Goal: Task Accomplishment & Management: Manage account settings

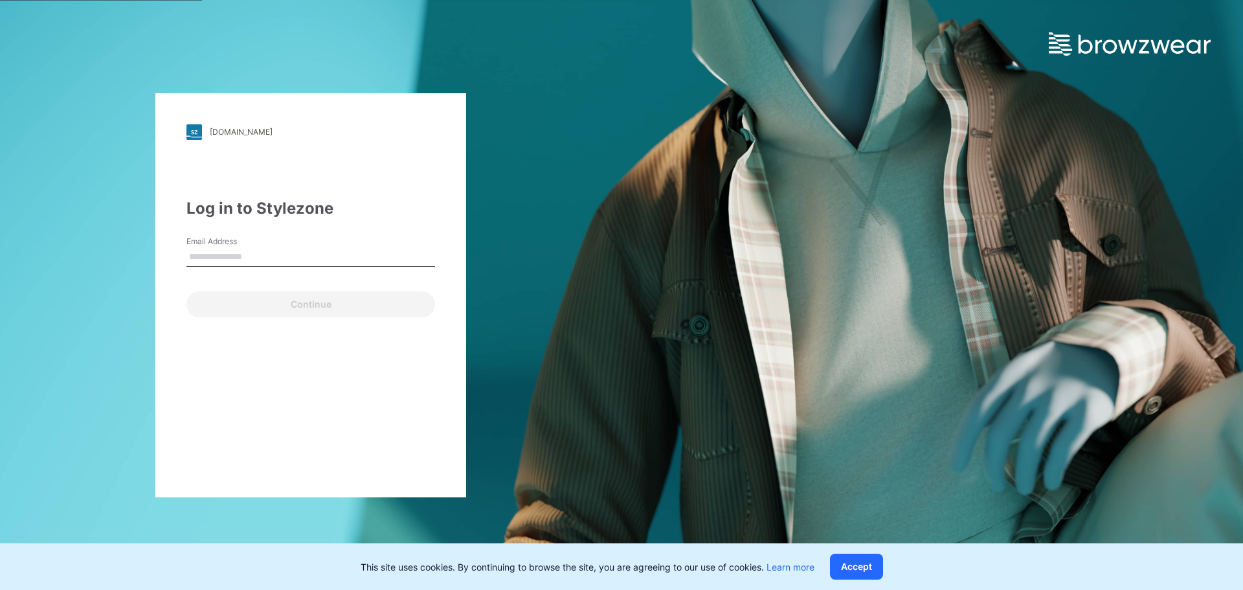
type input "**********"
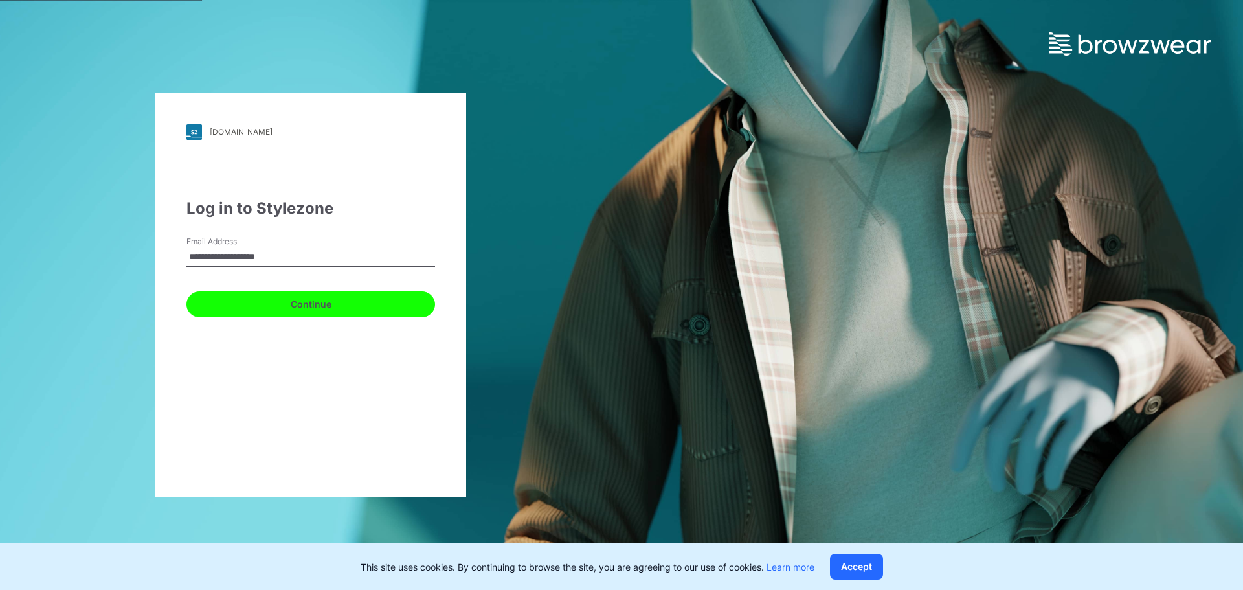
click at [291, 301] on button "Continue" at bounding box center [310, 304] width 249 height 26
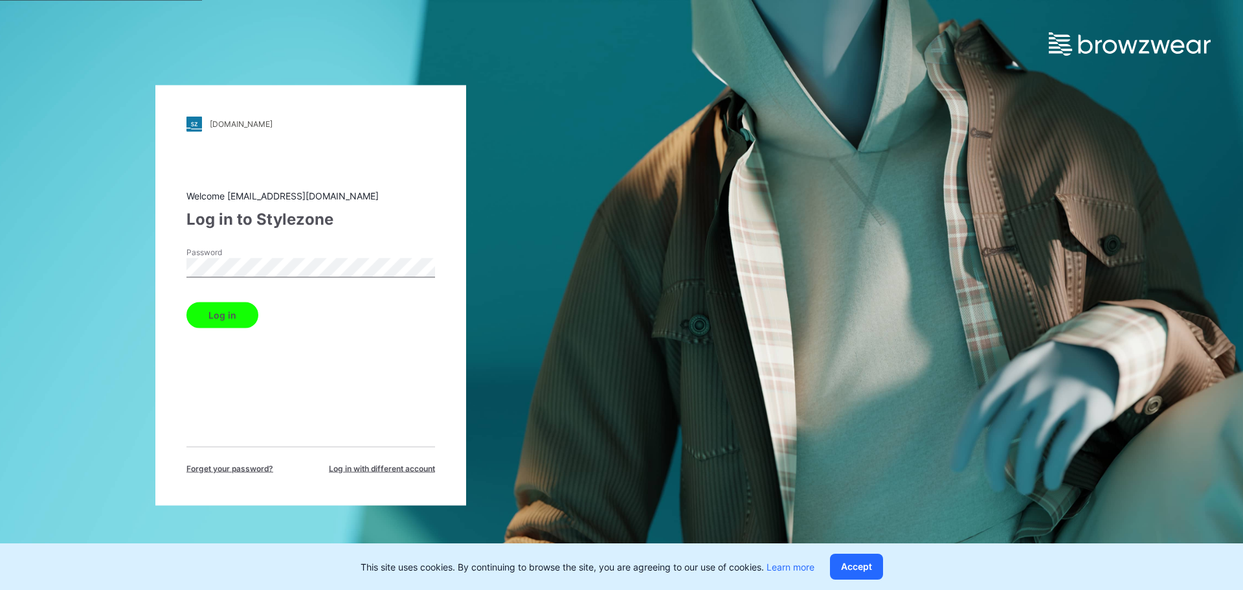
click at [234, 323] on button "Log in" at bounding box center [222, 315] width 72 height 26
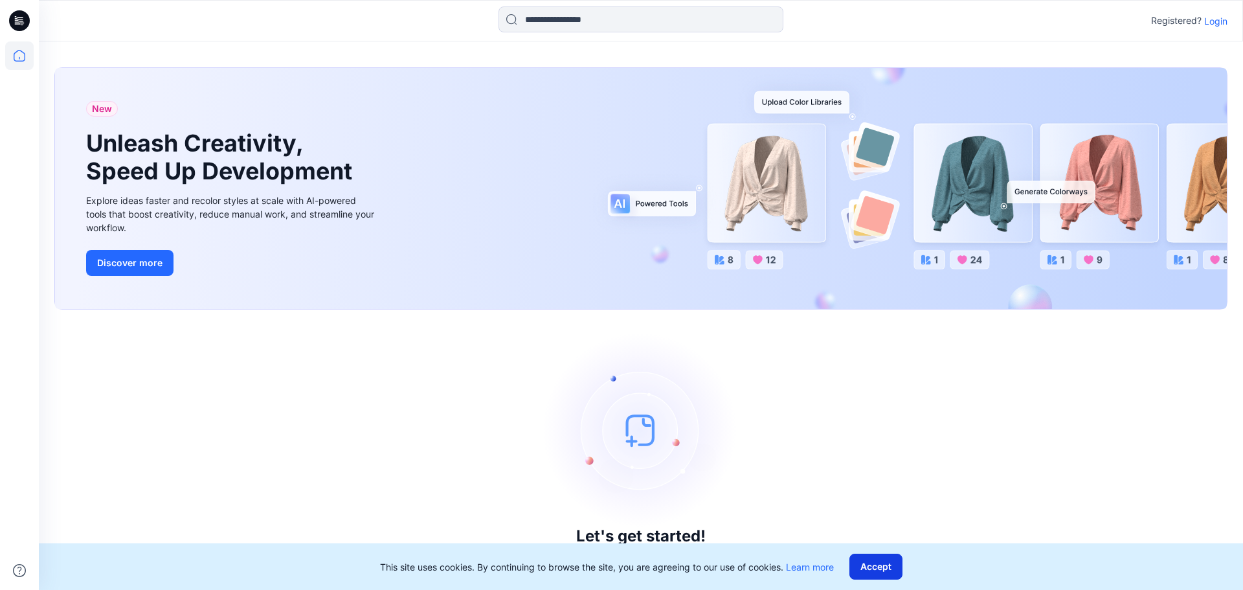
click at [890, 566] on button "Accept" at bounding box center [875, 566] width 53 height 26
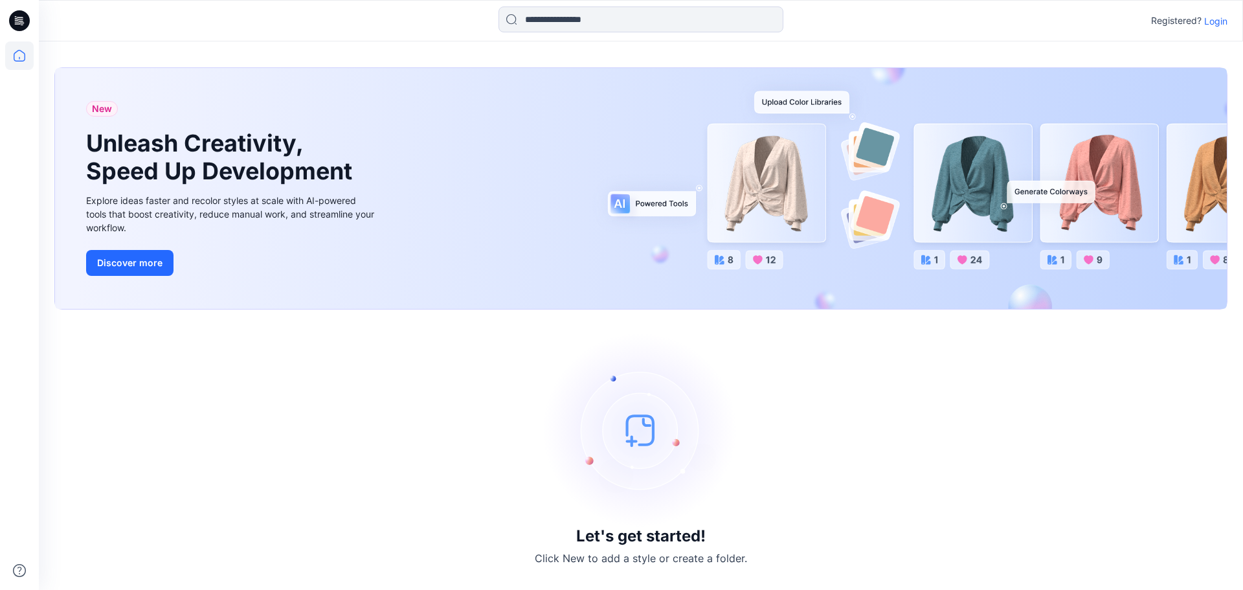
click at [1217, 20] on p "Login" at bounding box center [1215, 21] width 23 height 14
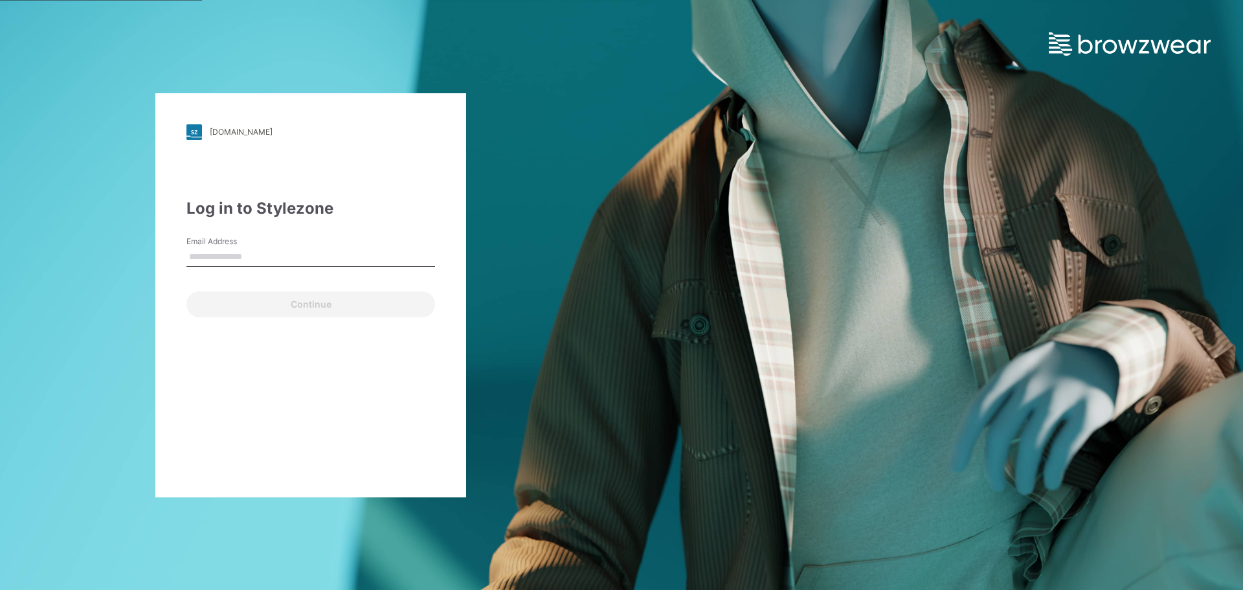
type input "**********"
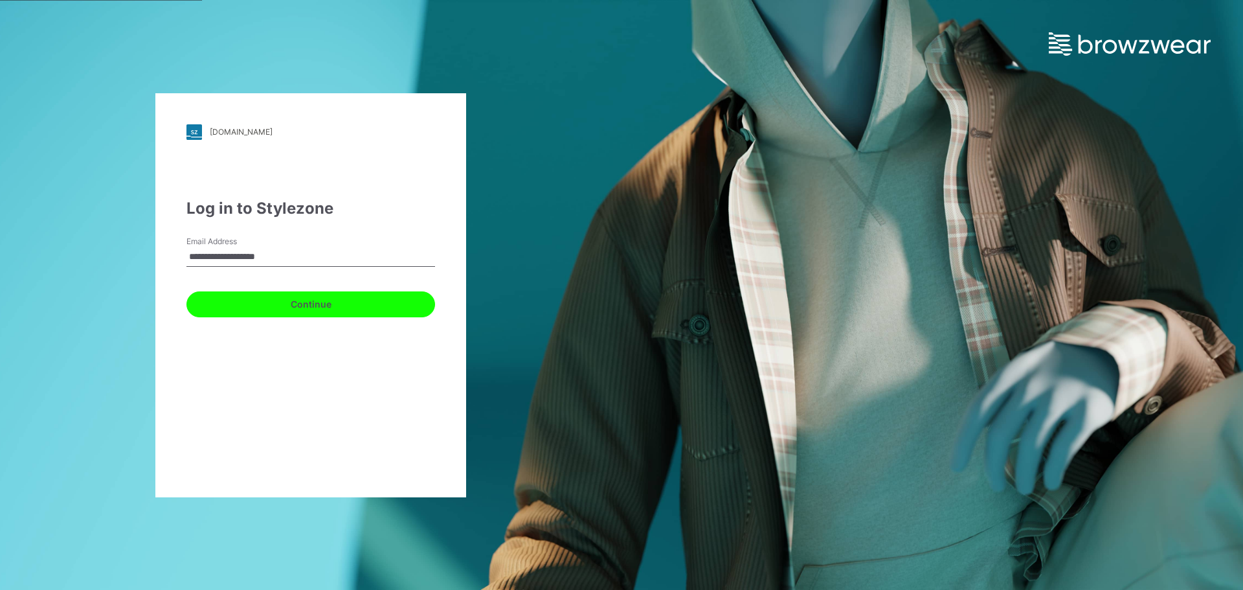
click at [289, 300] on button "Continue" at bounding box center [310, 304] width 249 height 26
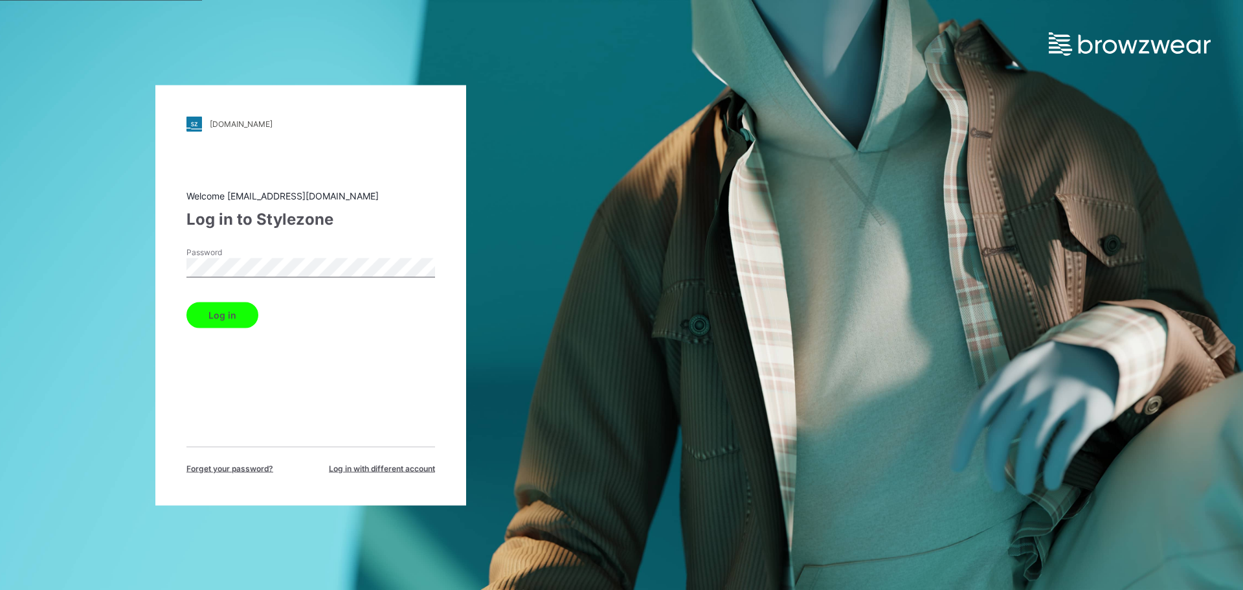
click at [236, 315] on button "Log in" at bounding box center [222, 315] width 72 height 26
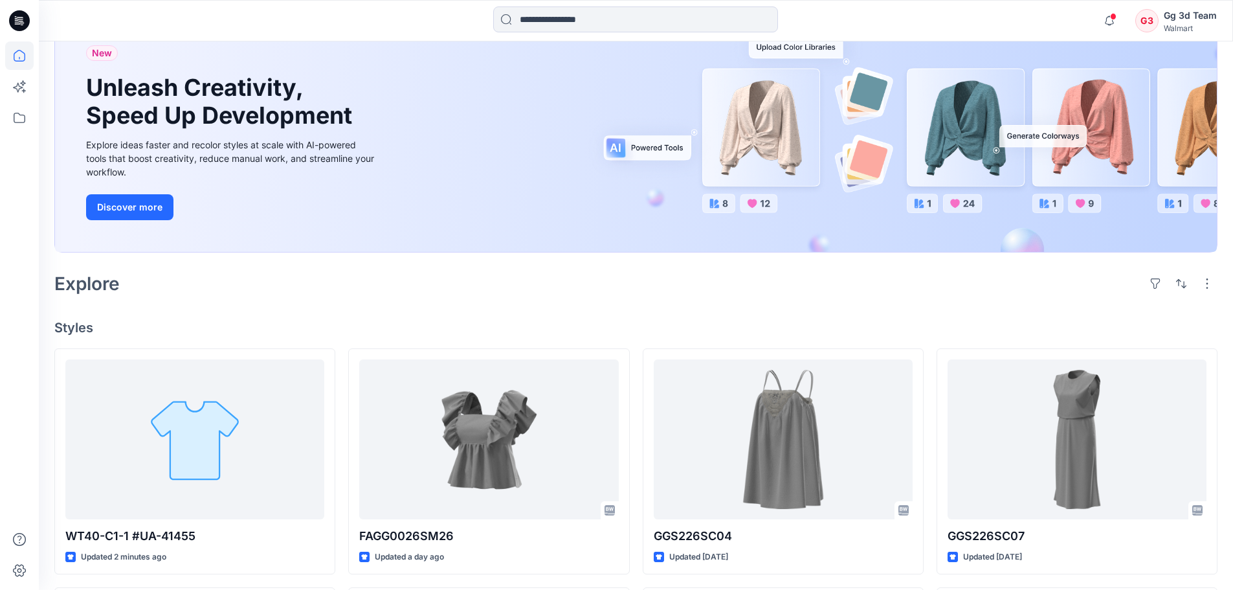
scroll to position [129, 0]
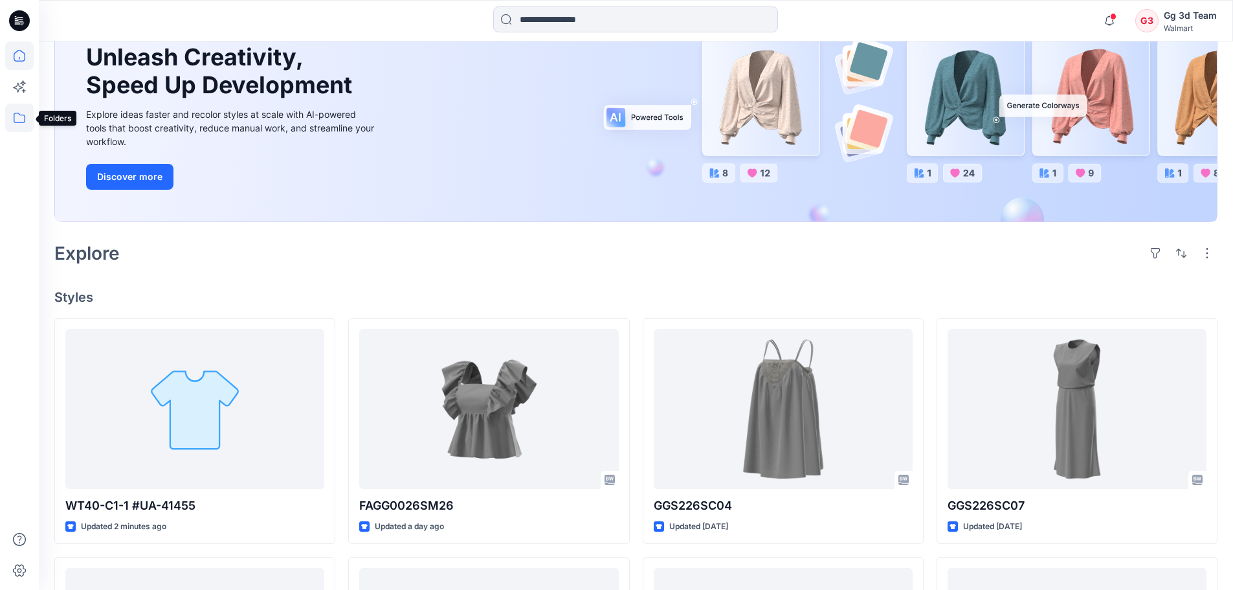
click at [23, 119] on icon at bounding box center [19, 118] width 28 height 28
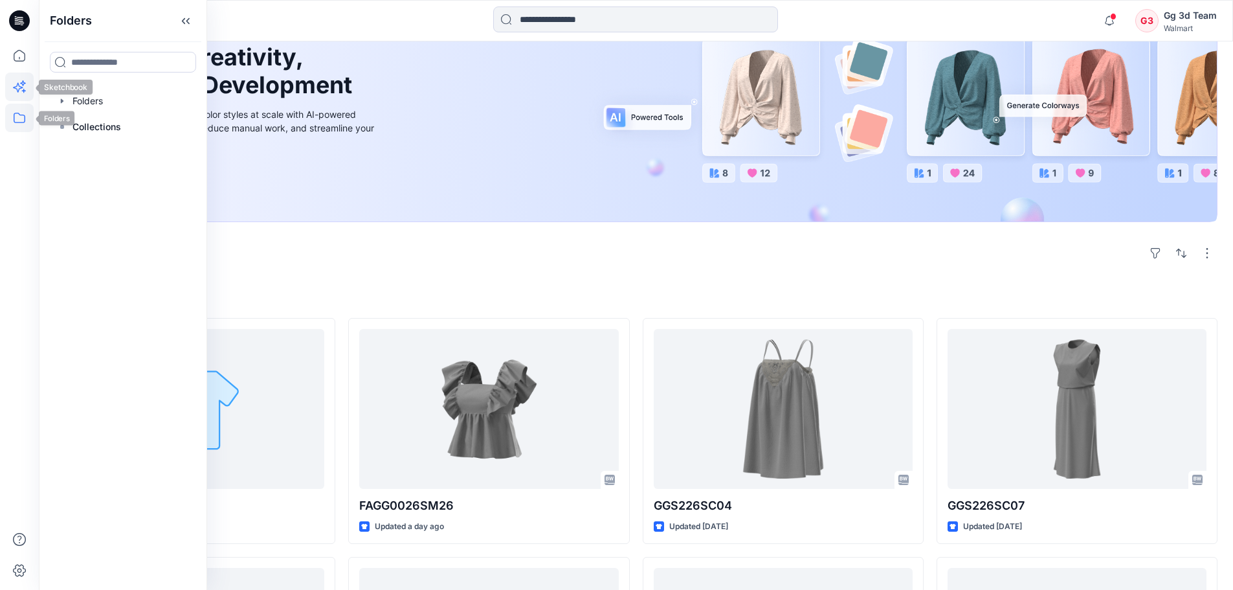
click at [10, 97] on icon at bounding box center [19, 86] width 28 height 28
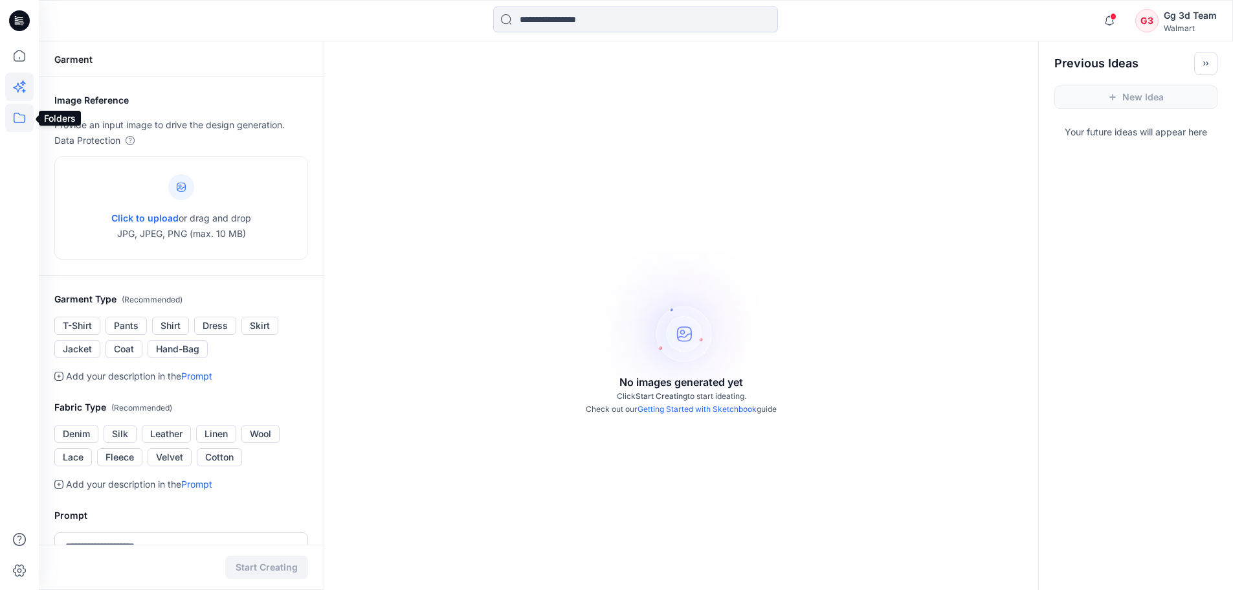
click at [13, 111] on icon at bounding box center [19, 118] width 28 height 28
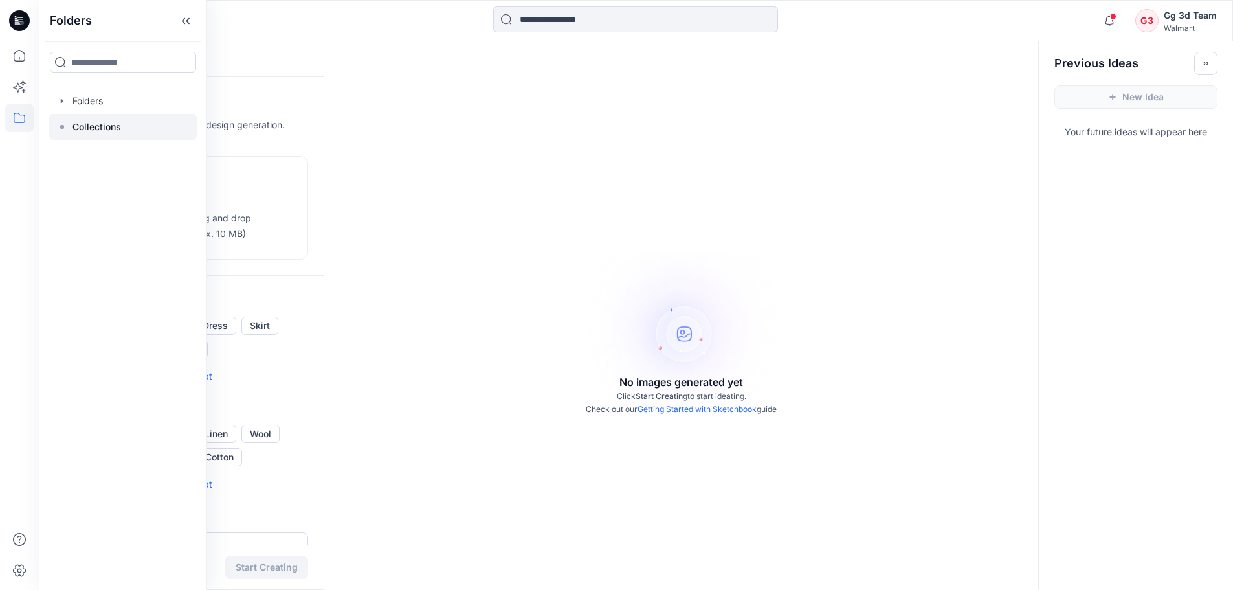
click at [78, 122] on p "Collections" at bounding box center [96, 127] width 49 height 16
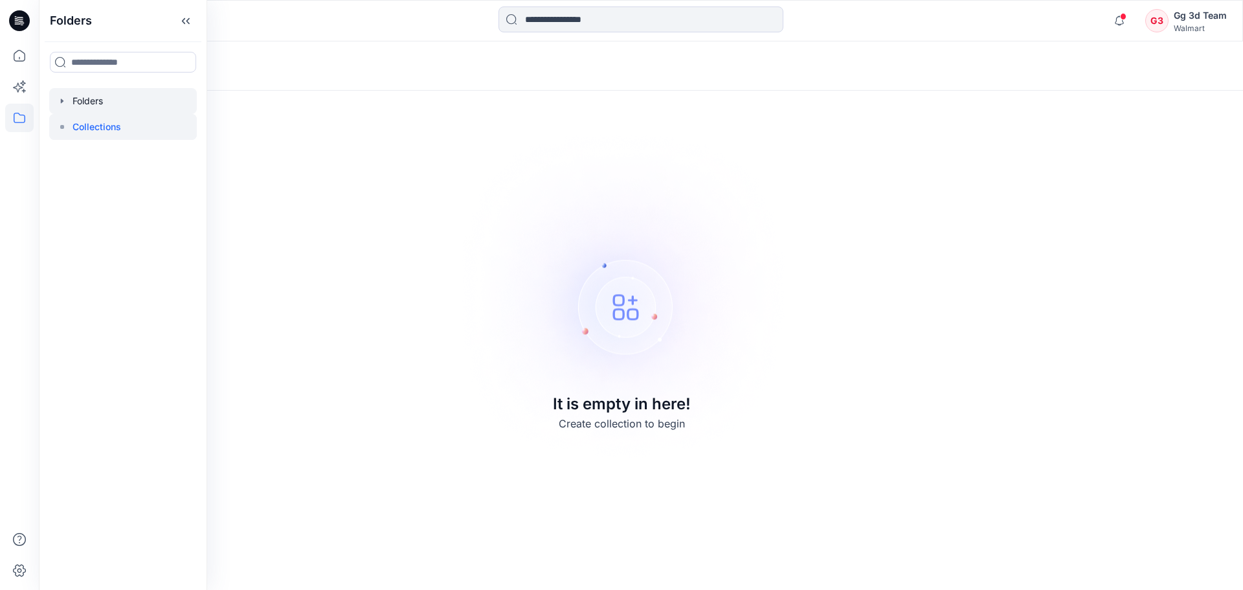
click at [82, 106] on div at bounding box center [123, 101] width 148 height 26
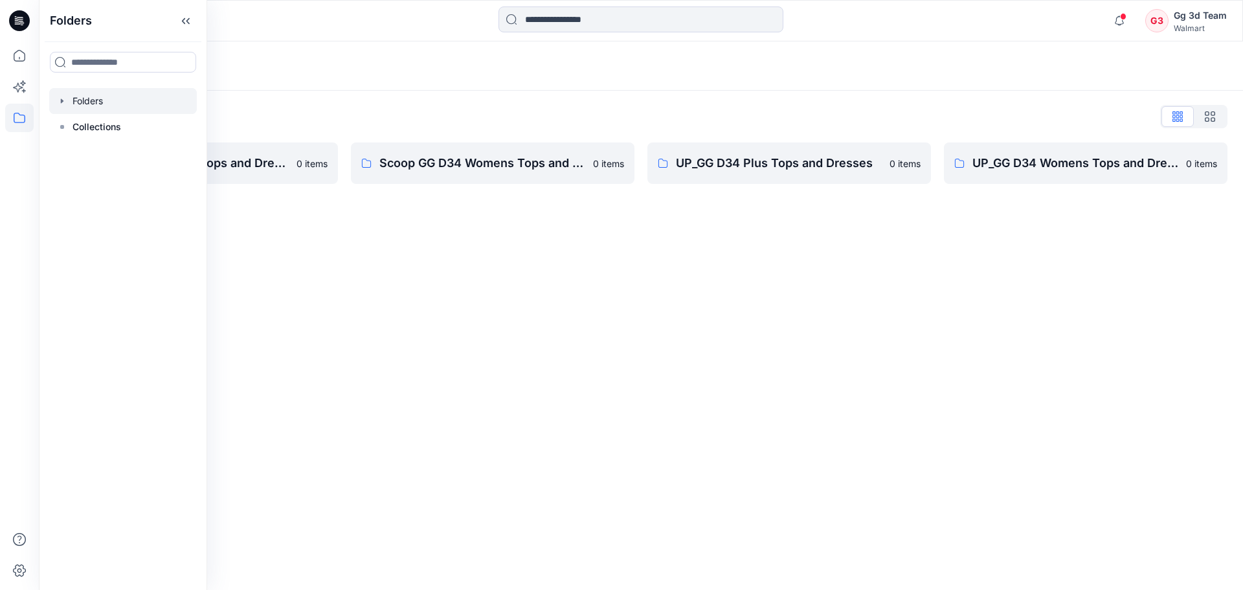
click at [556, 249] on div "Folders Folders List FA GG D34 Womens Tops and Dresses 0 items Scoop GG D34 Wom…" at bounding box center [641, 315] width 1204 height 548
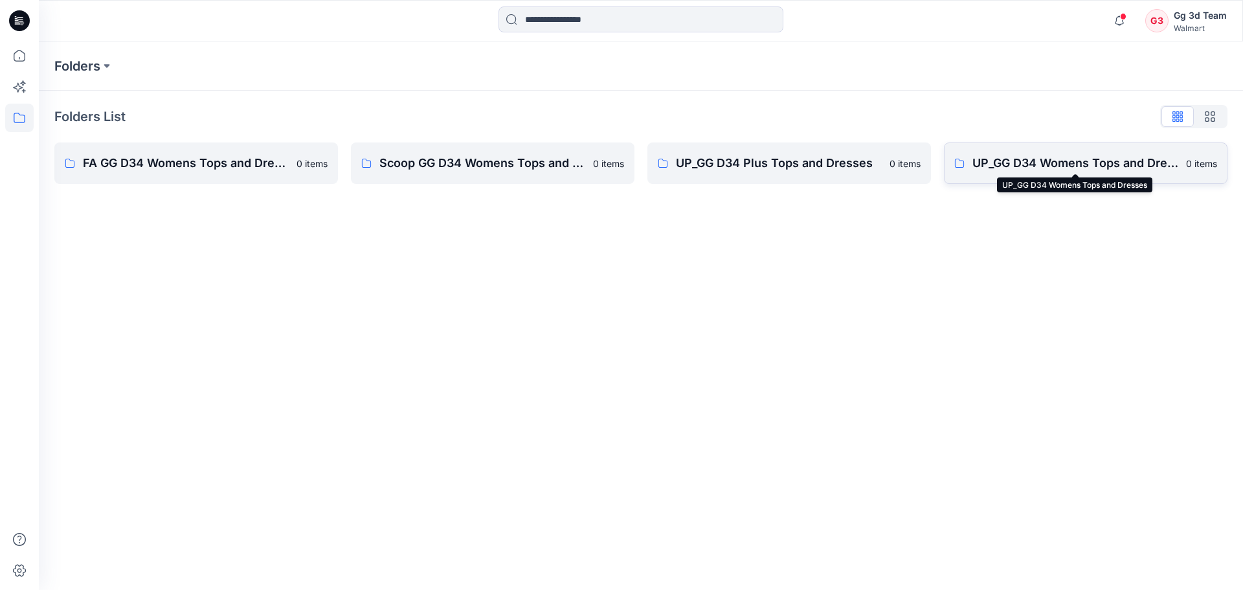
click at [1034, 170] on p "UP_GG D34 Womens Tops and Dresses" at bounding box center [1075, 163] width 206 height 18
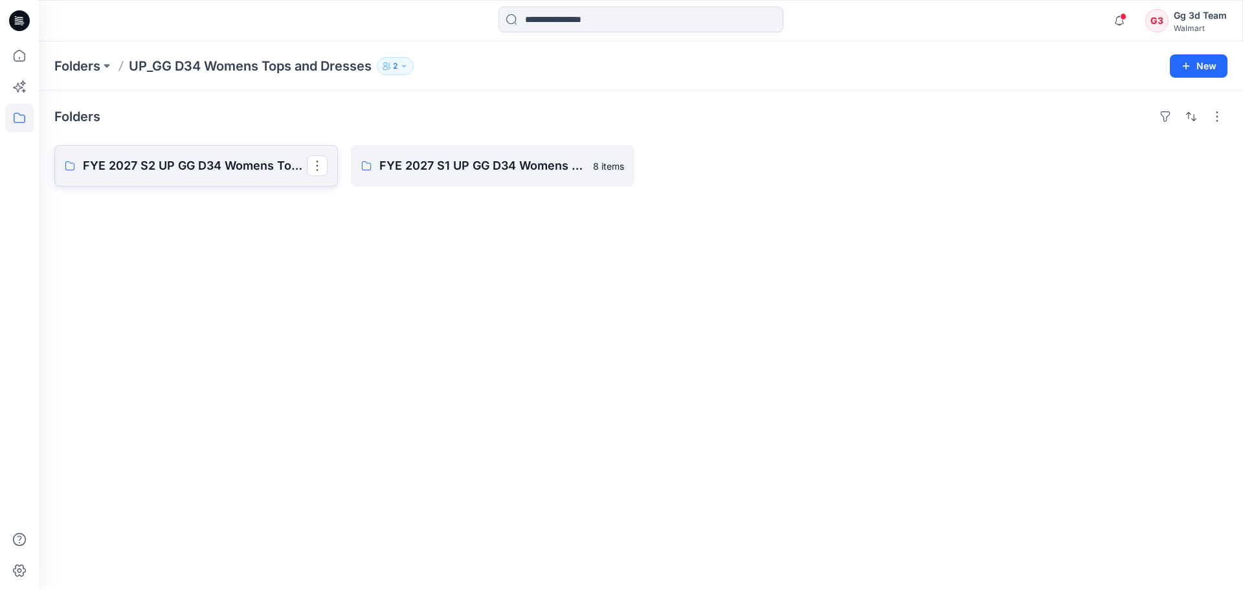
click at [227, 179] on link "FYE 2027 S2 UP GG D34 Womens Tops and Dresses" at bounding box center [195, 165] width 283 height 41
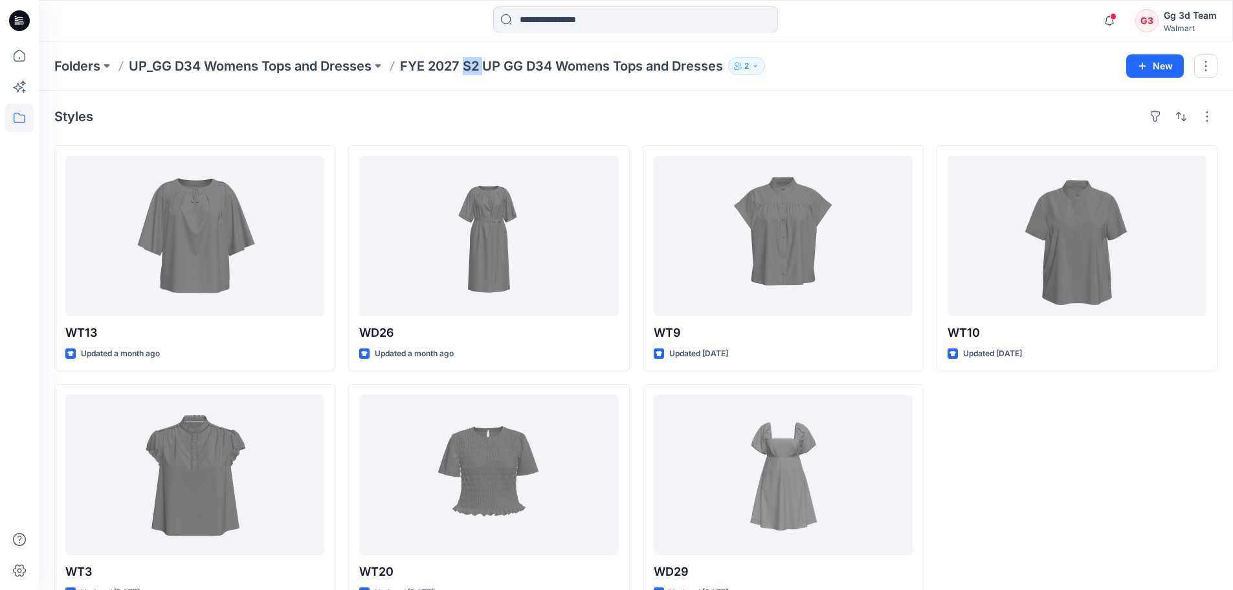
drag, startPoint x: 469, startPoint y: 68, endPoint x: 488, endPoint y: 65, distance: 19.7
click at [488, 65] on p "FYE 2027 S2 UP GG D34 Womens Tops and Dresses" at bounding box center [561, 66] width 323 height 18
click at [502, 89] on div "Folders UP_GG D34 Womens Tops and Dresses FYE 2027 S2 UP GG D34 Womens Tops and…" at bounding box center [636, 65] width 1194 height 49
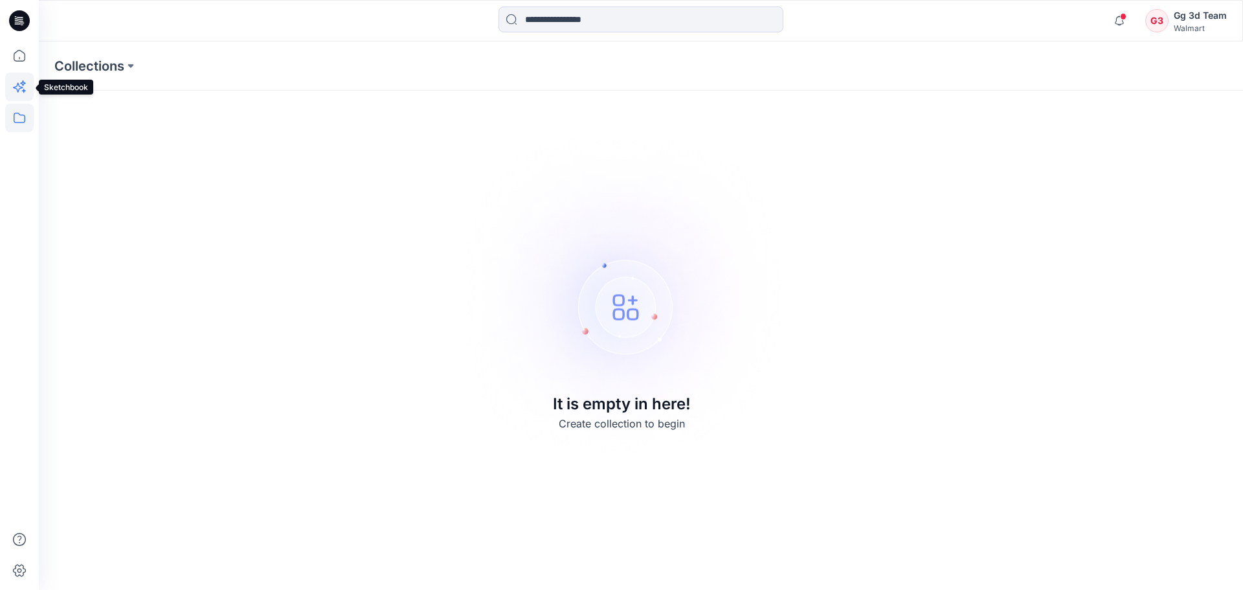
click at [29, 90] on icon at bounding box center [19, 86] width 28 height 28
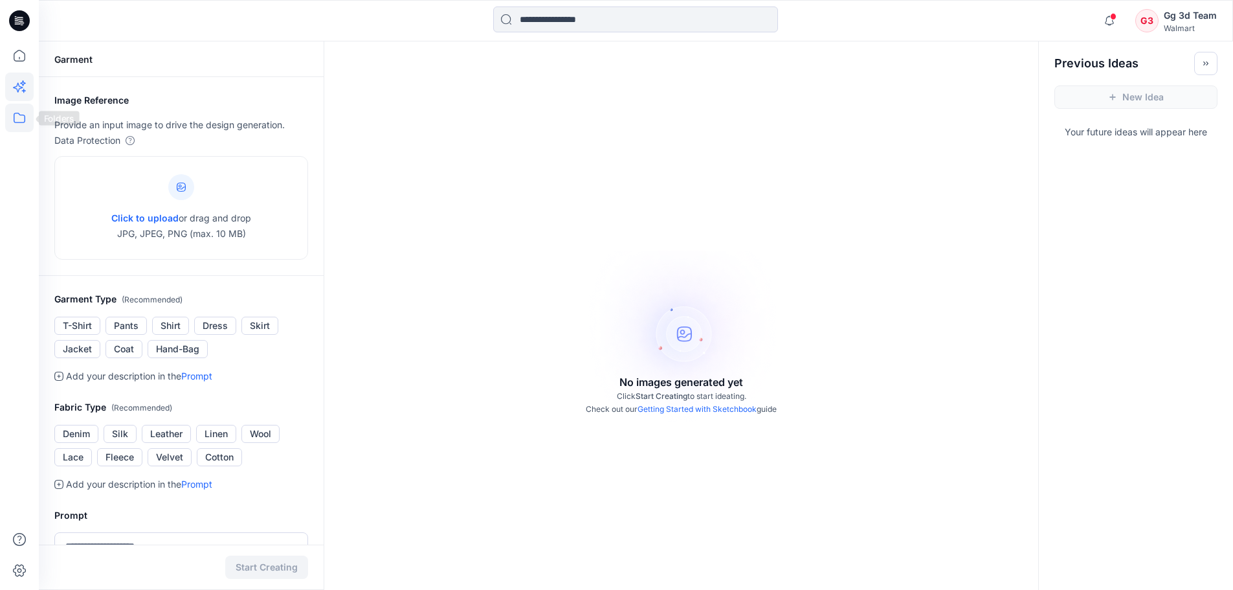
click at [20, 109] on icon at bounding box center [19, 118] width 28 height 28
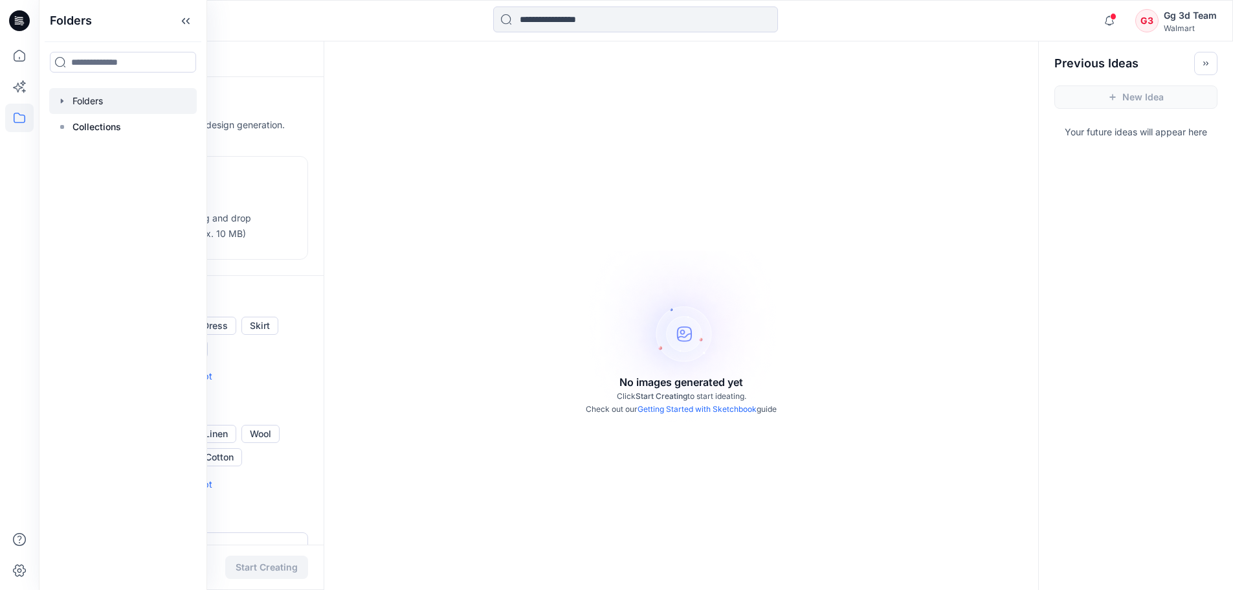
click at [91, 97] on div at bounding box center [123, 101] width 148 height 26
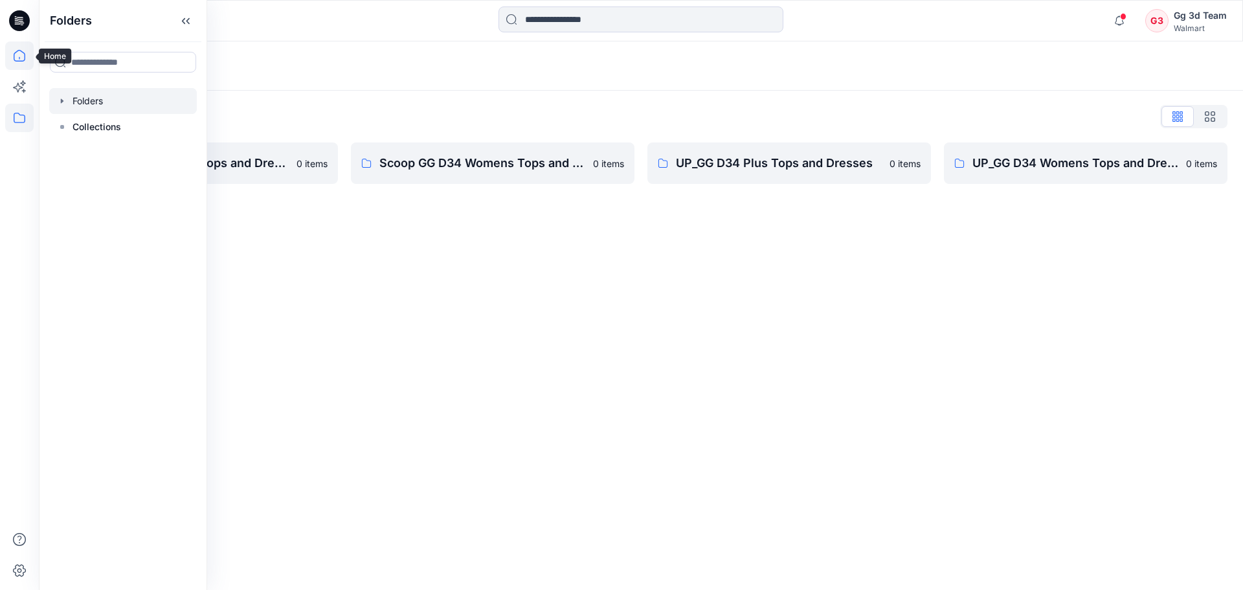
click at [11, 63] on icon at bounding box center [19, 55] width 28 height 28
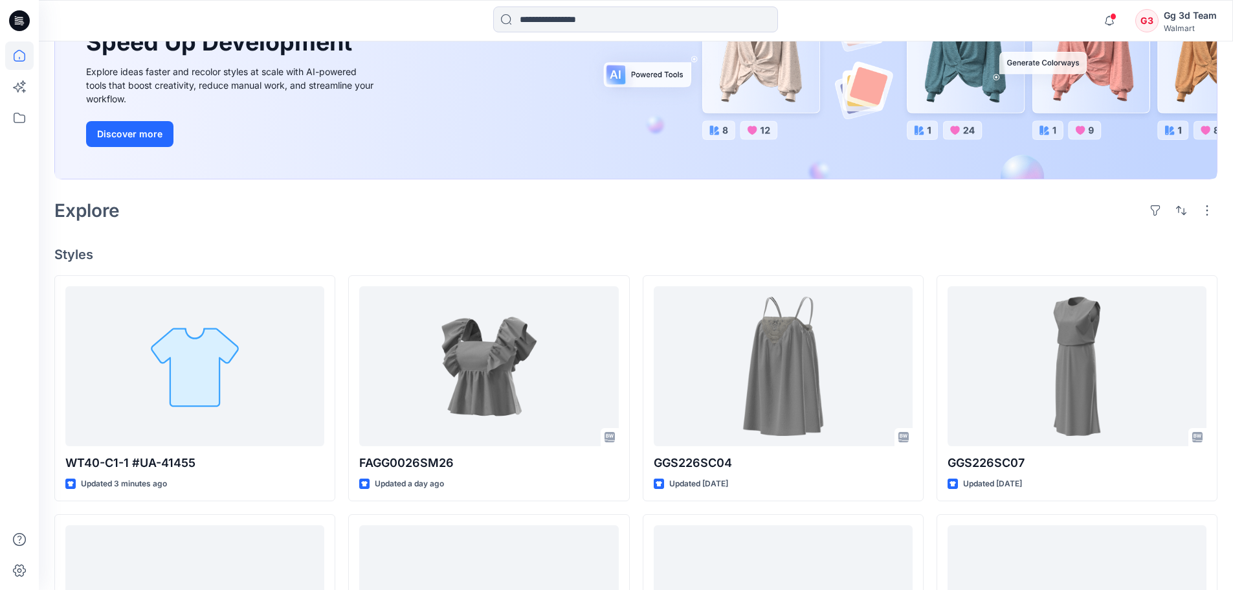
scroll to position [129, 0]
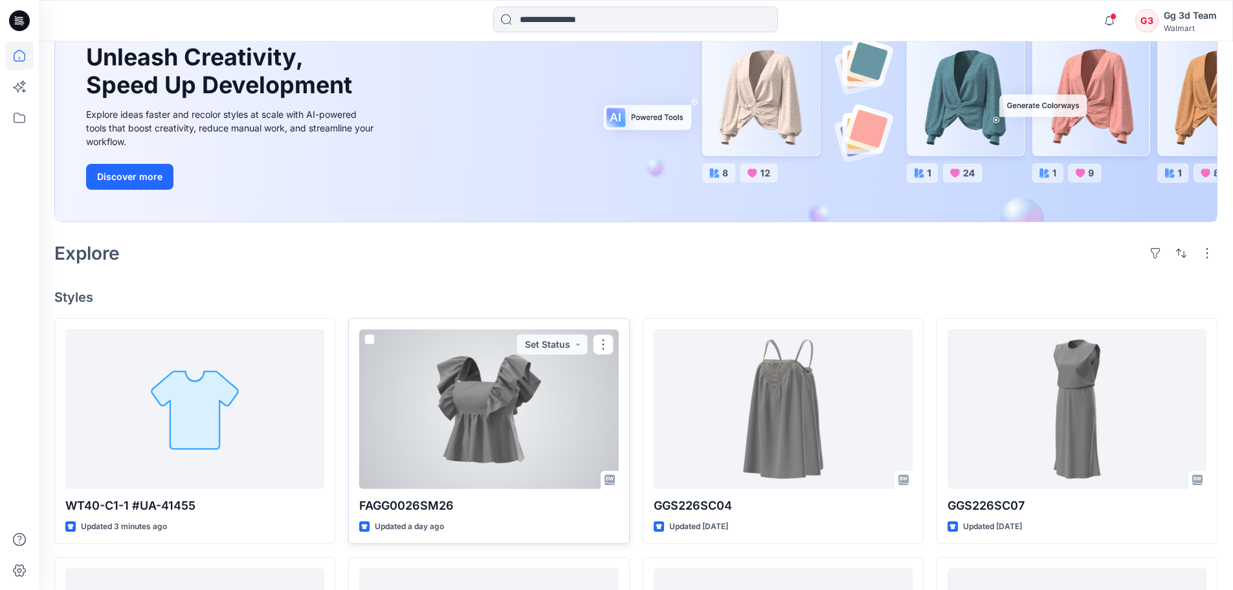
click at [469, 427] on div at bounding box center [488, 409] width 259 height 160
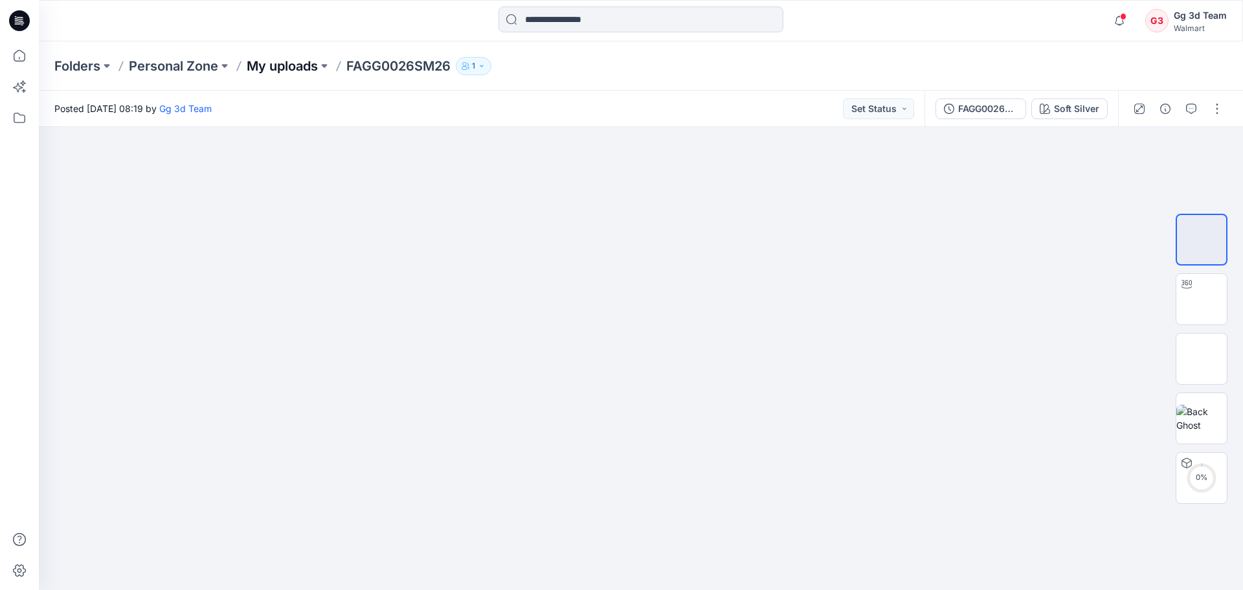
click at [290, 71] on p "My uploads" at bounding box center [282, 66] width 71 height 18
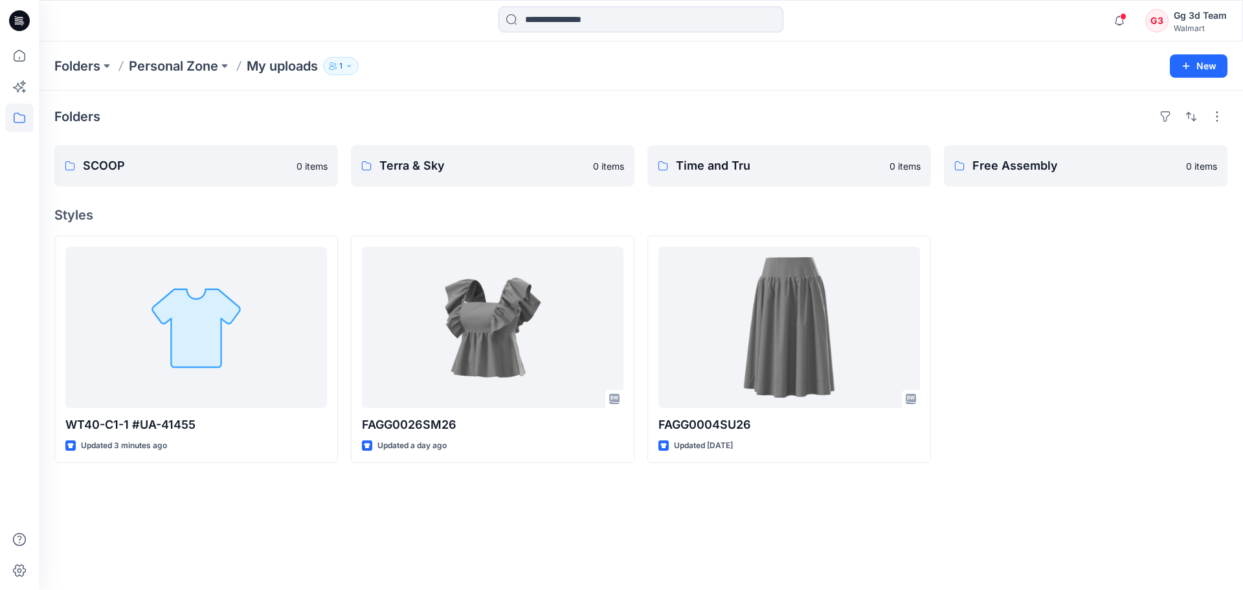
click at [1014, 510] on div "Folders SCOOP 0 items Terra & Sky 0 items Time and Tru 0 items Free Assembly 0 …" at bounding box center [641, 340] width 1204 height 499
click at [821, 179] on link "Time and Tru" at bounding box center [788, 165] width 283 height 41
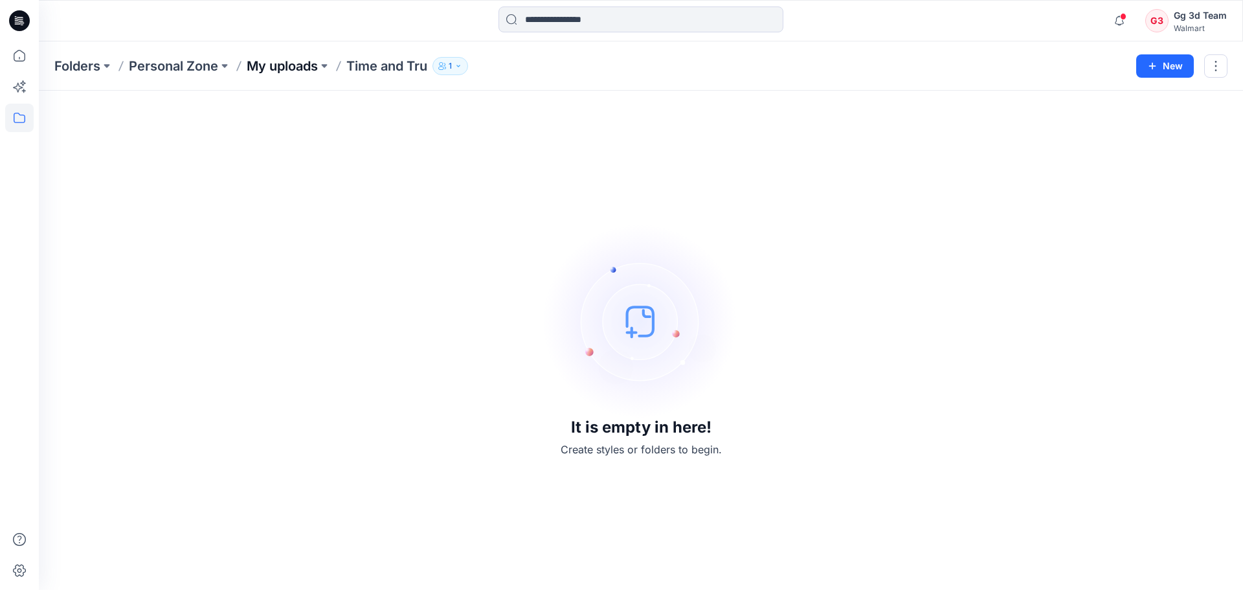
click at [295, 67] on p "My uploads" at bounding box center [282, 66] width 71 height 18
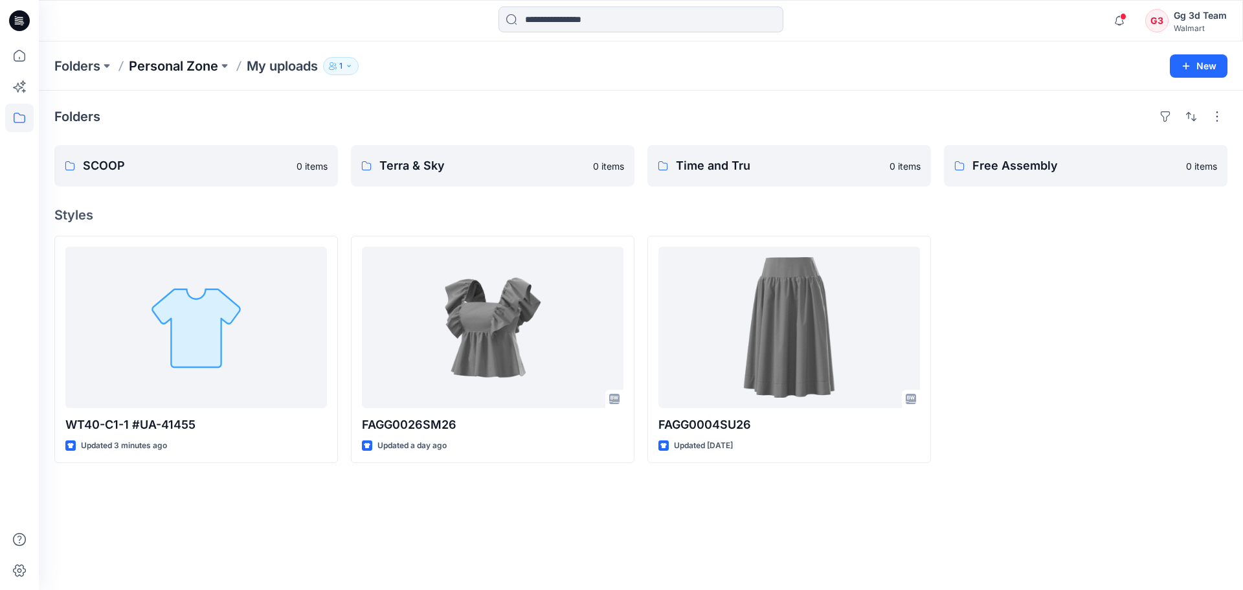
click at [159, 63] on p "Personal Zone" at bounding box center [173, 66] width 89 height 18
click at [441, 109] on div "Folders" at bounding box center [640, 116] width 1173 height 21
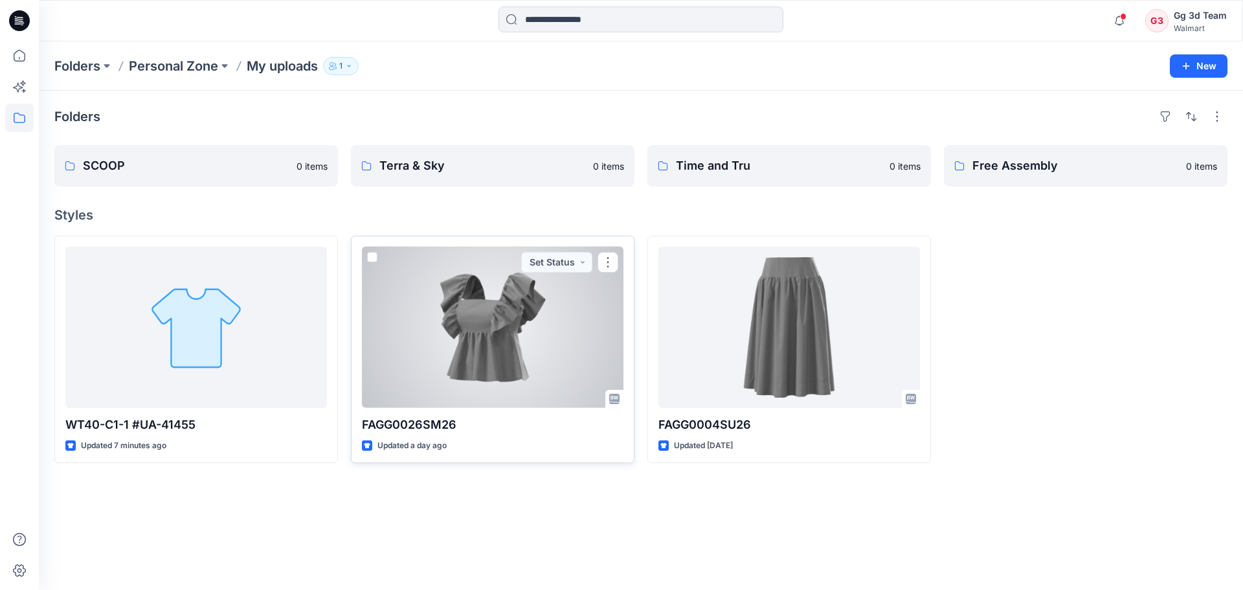
click at [466, 368] on div at bounding box center [492, 327] width 261 height 161
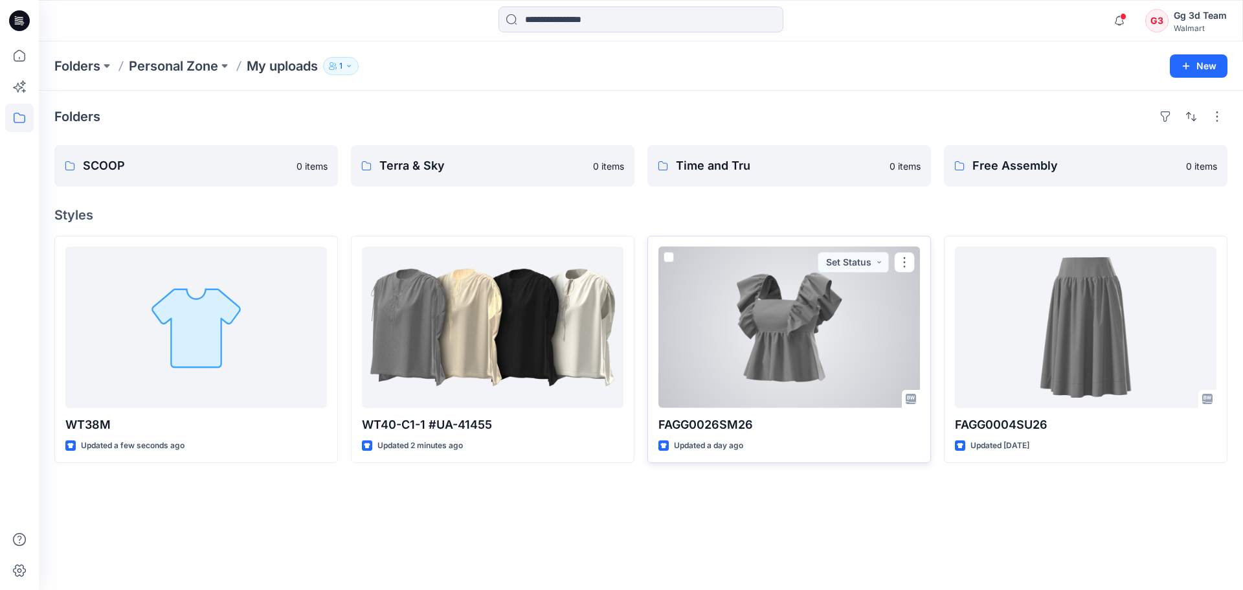
click at [801, 362] on div at bounding box center [788, 327] width 261 height 161
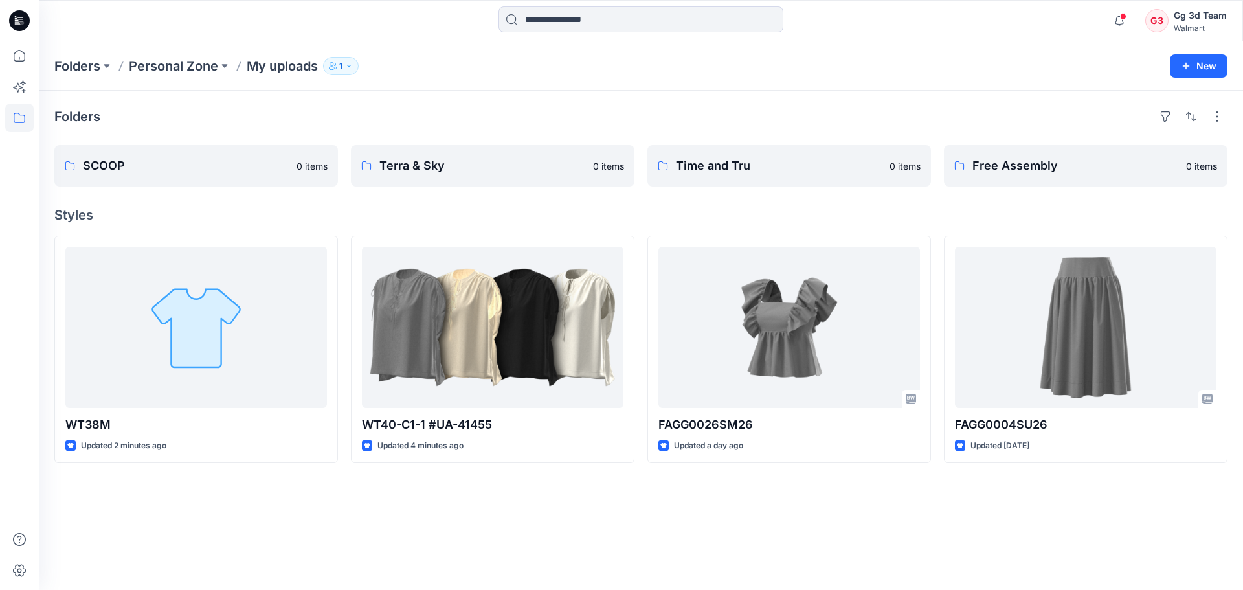
drag, startPoint x: 667, startPoint y: 520, endPoint x: 663, endPoint y: 526, distance: 6.7
click at [665, 524] on div "Folders SCOOP 0 items Terra & Sky 0 items Time and Tru 0 items Free Assembly 0 …" at bounding box center [641, 340] width 1204 height 499
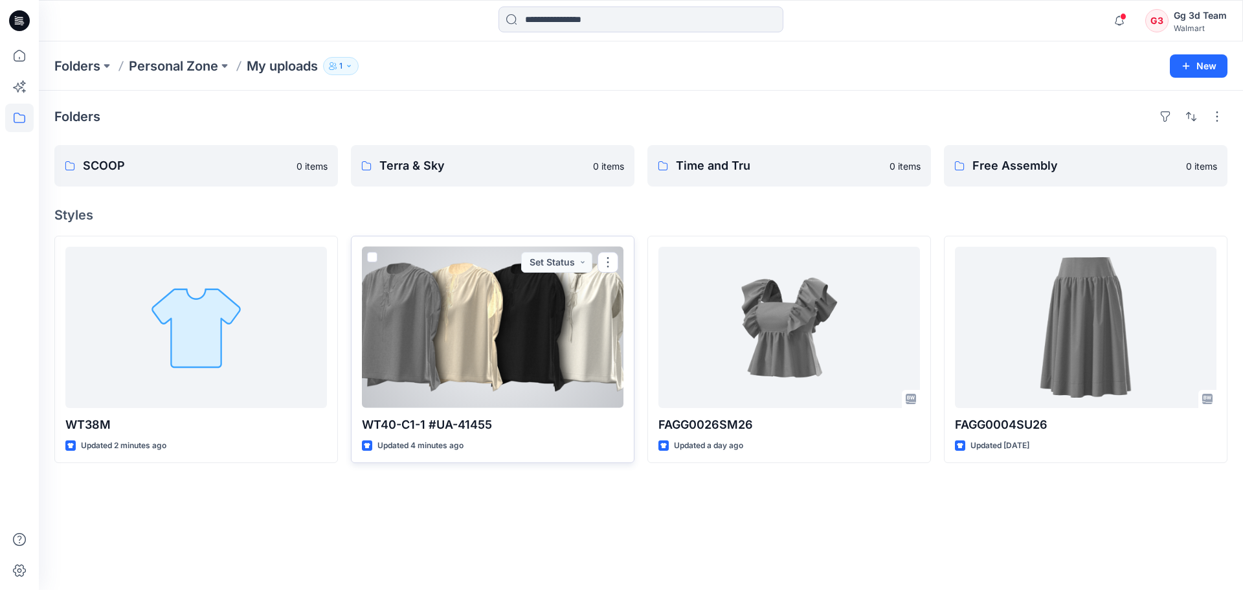
click at [513, 374] on div at bounding box center [492, 327] width 261 height 161
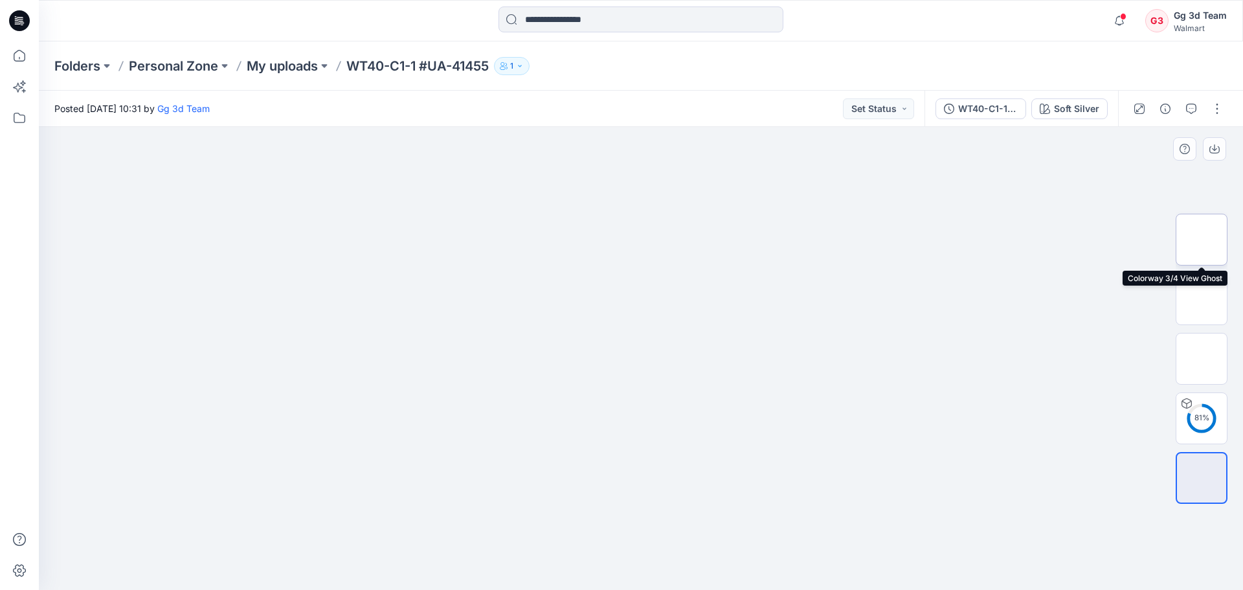
click at [1201, 239] on img at bounding box center [1201, 239] width 0 height 0
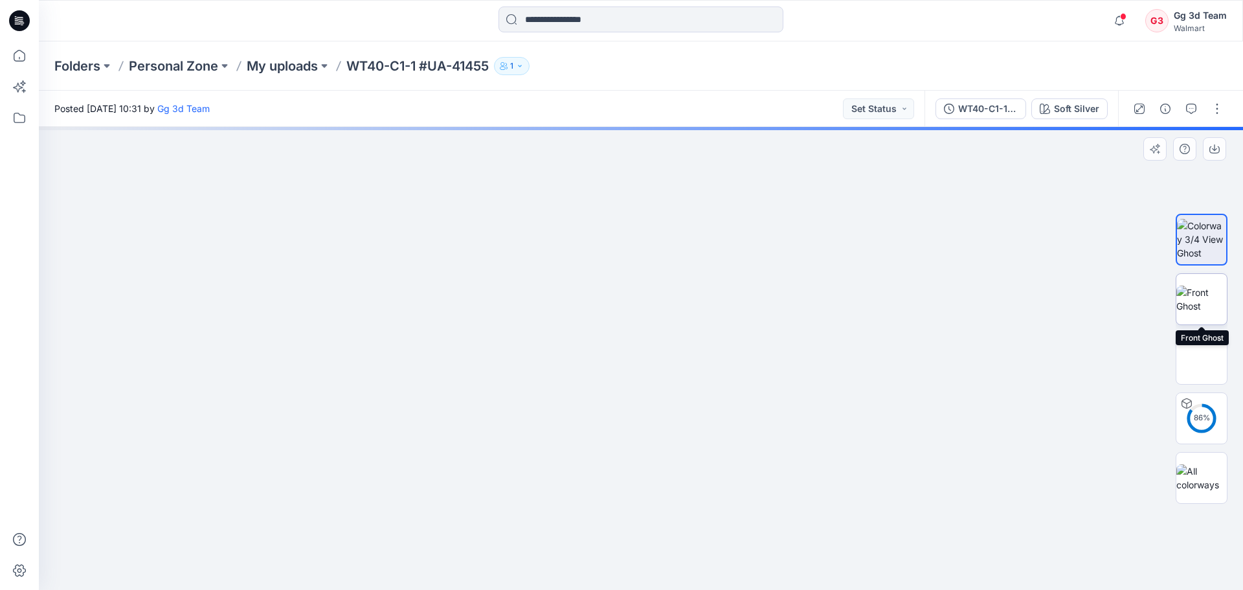
click at [1199, 302] on img at bounding box center [1201, 298] width 50 height 27
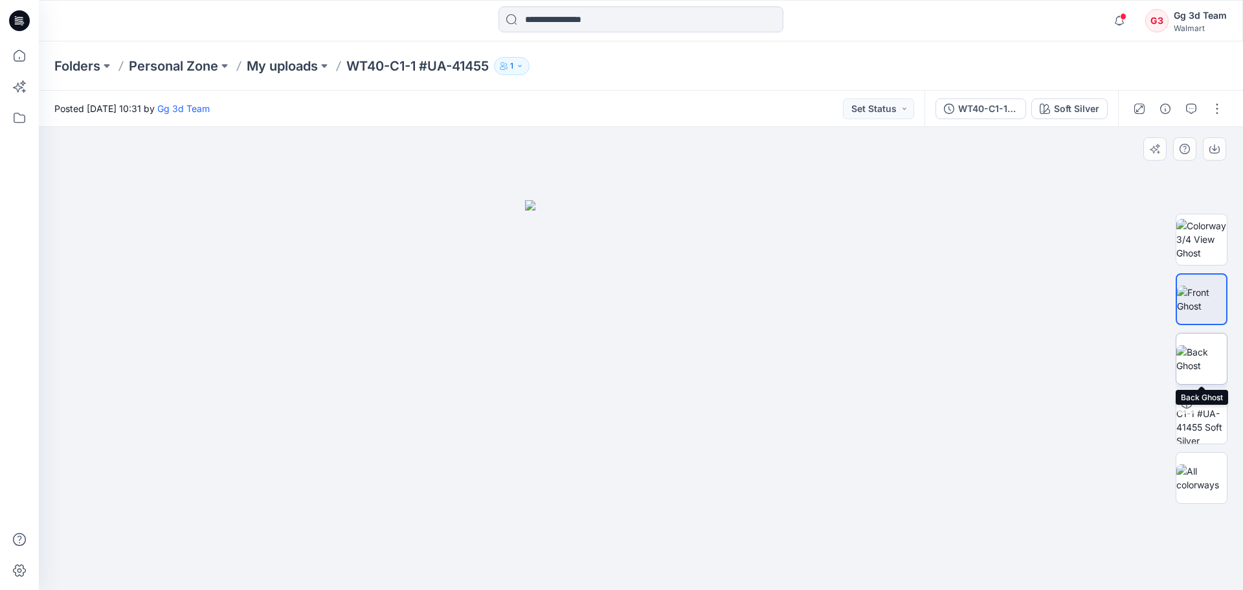
click at [1210, 353] on img at bounding box center [1201, 358] width 50 height 27
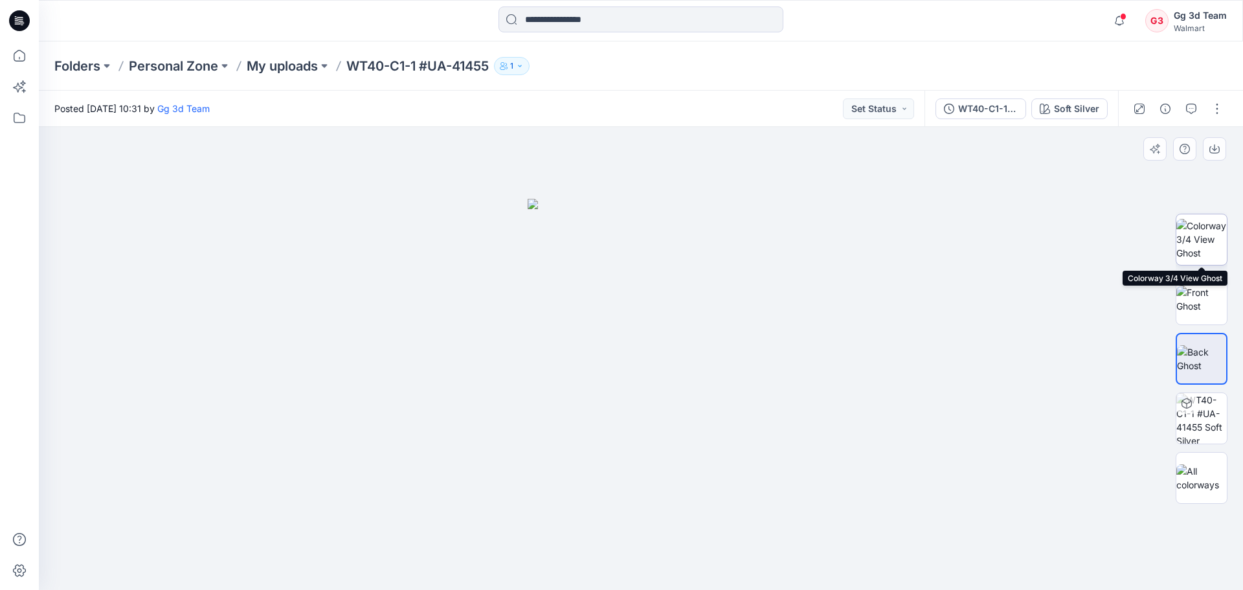
click at [1208, 240] on img at bounding box center [1201, 239] width 50 height 41
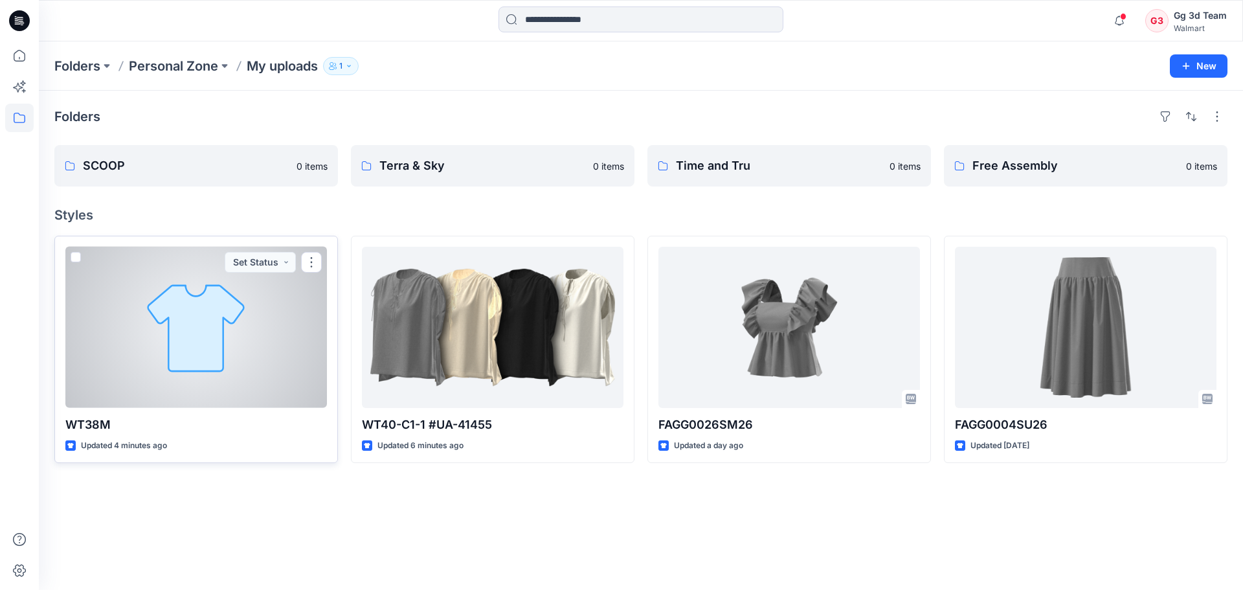
click at [220, 373] on div at bounding box center [195, 327] width 261 height 161
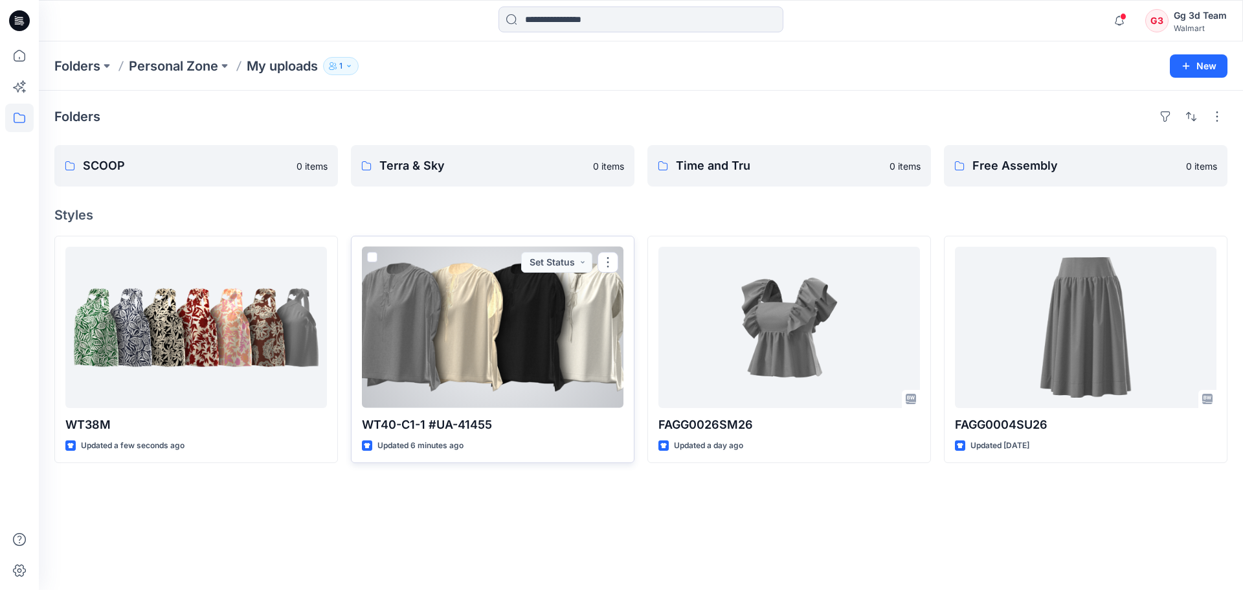
click at [515, 357] on div at bounding box center [492, 327] width 261 height 161
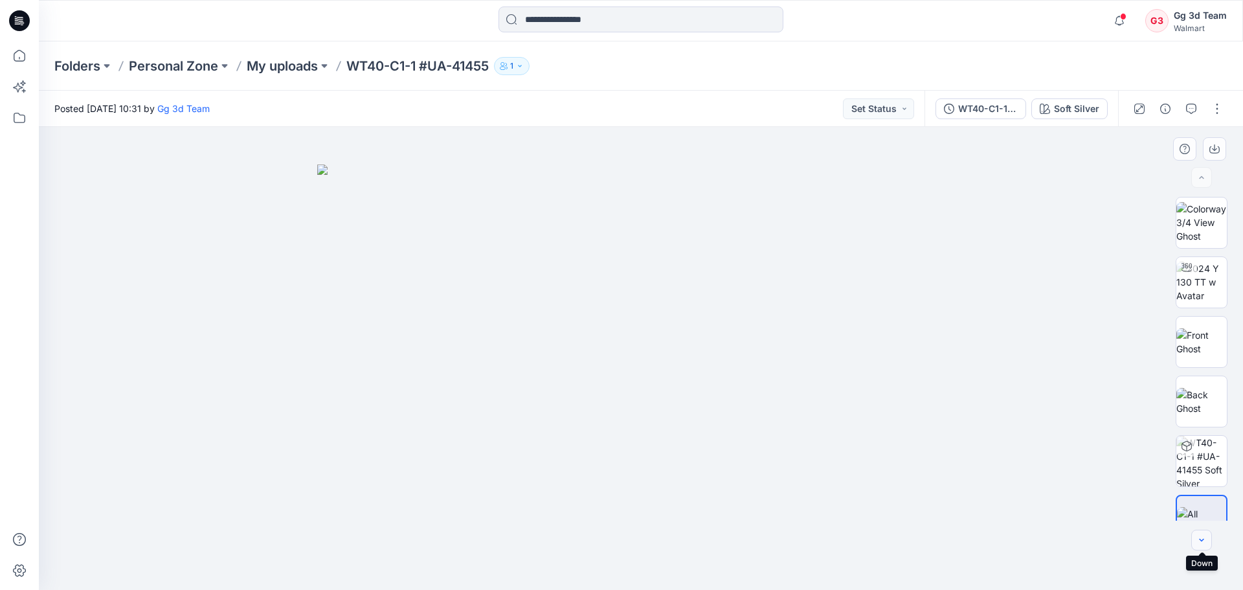
click at [1201, 545] on button "button" at bounding box center [1201, 539] width 21 height 21
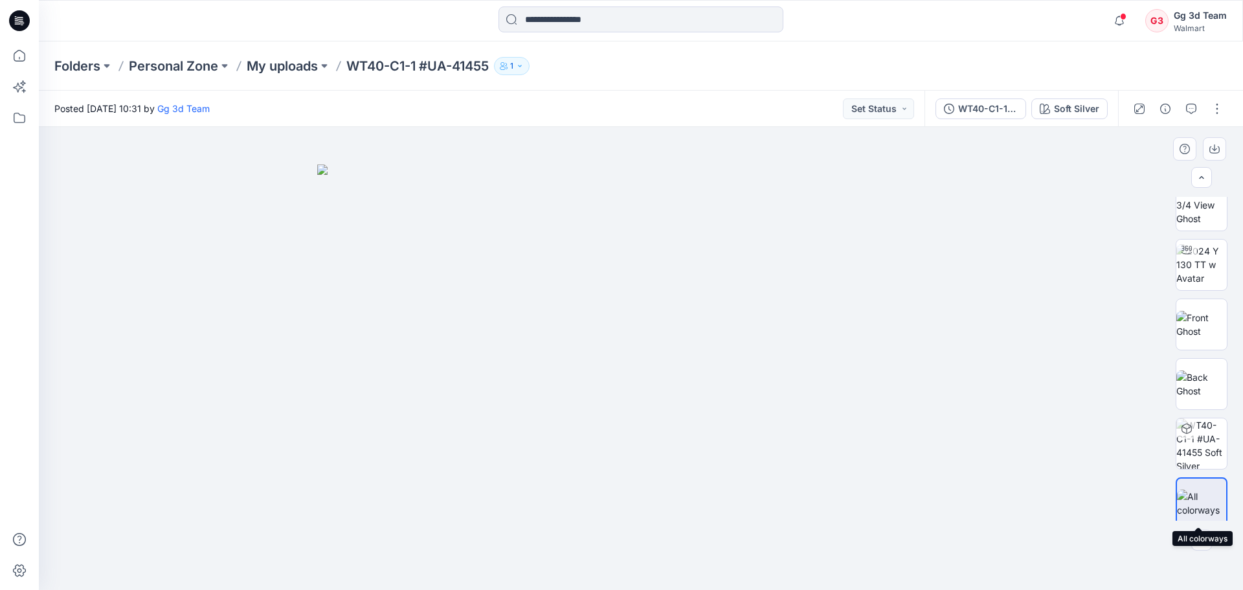
scroll to position [26, 0]
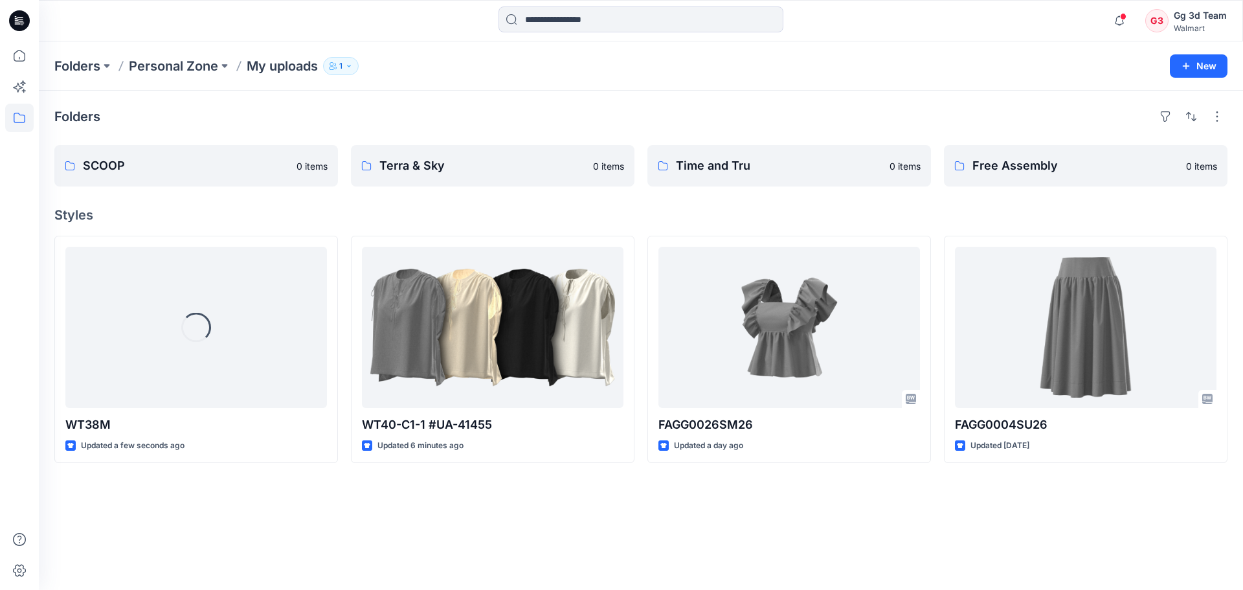
click at [415, 544] on div "Folders SCOOP 0 items Terra & Sky 0 items Time and Tru 0 items Free Assembly 0 …" at bounding box center [641, 340] width 1204 height 499
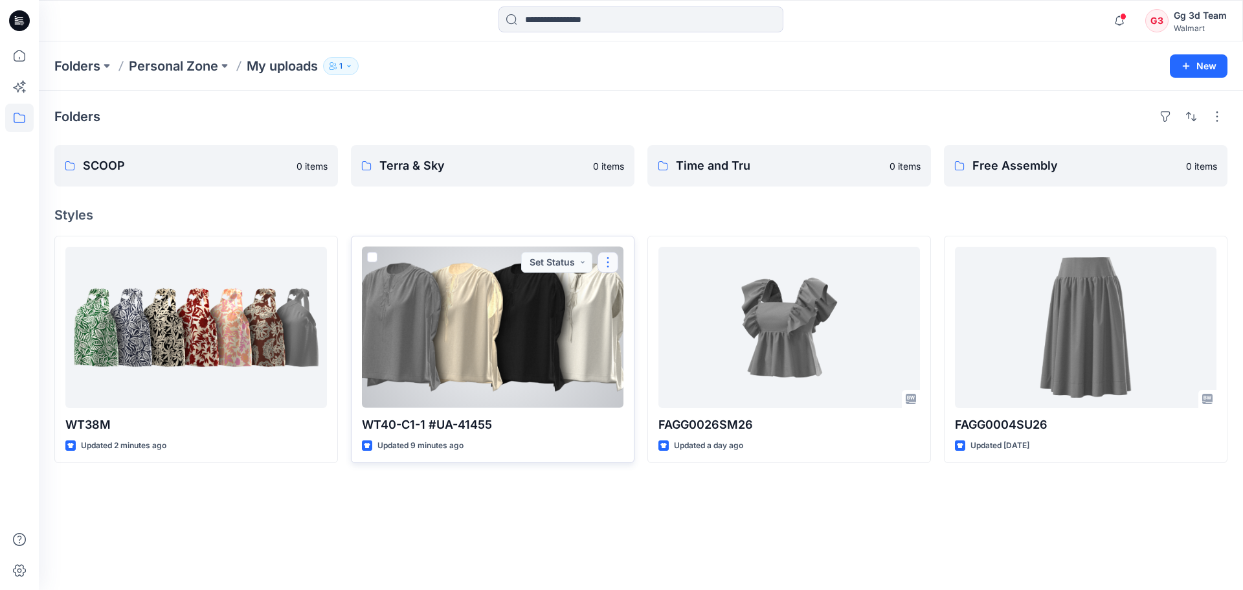
click at [611, 265] on button "button" at bounding box center [607, 262] width 21 height 21
click at [473, 368] on div at bounding box center [492, 327] width 261 height 161
click at [517, 311] on div at bounding box center [492, 327] width 261 height 161
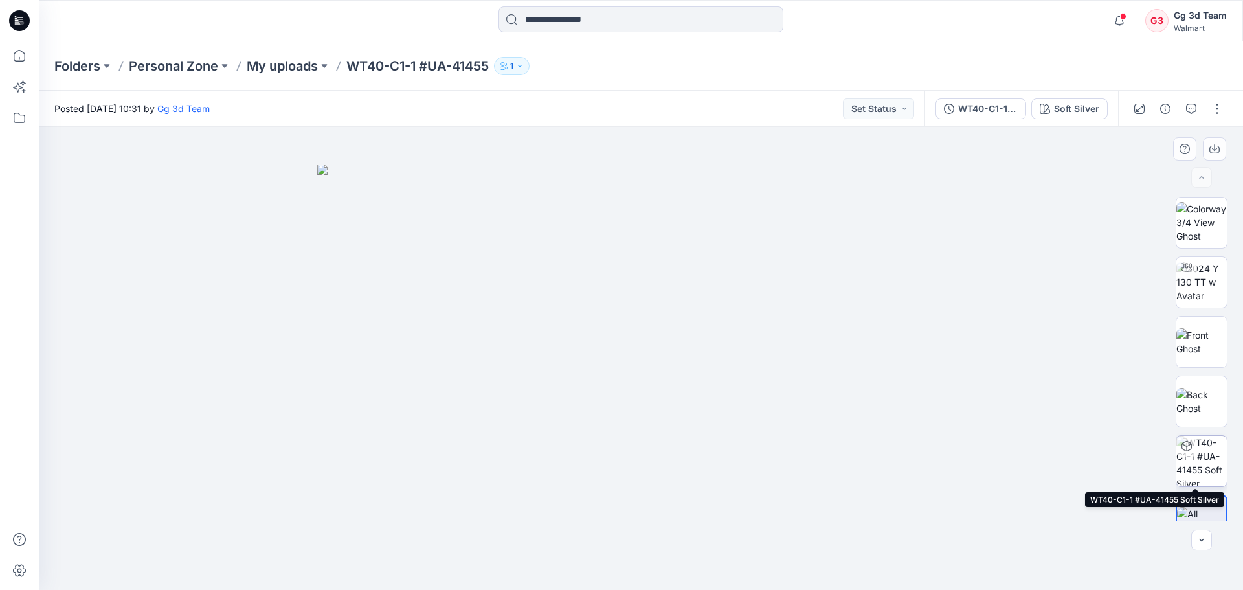
click at [1214, 449] on img at bounding box center [1201, 461] width 50 height 50
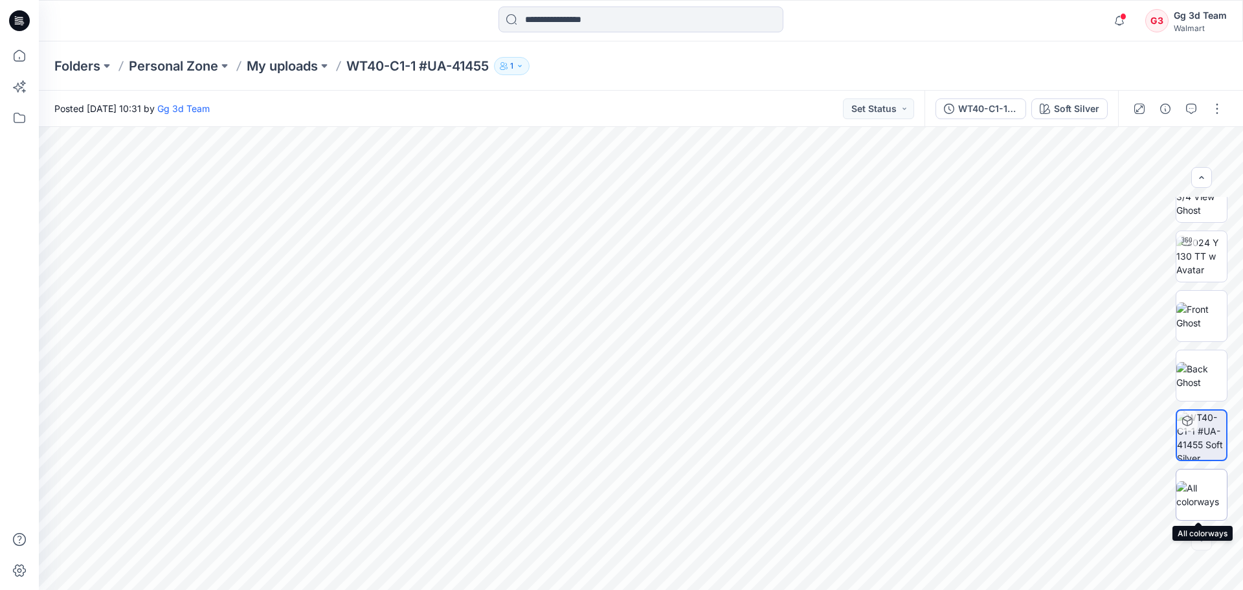
click at [1205, 493] on img at bounding box center [1201, 494] width 50 height 27
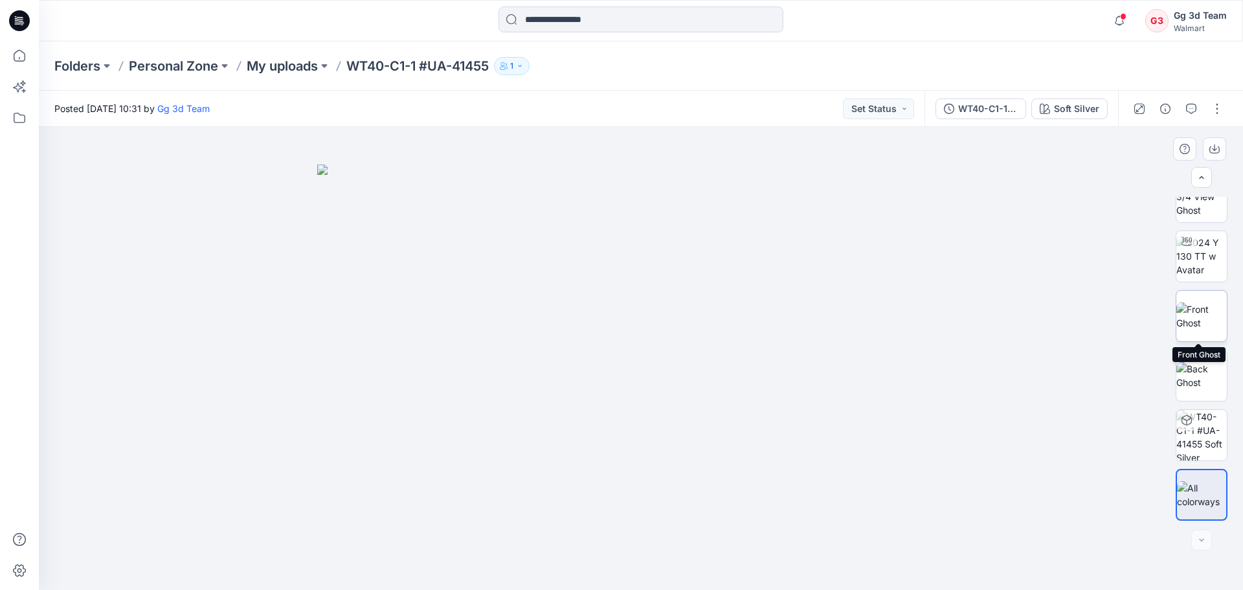
click at [1207, 313] on img at bounding box center [1201, 315] width 50 height 27
drag, startPoint x: 711, startPoint y: 493, endPoint x: 636, endPoint y: 502, distance: 75.7
click at [636, 502] on img at bounding box center [641, 395] width 232 height 390
click at [671, 377] on img at bounding box center [641, 395] width 232 height 390
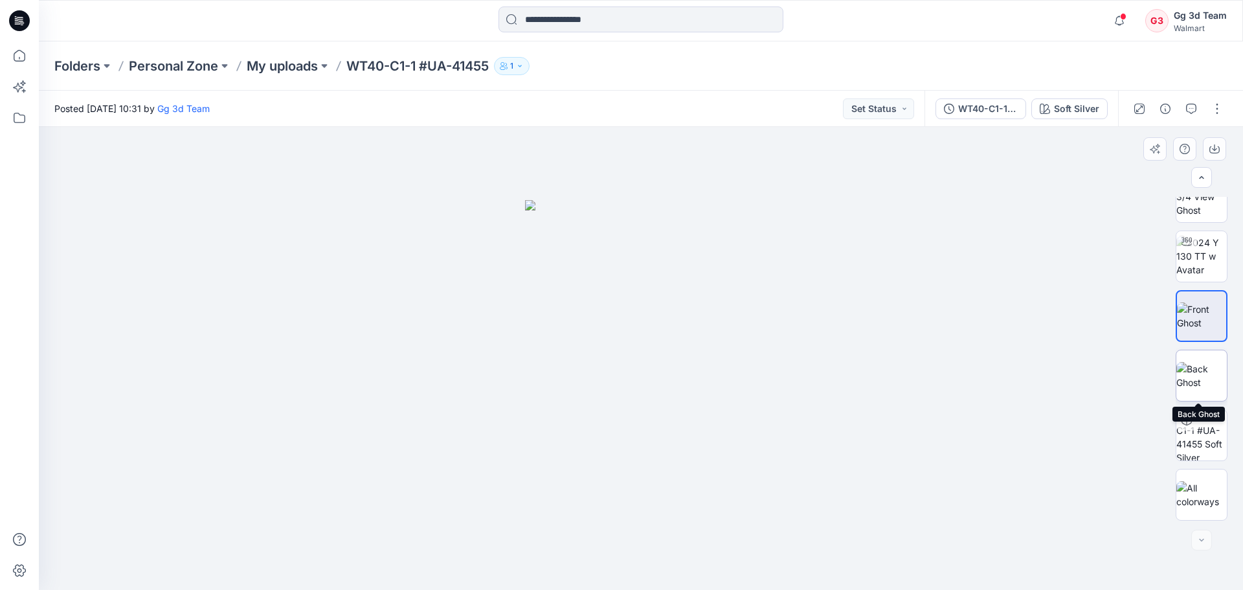
click at [1207, 367] on img at bounding box center [1201, 375] width 50 height 27
click at [1205, 302] on img at bounding box center [1201, 315] width 50 height 27
click at [1199, 247] on img at bounding box center [1201, 256] width 50 height 41
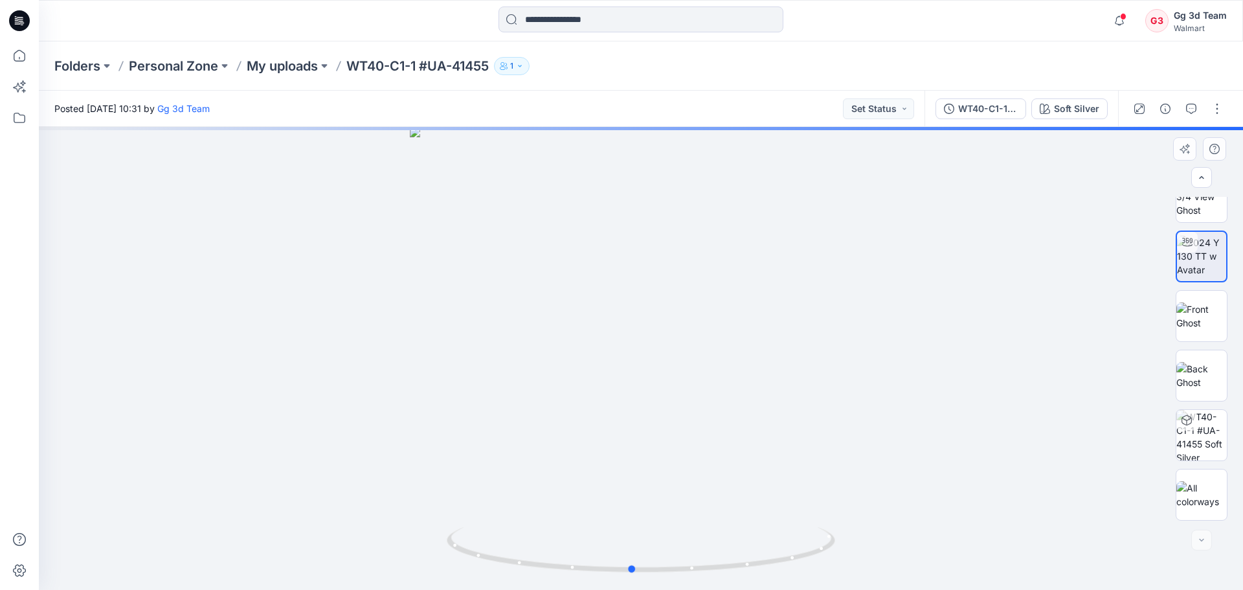
drag, startPoint x: 661, startPoint y: 461, endPoint x: 696, endPoint y: 465, distance: 35.2
click at [696, 465] on div at bounding box center [641, 358] width 1204 height 463
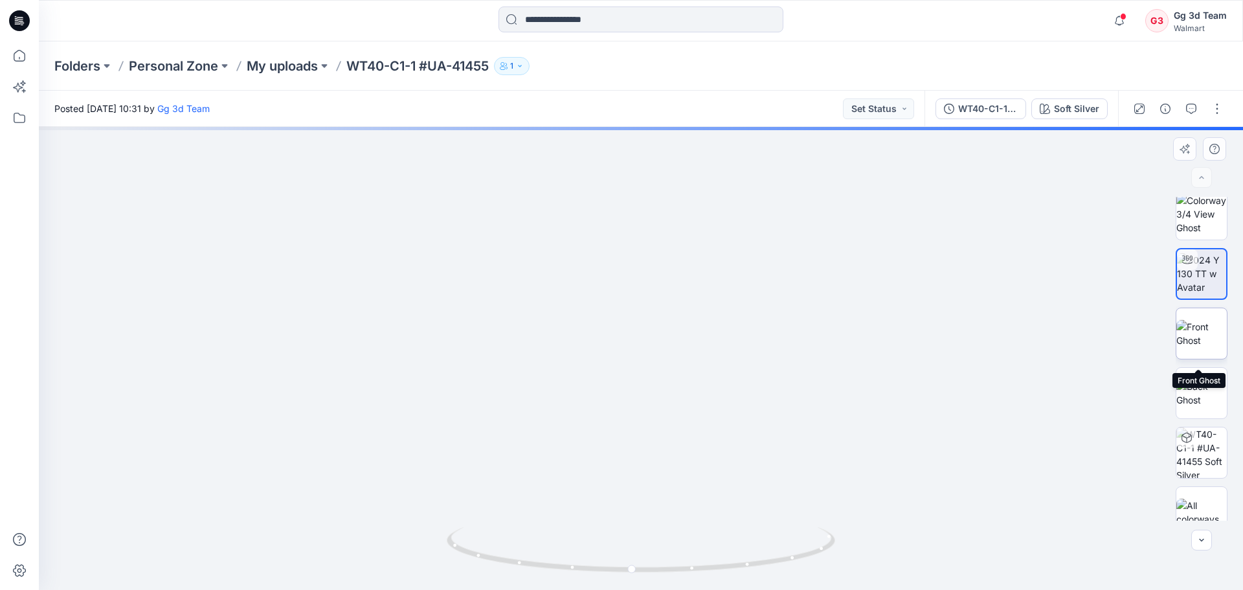
scroll to position [0, 0]
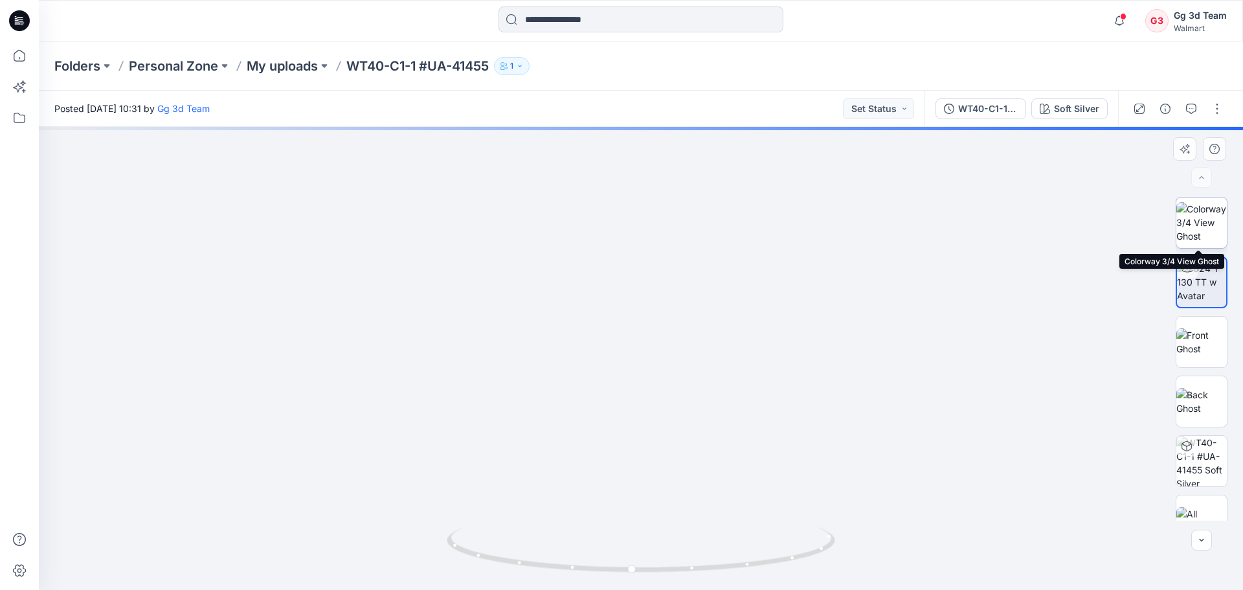
click at [1207, 232] on img at bounding box center [1201, 222] width 50 height 41
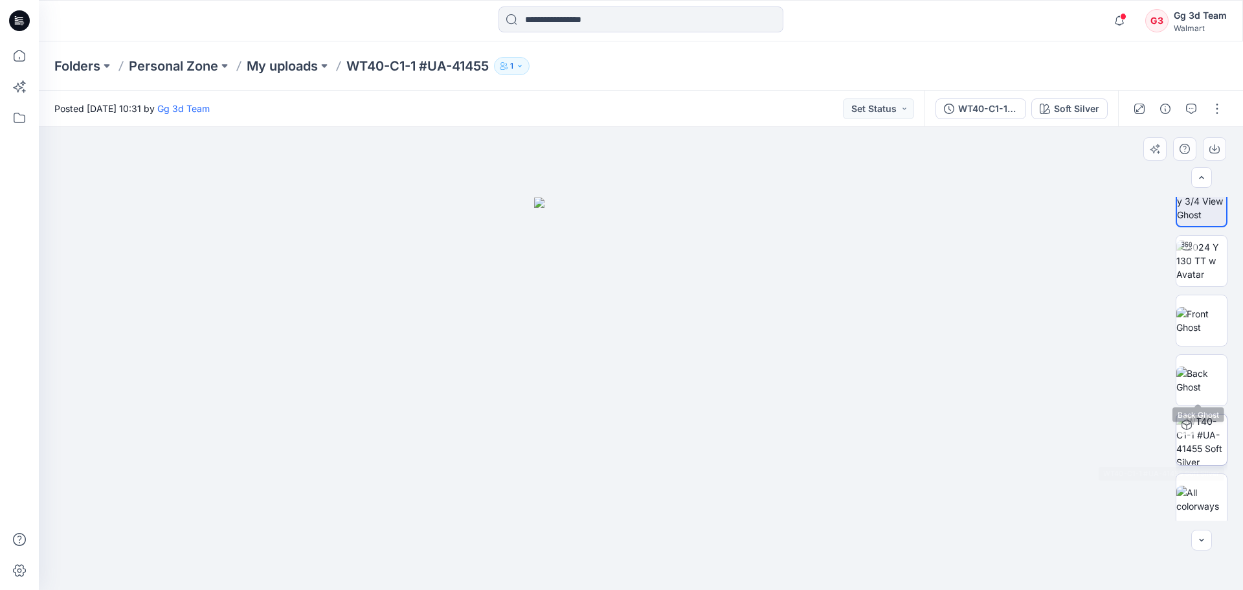
scroll to position [26, 0]
click at [1214, 491] on img at bounding box center [1201, 494] width 50 height 27
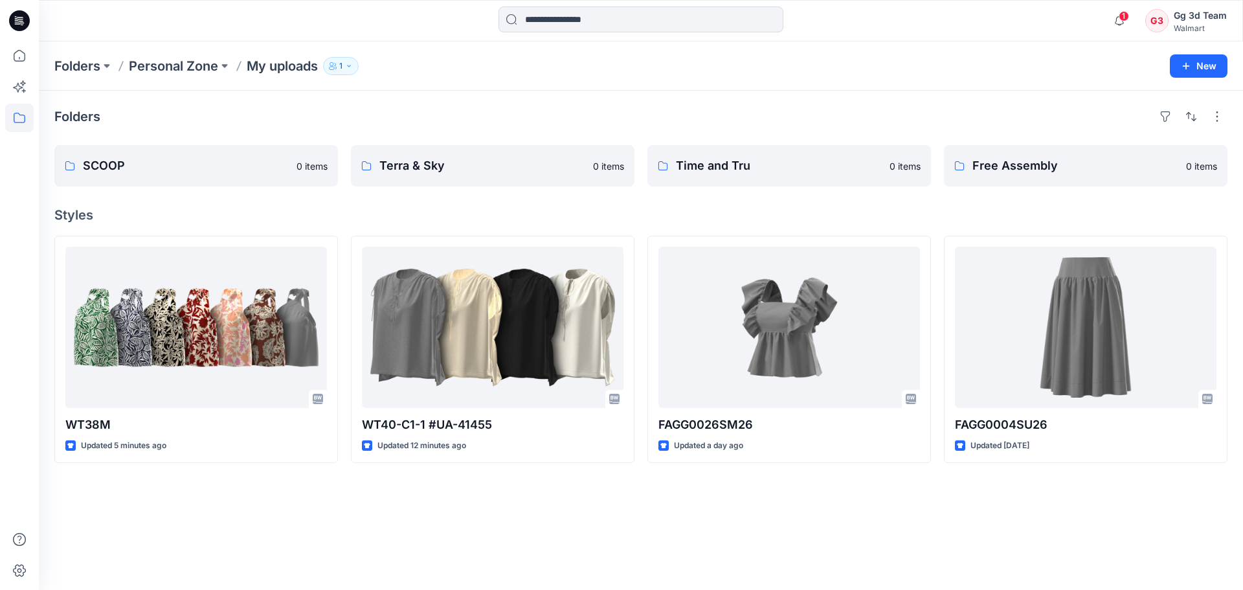
click at [645, 533] on div "Folders SCOOP 0 items Terra & Sky 0 items Time and Tru 0 items Free Assembly 0 …" at bounding box center [641, 340] width 1204 height 499
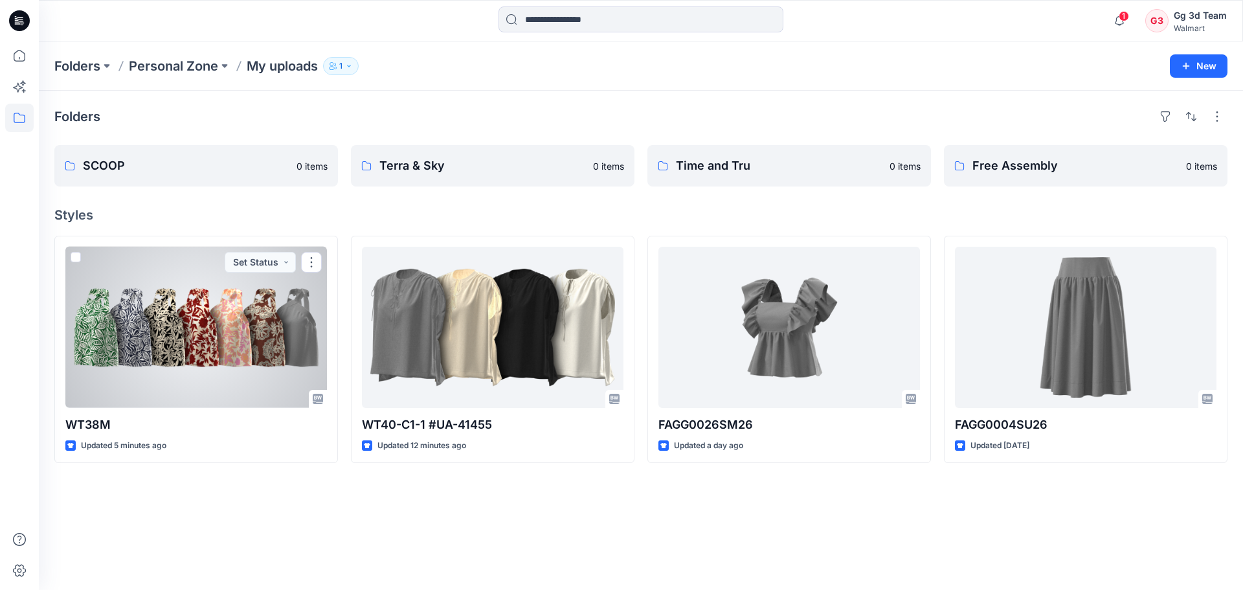
click at [164, 333] on div at bounding box center [195, 327] width 261 height 161
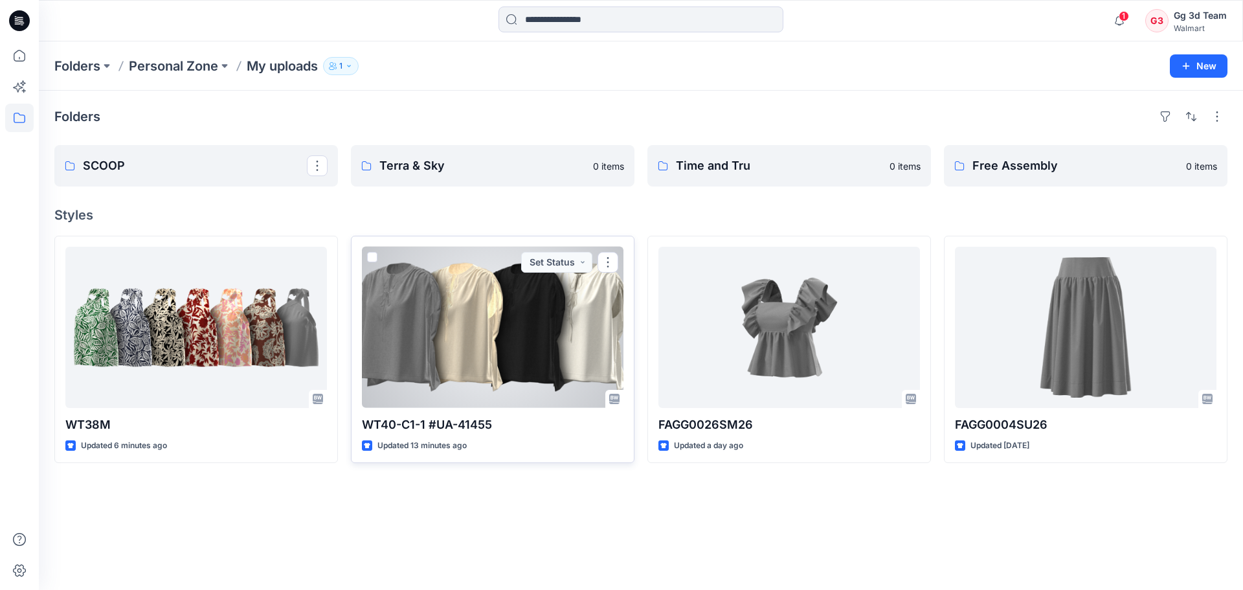
click at [500, 339] on div at bounding box center [492, 327] width 261 height 161
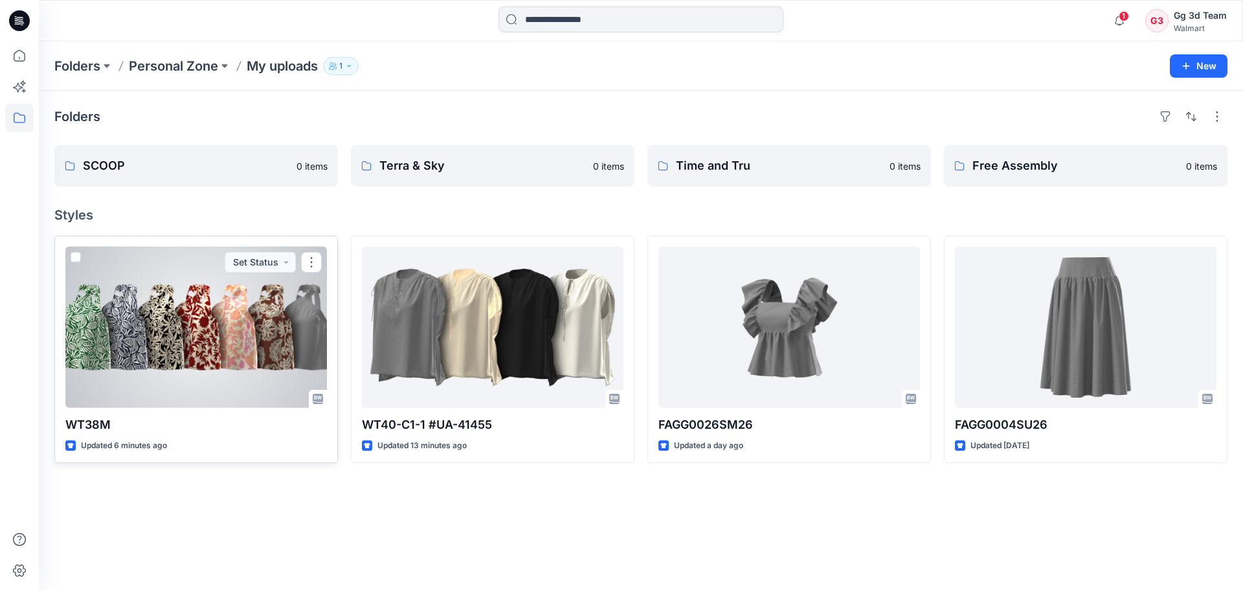
click at [230, 364] on div at bounding box center [195, 327] width 261 height 161
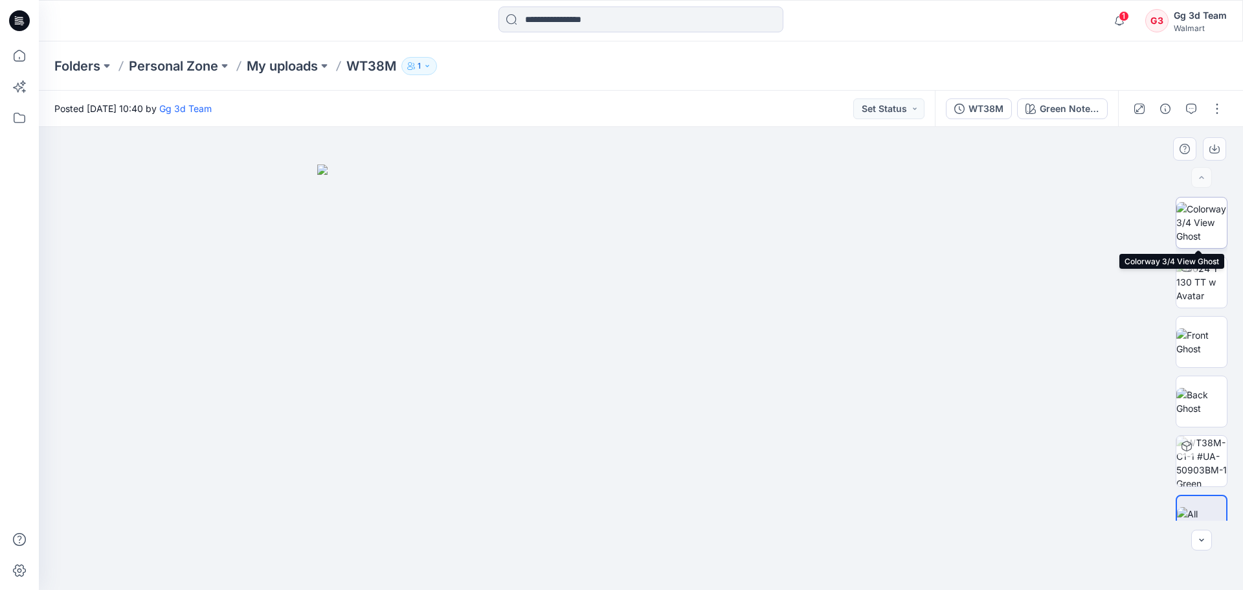
click at [1198, 219] on img at bounding box center [1201, 222] width 50 height 41
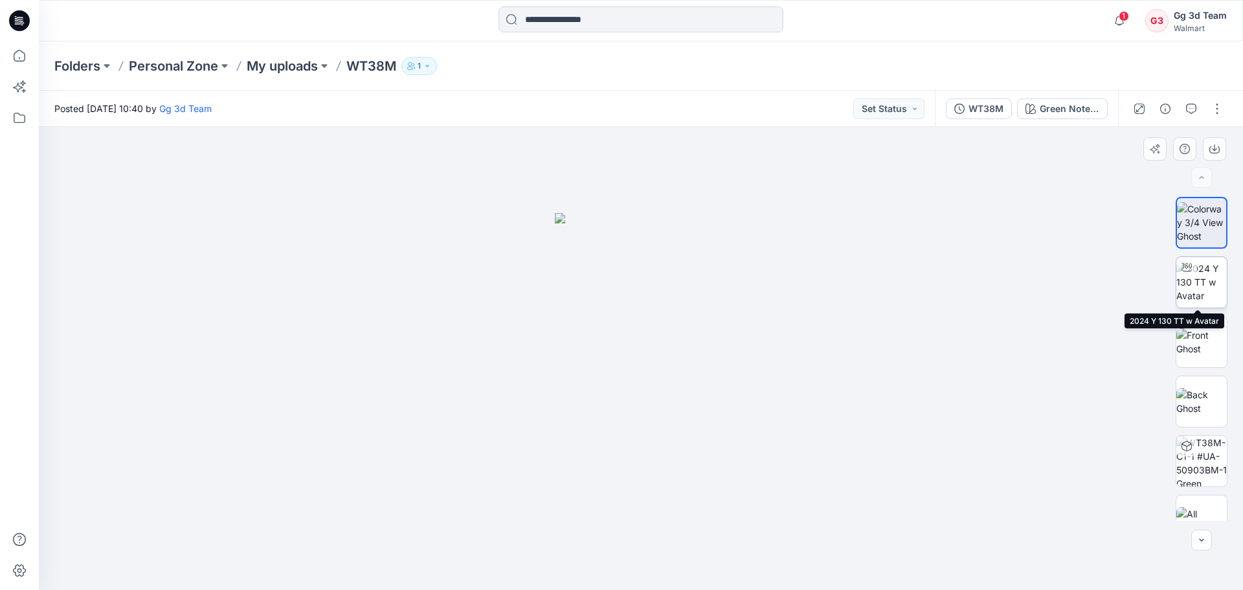
click at [1205, 287] on img at bounding box center [1201, 281] width 50 height 41
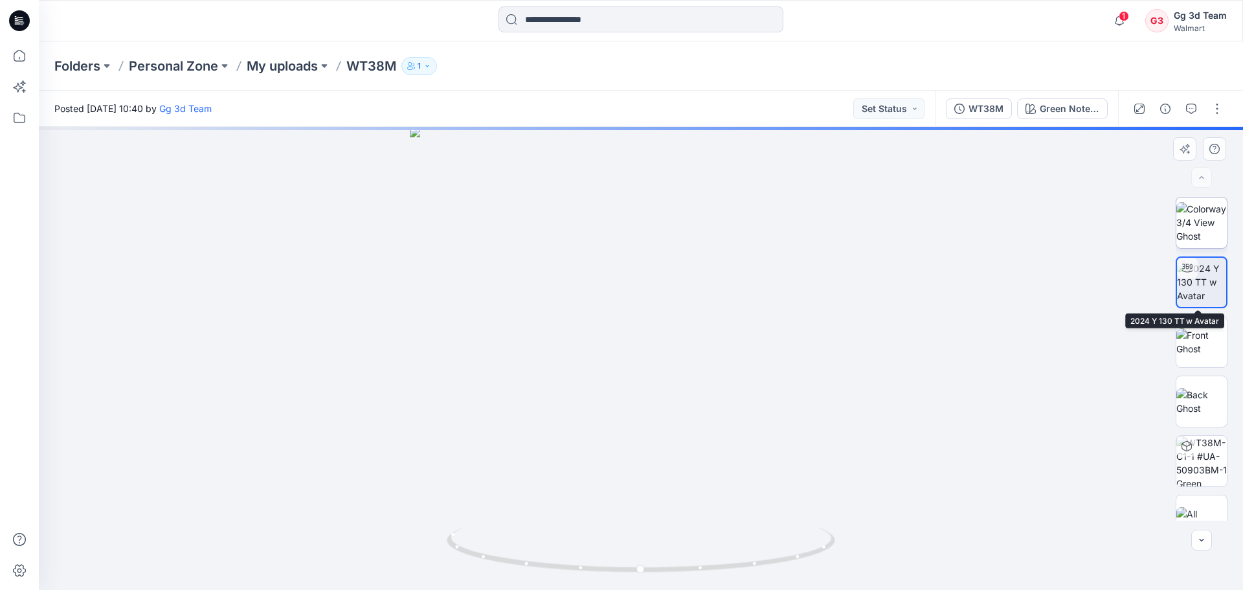
click at [1199, 237] on img at bounding box center [1201, 222] width 50 height 41
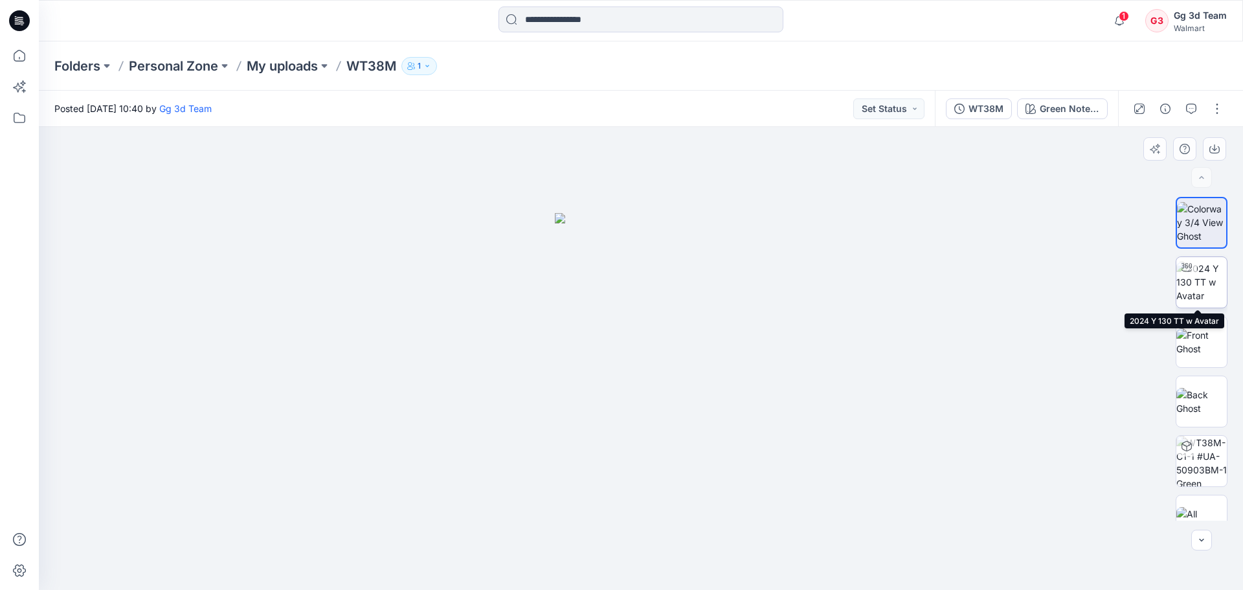
click at [1204, 296] on img at bounding box center [1201, 281] width 50 height 41
drag, startPoint x: 721, startPoint y: 482, endPoint x: 655, endPoint y: 450, distance: 73.2
click at [657, 473] on img at bounding box center [640, 177] width 1177 height 825
drag, startPoint x: 586, startPoint y: 392, endPoint x: 582, endPoint y: 375, distance: 17.4
click at [586, 381] on img at bounding box center [640, 157] width 1177 height 865
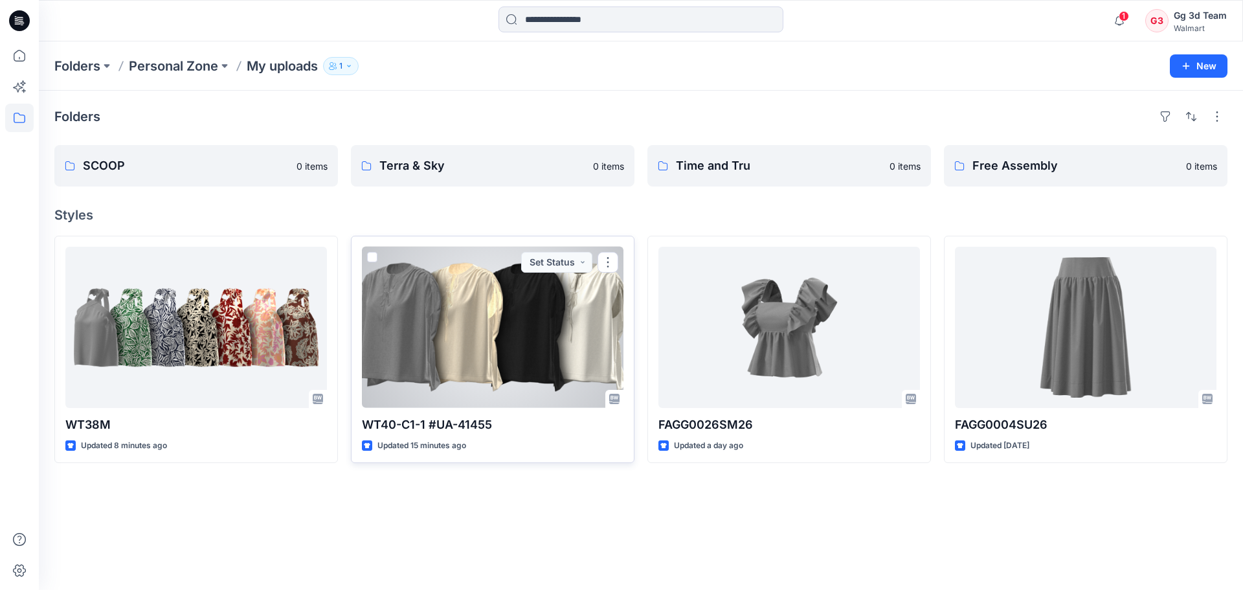
click at [487, 335] on div at bounding box center [492, 327] width 261 height 161
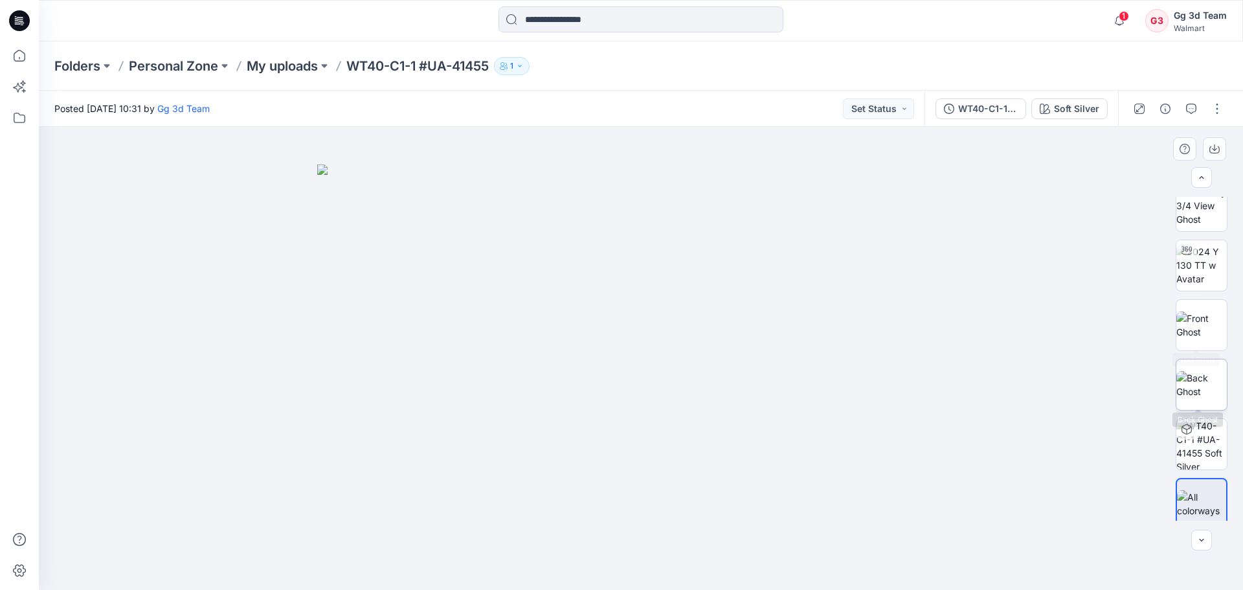
scroll to position [26, 0]
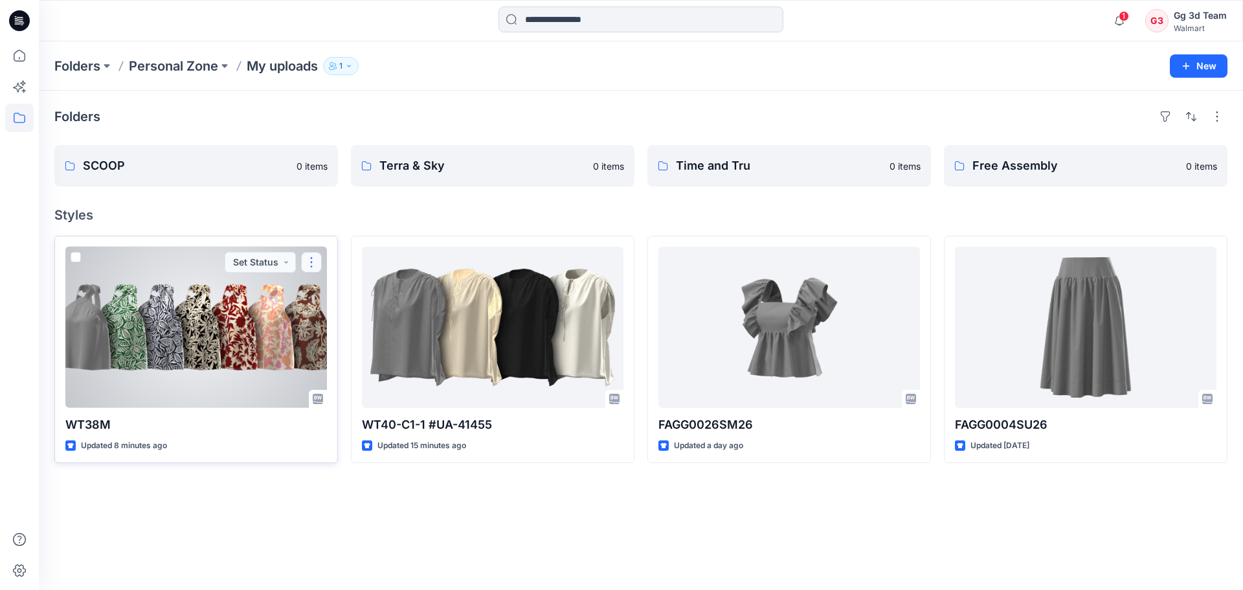
click at [312, 264] on button "button" at bounding box center [311, 262] width 21 height 21
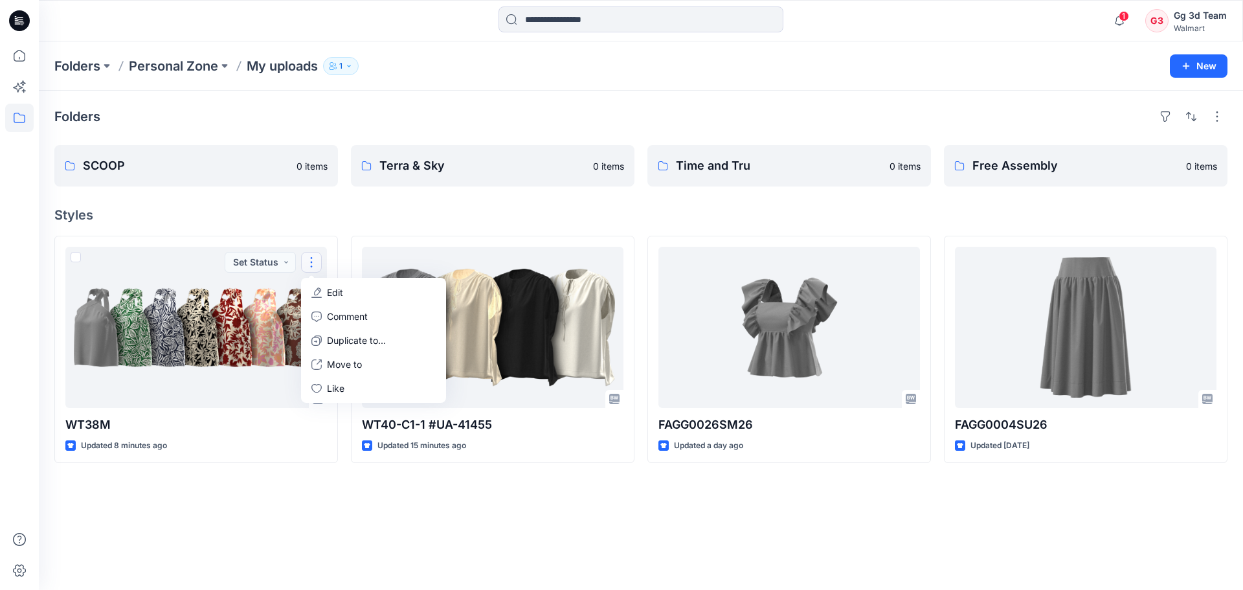
click at [295, 517] on div "Folders SCOOP 0 items Terra & Sky 0 items Time and Tru 0 items Free Assembly 0 …" at bounding box center [641, 340] width 1204 height 499
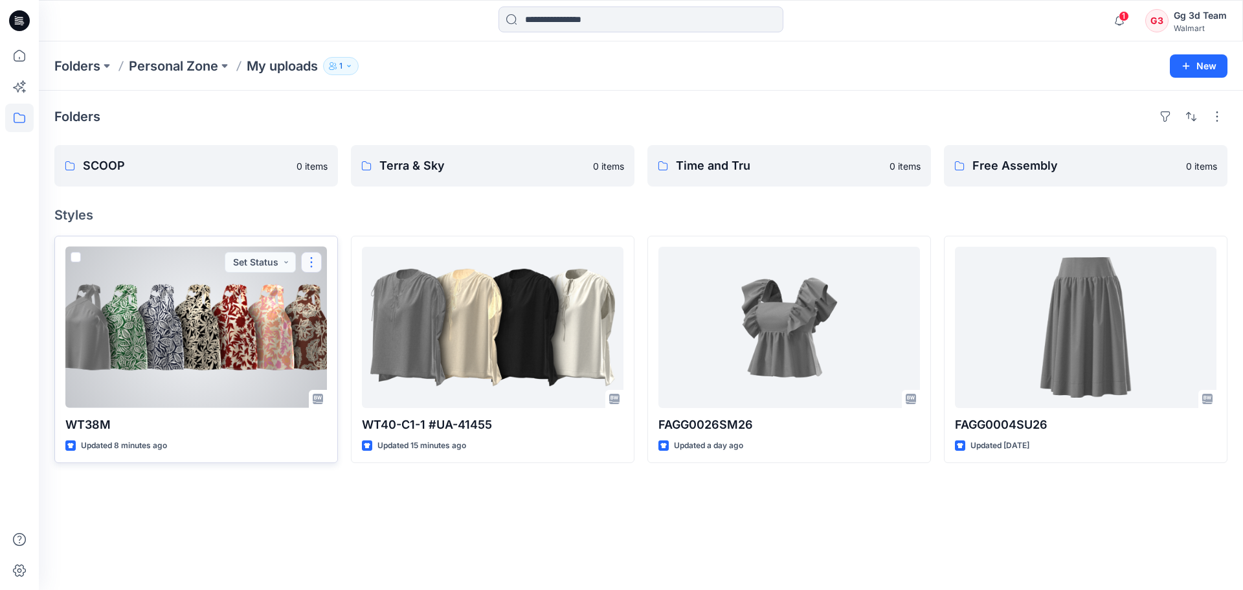
click at [311, 266] on button "button" at bounding box center [311, 262] width 21 height 21
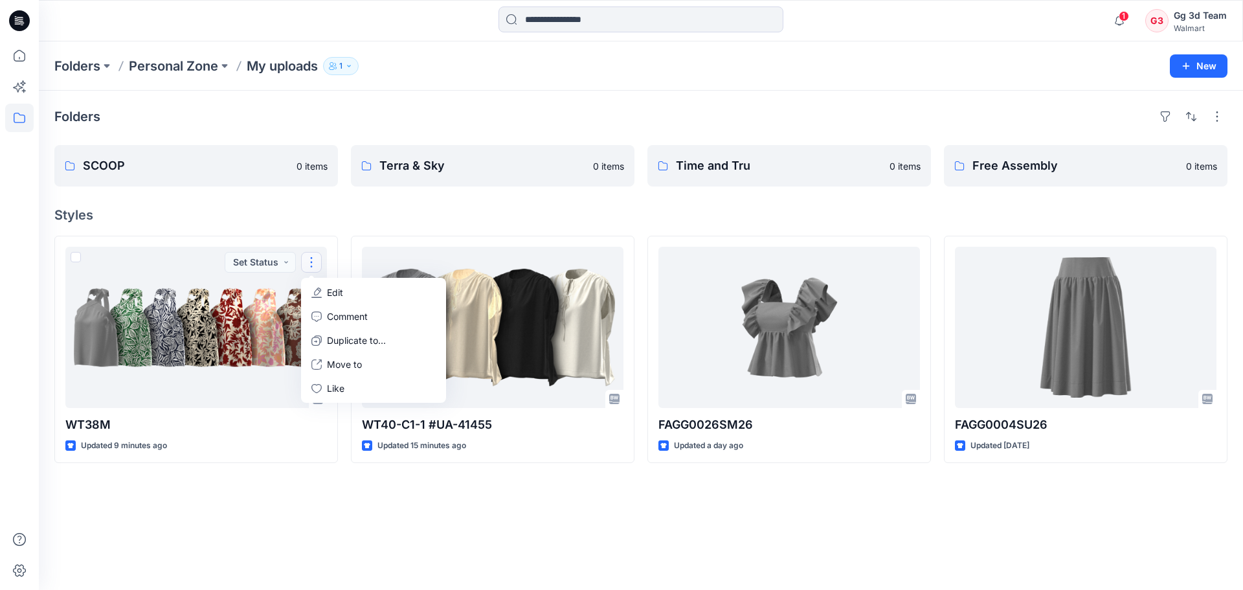
click at [339, 205] on div "Folders SCOOP 0 items Terra & Sky 0 items Time and Tru 0 items Free Assembly 0 …" at bounding box center [641, 340] width 1204 height 499
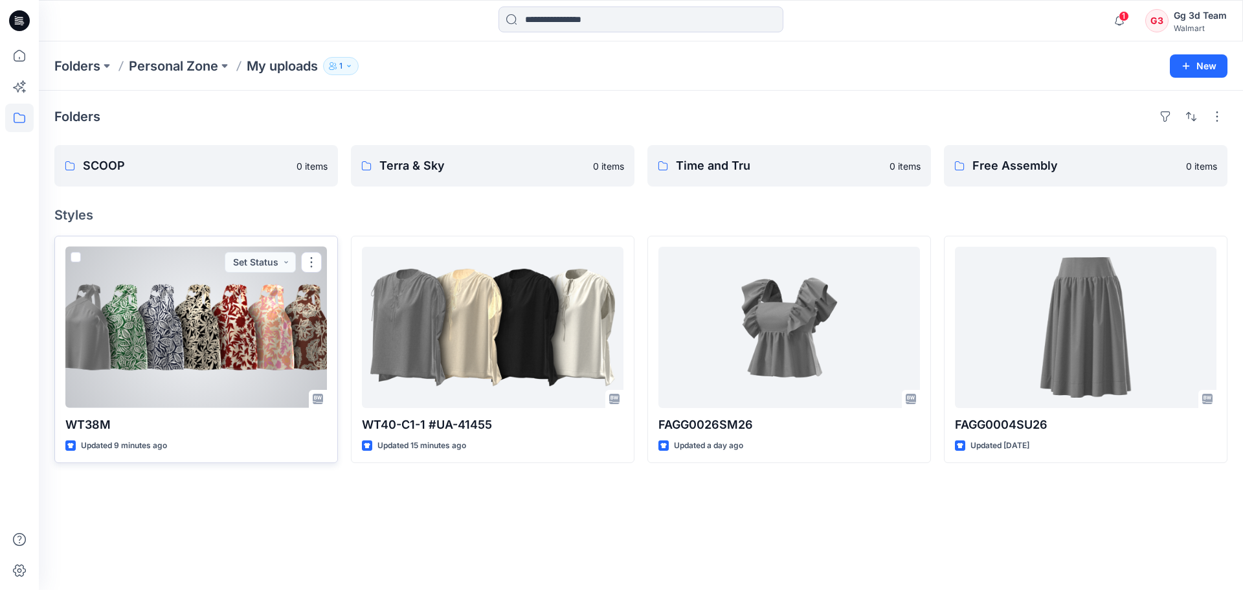
click at [74, 254] on span at bounding box center [76, 257] width 10 height 10
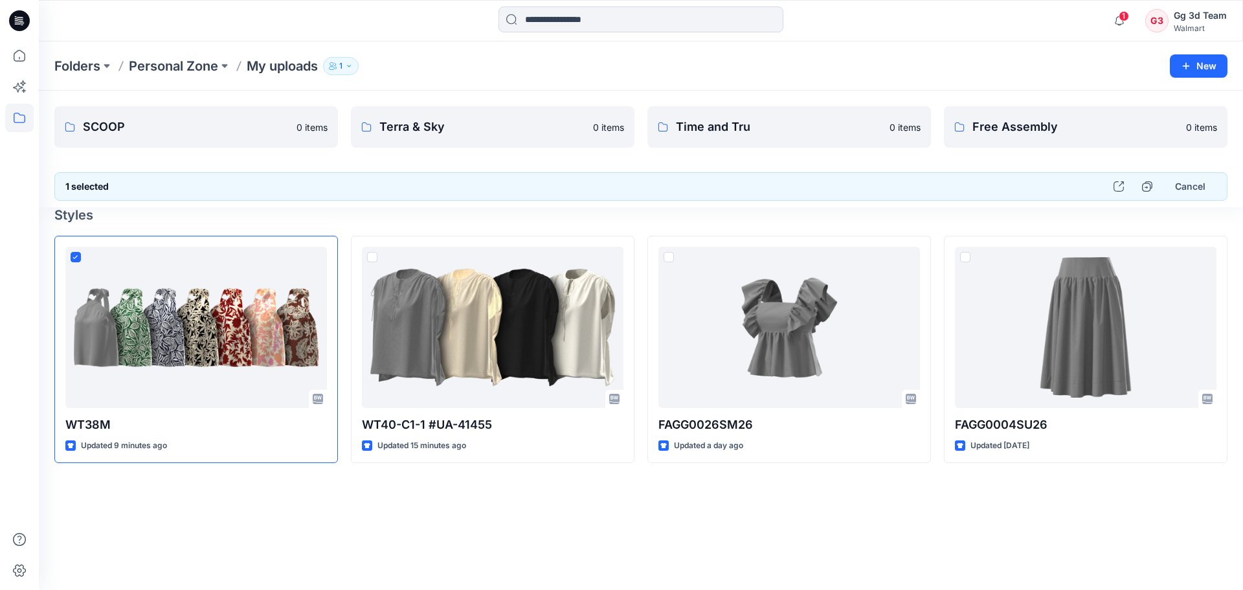
click at [691, 527] on div "SCOOP 0 items Terra & Sky 0 items Time and Tru 0 items Free Assembly 0 items 1 …" at bounding box center [641, 340] width 1204 height 499
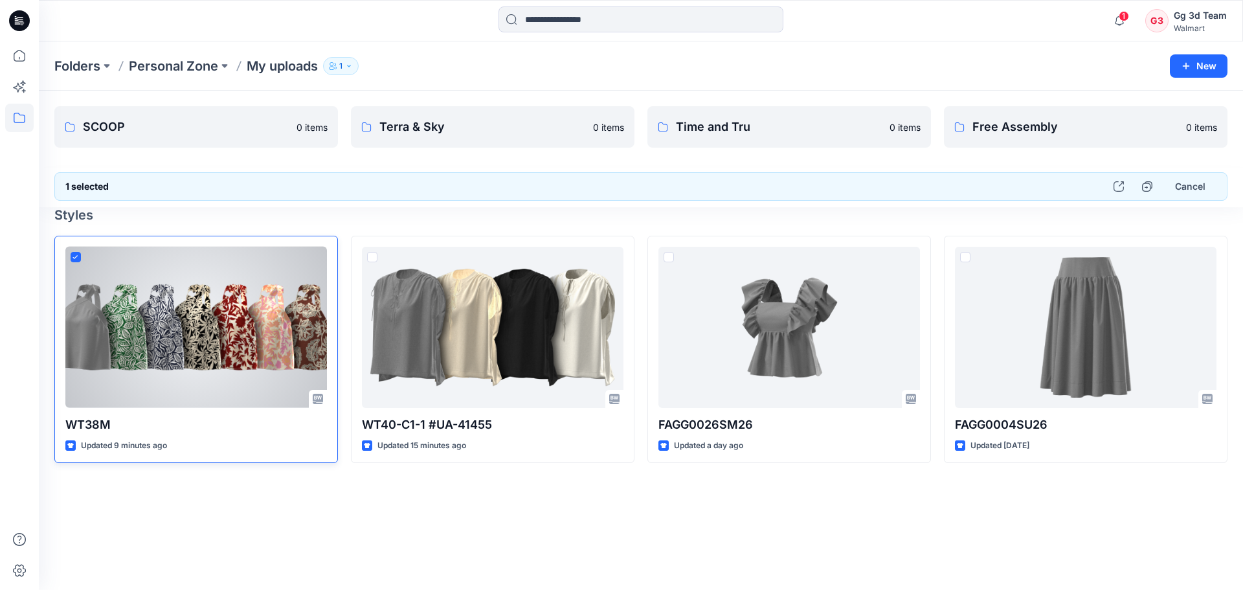
click at [74, 252] on span at bounding box center [76, 257] width 10 height 10
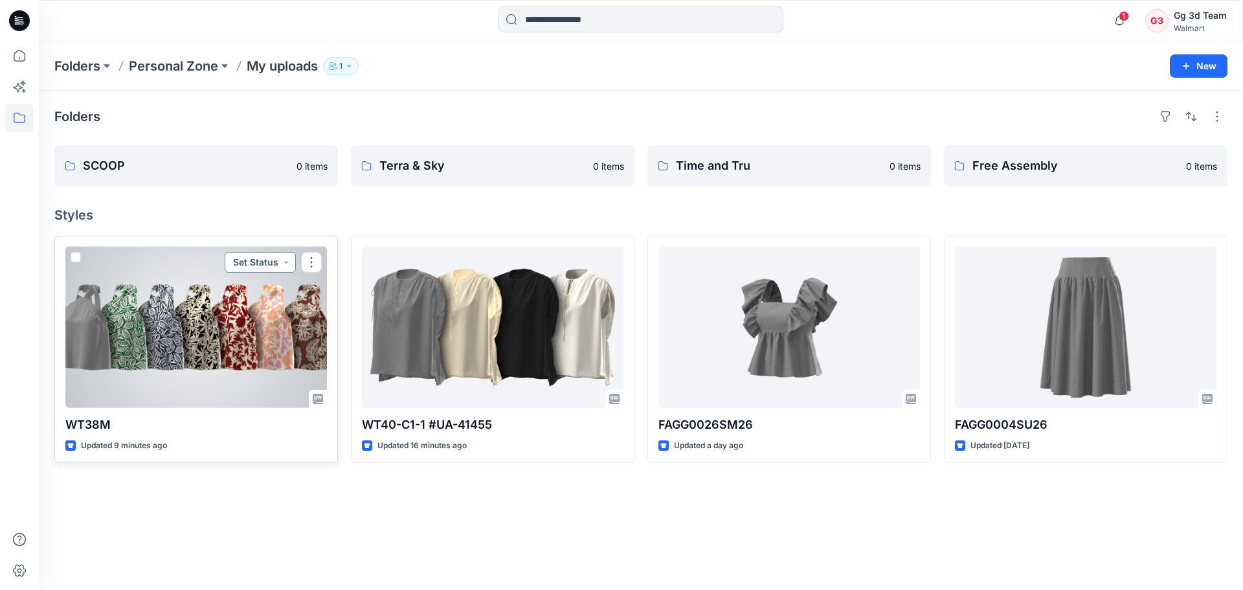
click at [287, 265] on button "Set Status" at bounding box center [260, 262] width 71 height 21
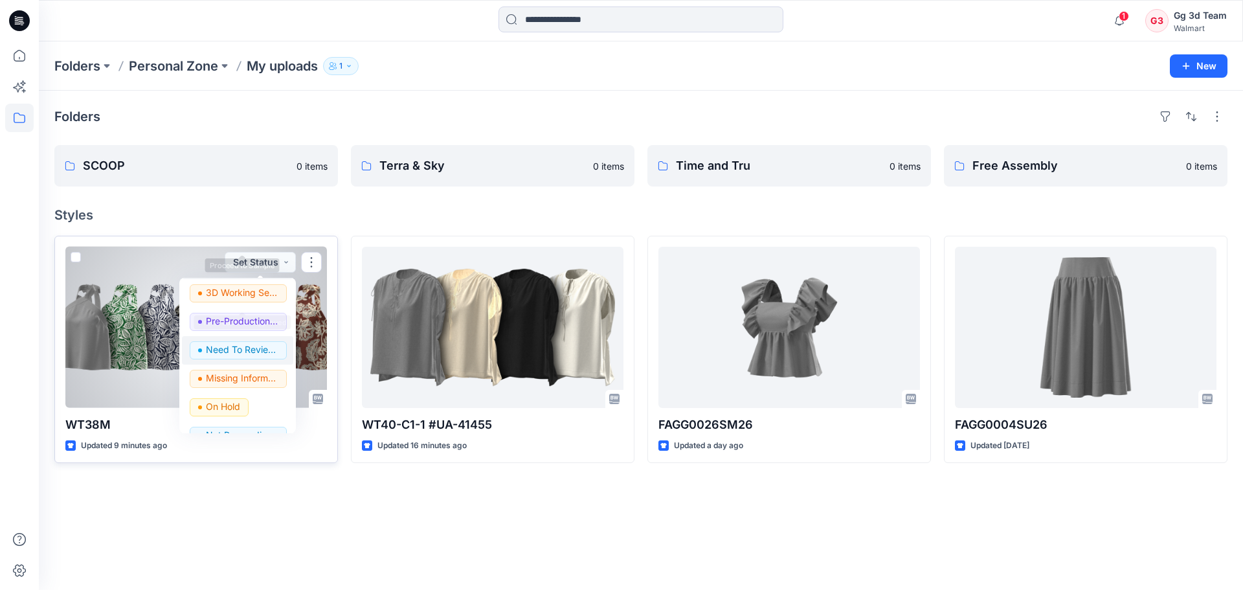
scroll to position [163, 0]
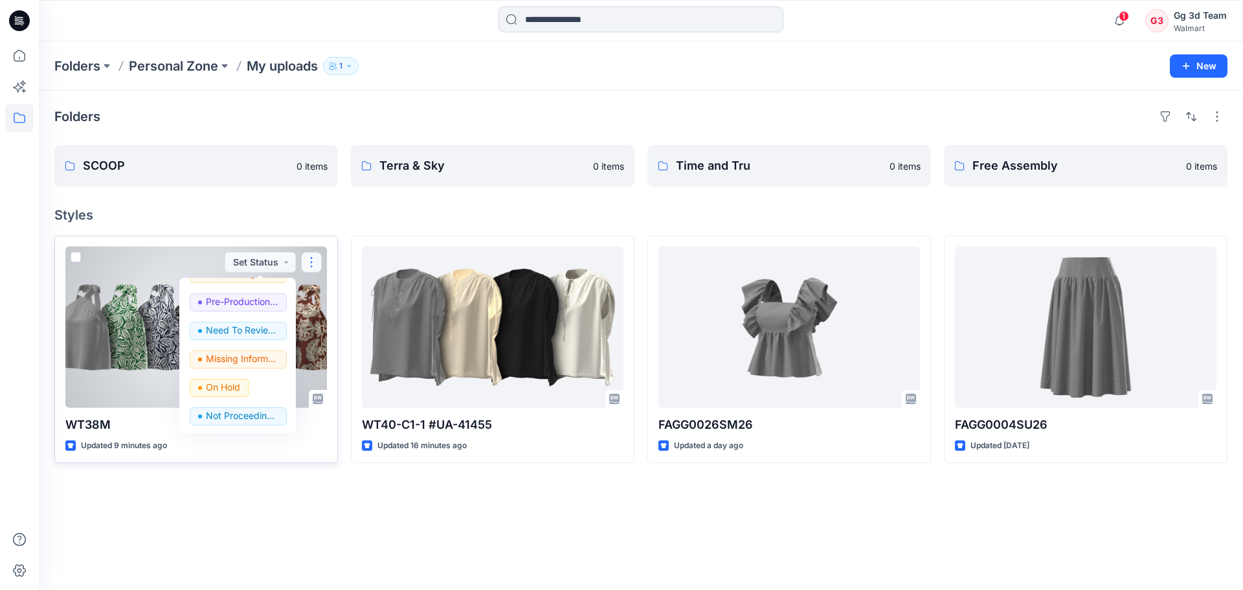
click at [316, 263] on button "button" at bounding box center [311, 262] width 21 height 21
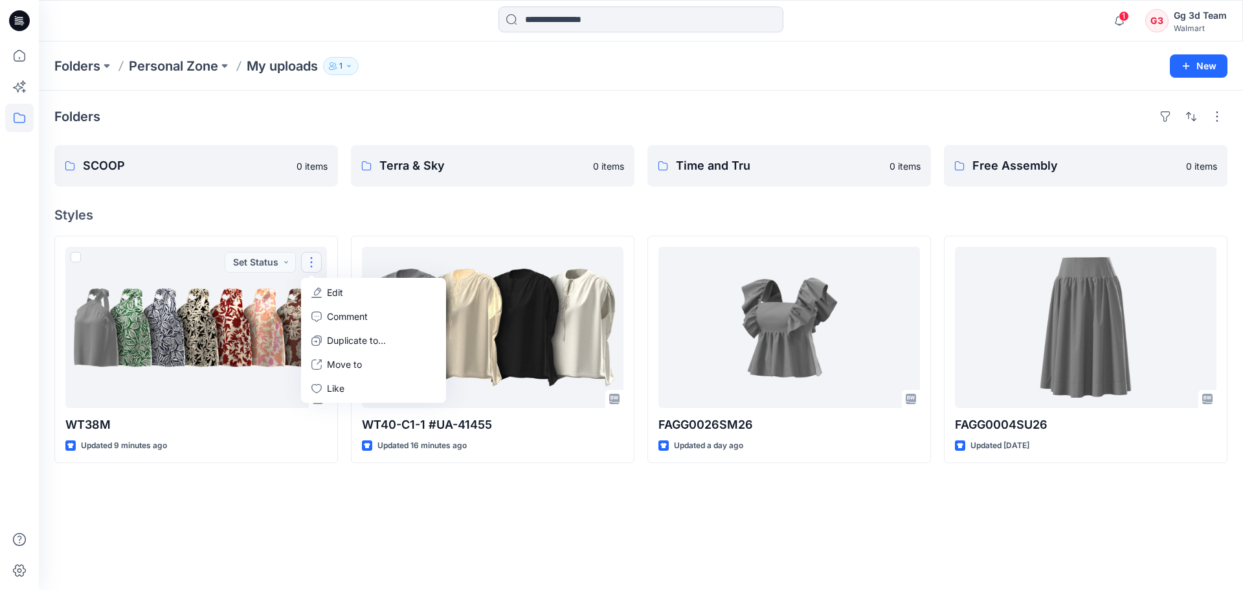
click at [240, 209] on h4 "Styles" at bounding box center [640, 215] width 1173 height 16
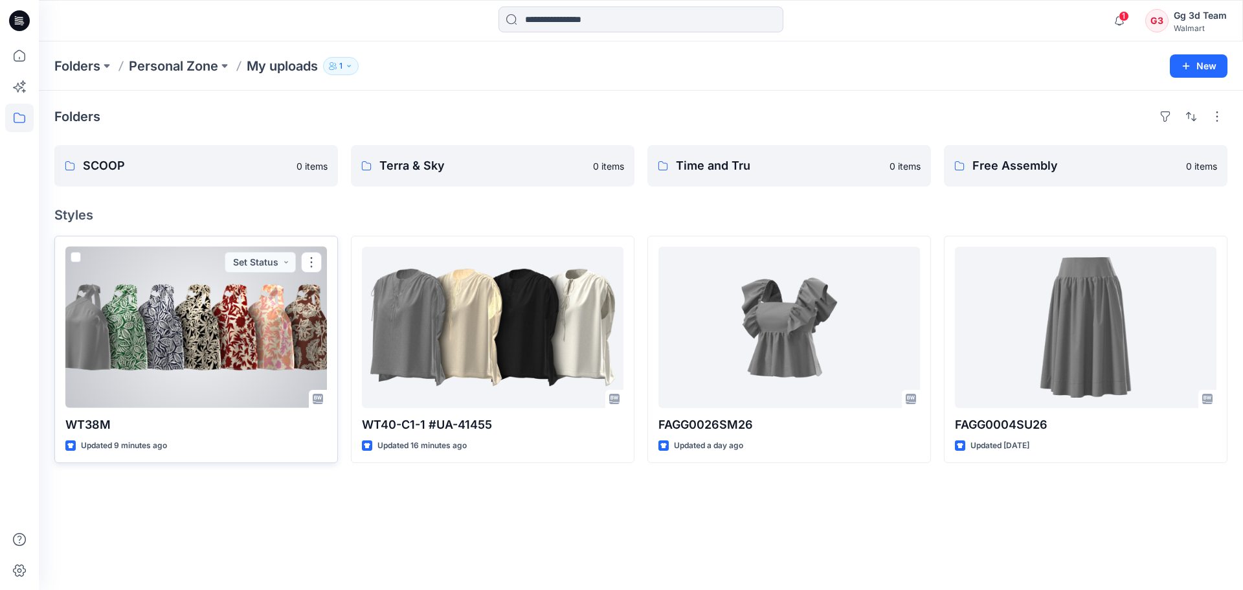
drag, startPoint x: 152, startPoint y: 281, endPoint x: 139, endPoint y: 276, distance: 14.3
click at [139, 276] on div at bounding box center [195, 327] width 261 height 161
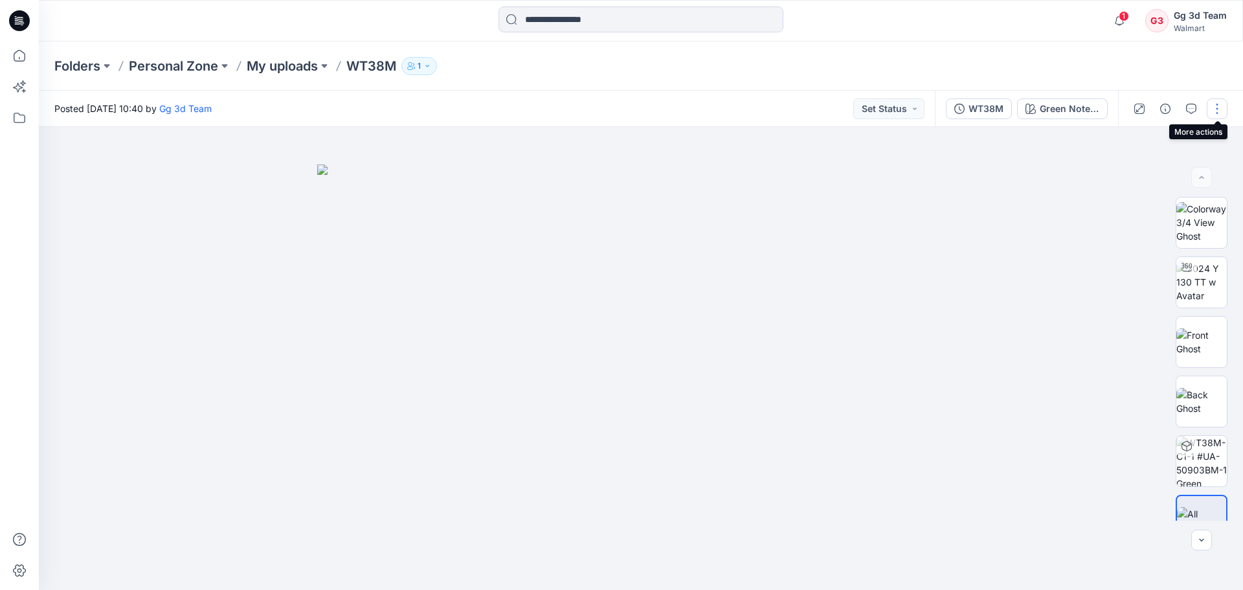
click at [1221, 105] on button "button" at bounding box center [1216, 108] width 21 height 21
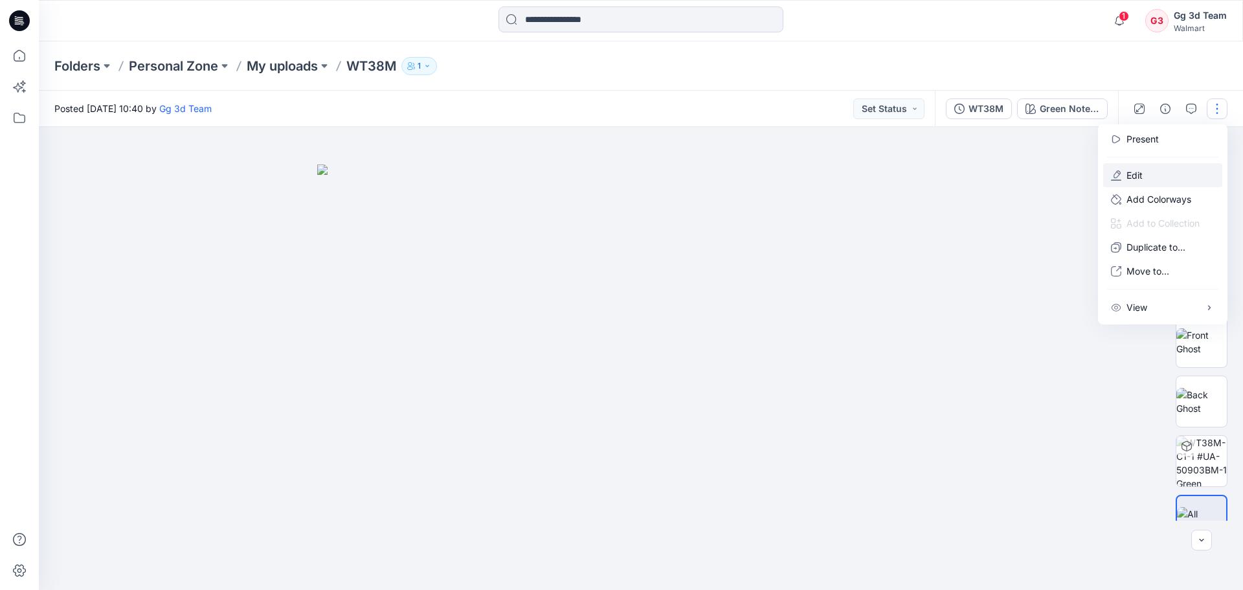
click at [1145, 179] on button "Edit" at bounding box center [1162, 175] width 119 height 24
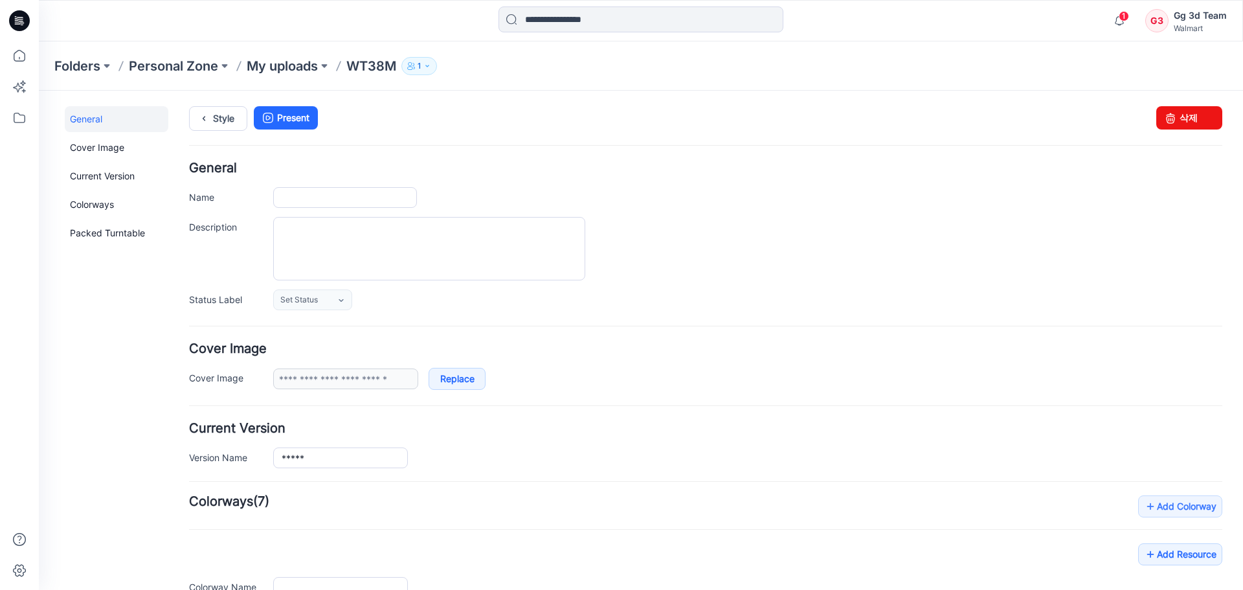
type input "*****"
type input "**********"
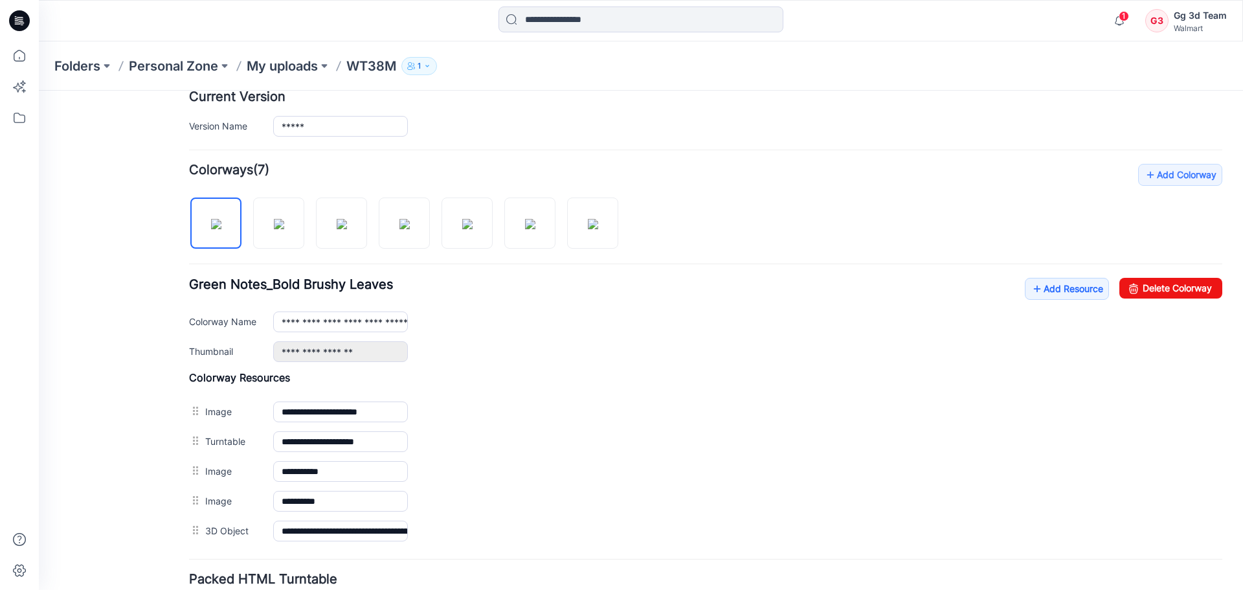
scroll to position [306, 0]
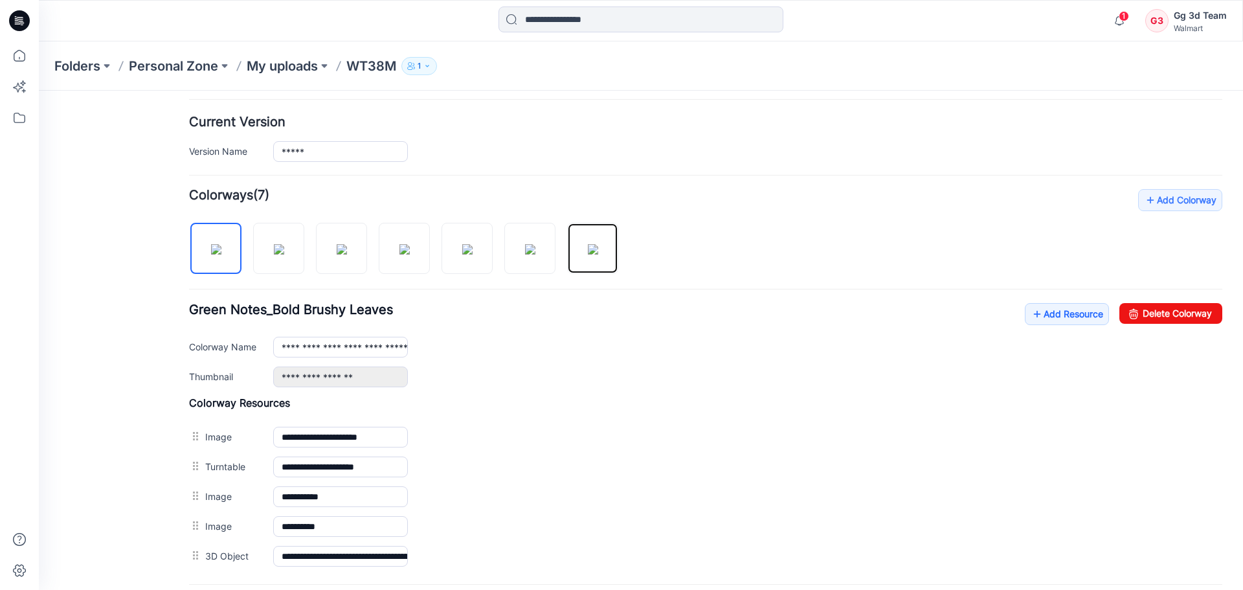
drag, startPoint x: 594, startPoint y: 257, endPoint x: 180, endPoint y: 238, distance: 414.1
click at [180, 238] on div "General Cover Image Current Version Colorways Packed Turntable Style Present Ch…" at bounding box center [633, 245] width 1188 height 922
click at [750, 249] on div "Add Colorway Colorways (7) Green Notes_Bold Brushy Leaves Add Resource Delete C…" at bounding box center [705, 380] width 1033 height 382
click at [119, 269] on div "General Cover Image Current Version Colorways Packed Turntable" at bounding box center [117, 253] width 104 height 906
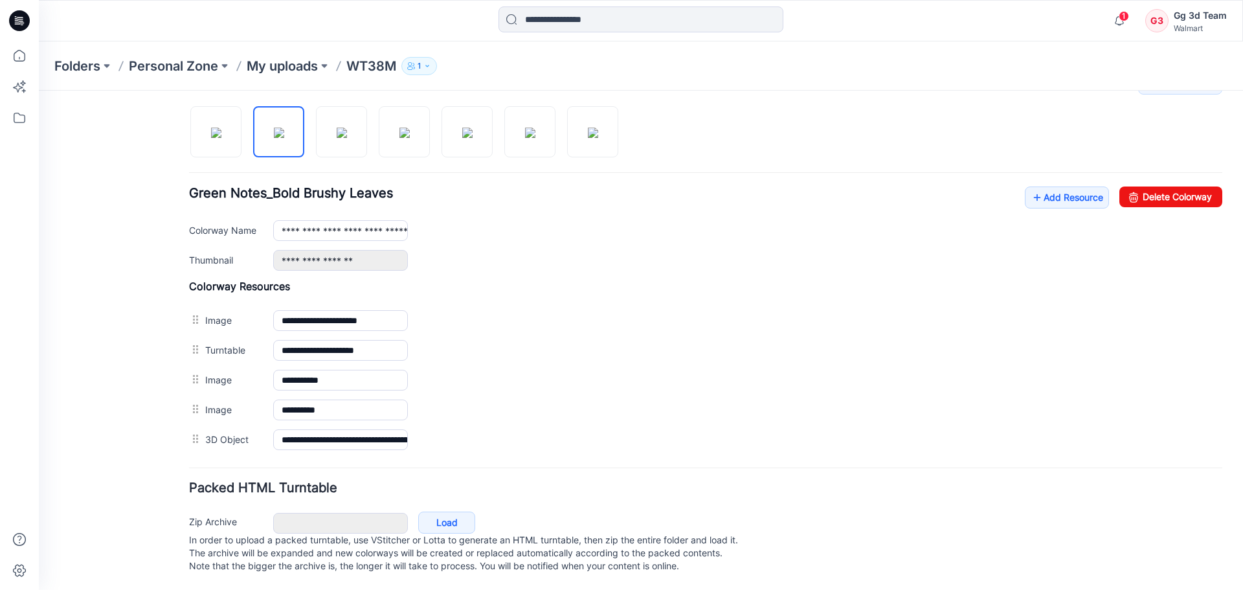
scroll to position [436, 0]
click at [260, 255] on link at bounding box center [260, 260] width 10 height 10
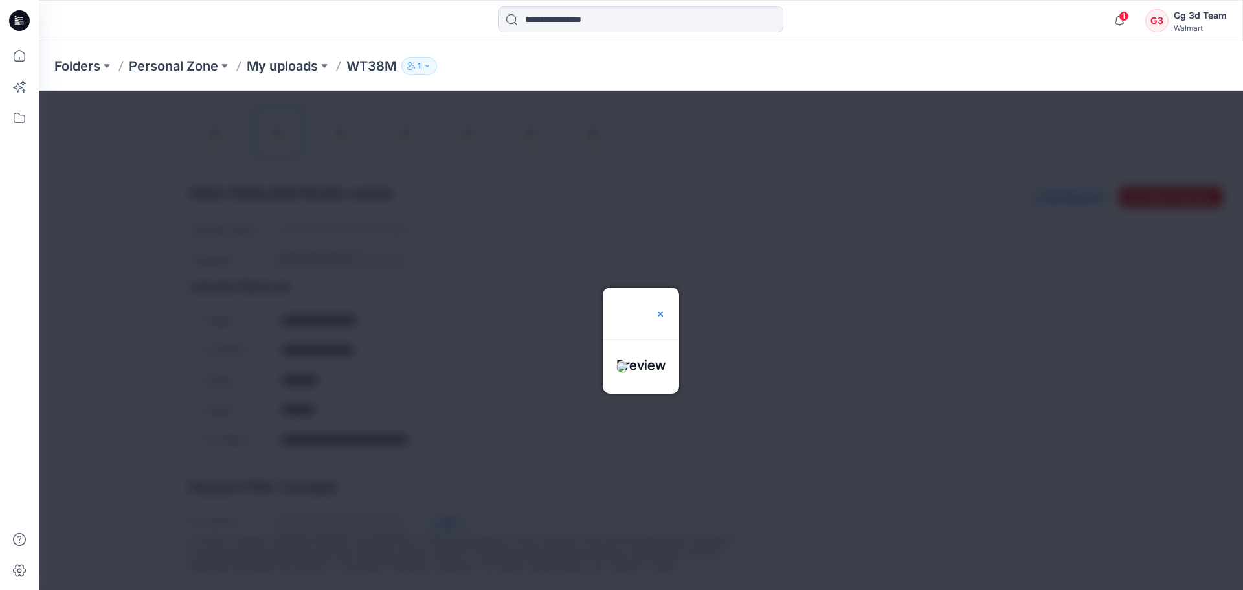
click at [665, 309] on img at bounding box center [660, 314] width 10 height 10
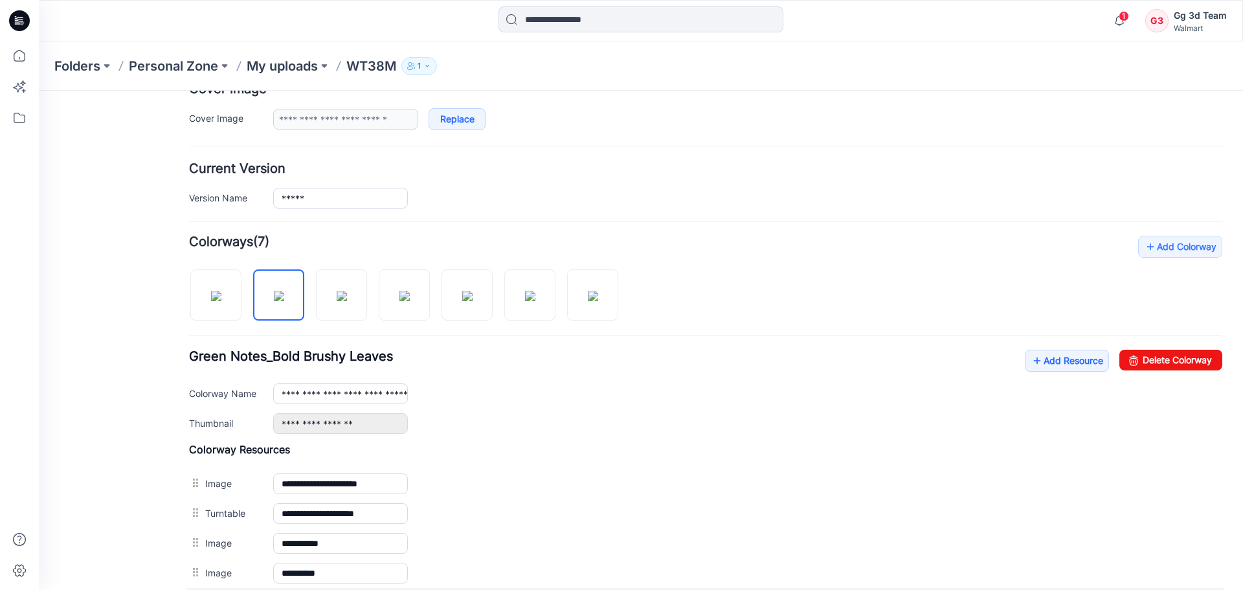
scroll to position [0, 0]
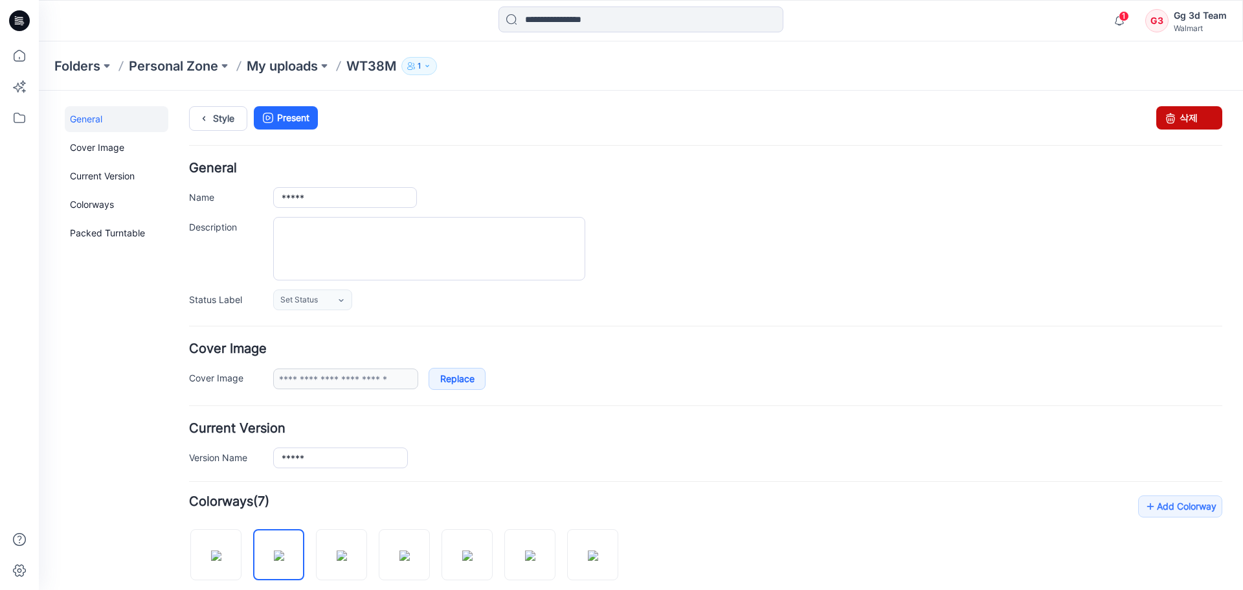
click at [1194, 117] on link "삭제" at bounding box center [1189, 117] width 66 height 23
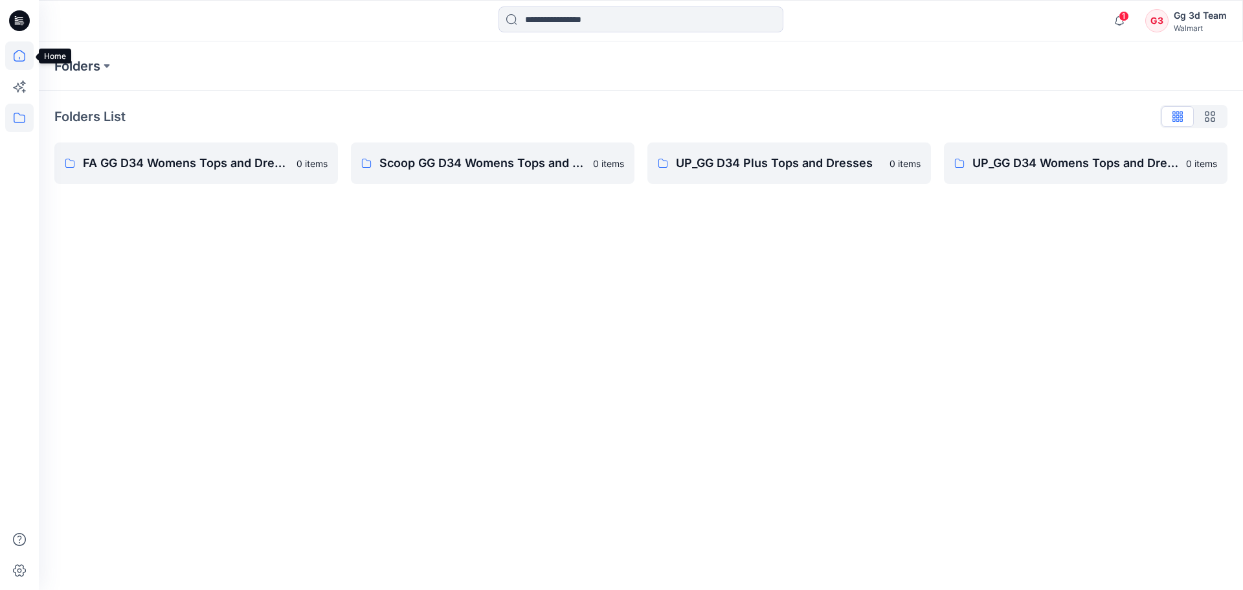
click at [23, 56] on icon at bounding box center [19, 55] width 28 height 28
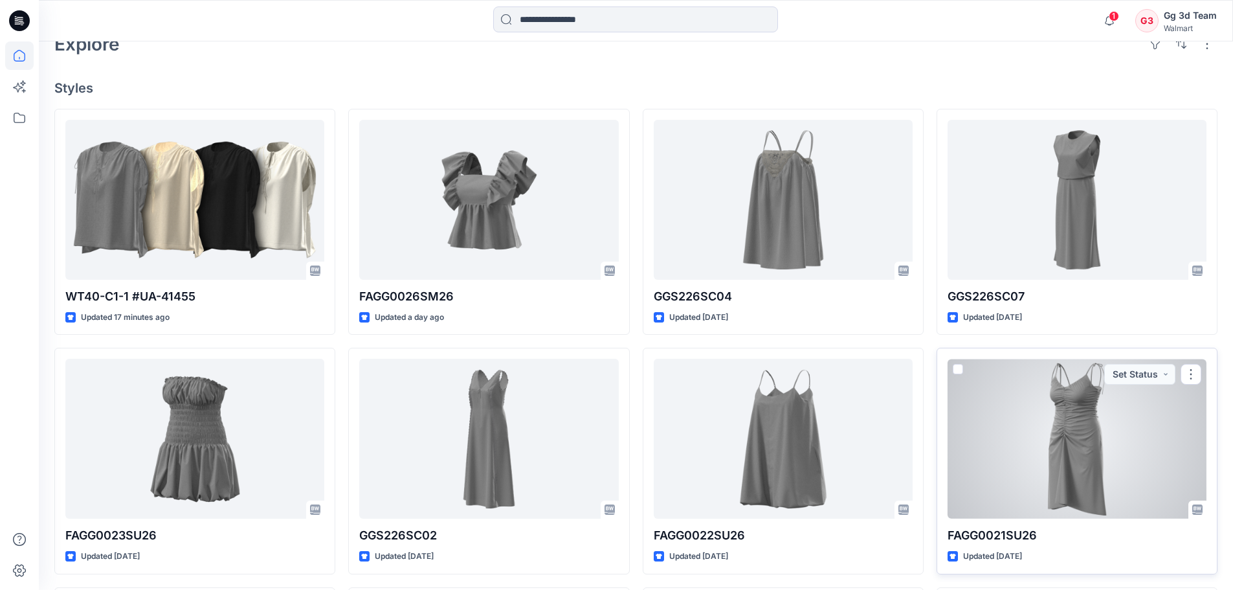
scroll to position [171, 0]
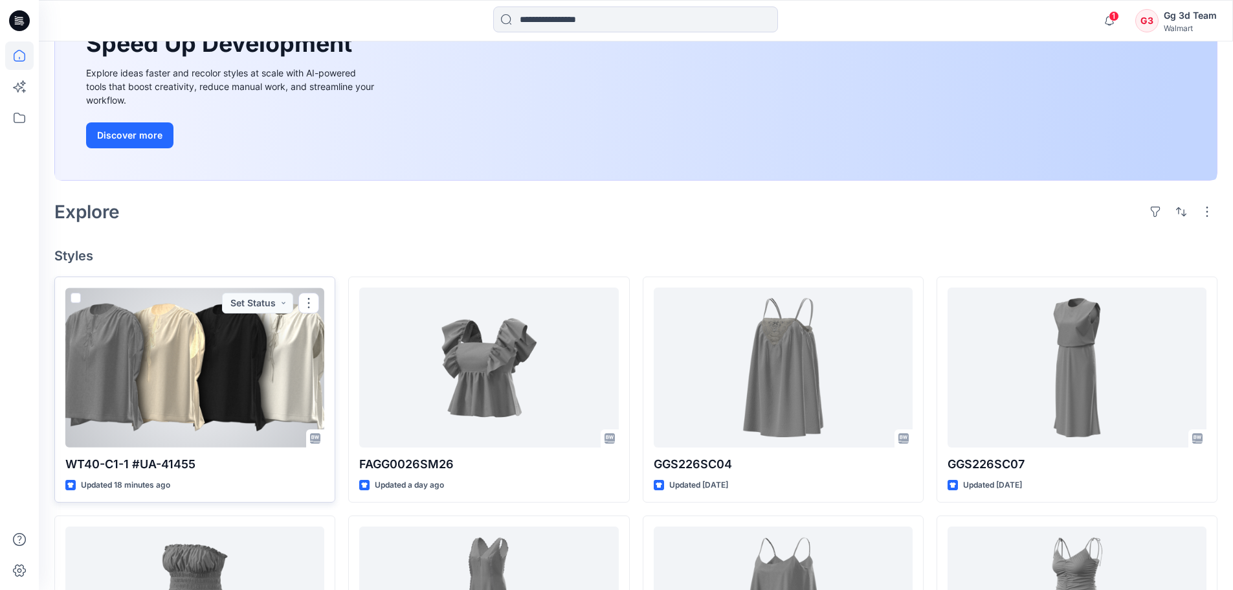
click at [189, 431] on div at bounding box center [194, 367] width 259 height 160
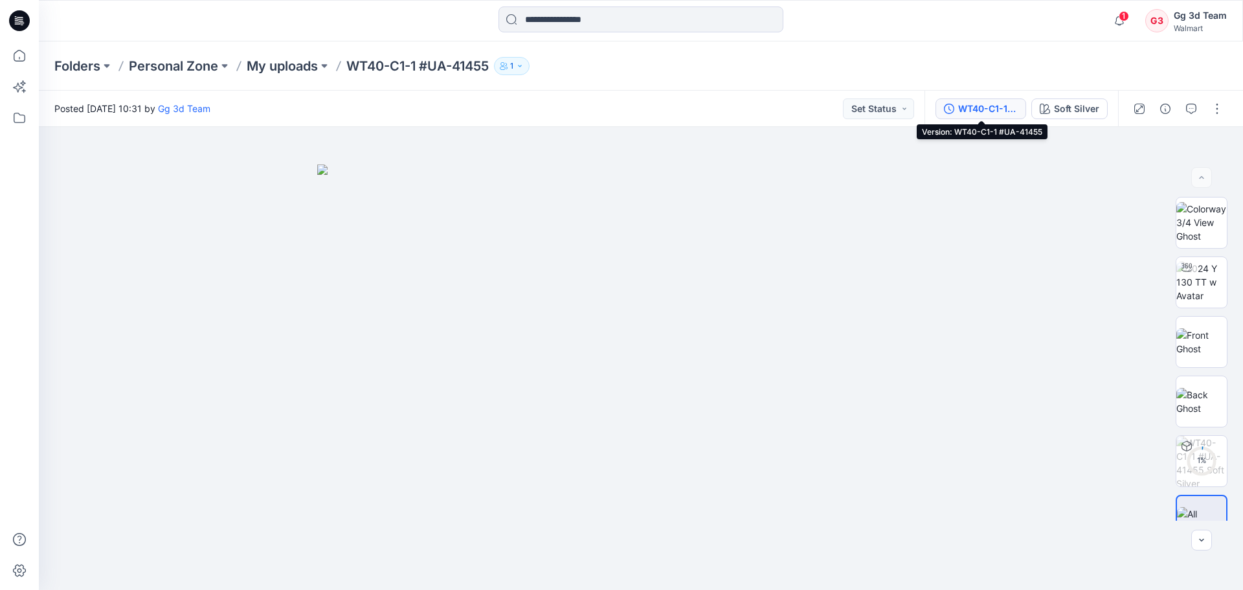
click at [1023, 112] on button "WT40-C1-1 #UA-41455" at bounding box center [980, 108] width 91 height 21
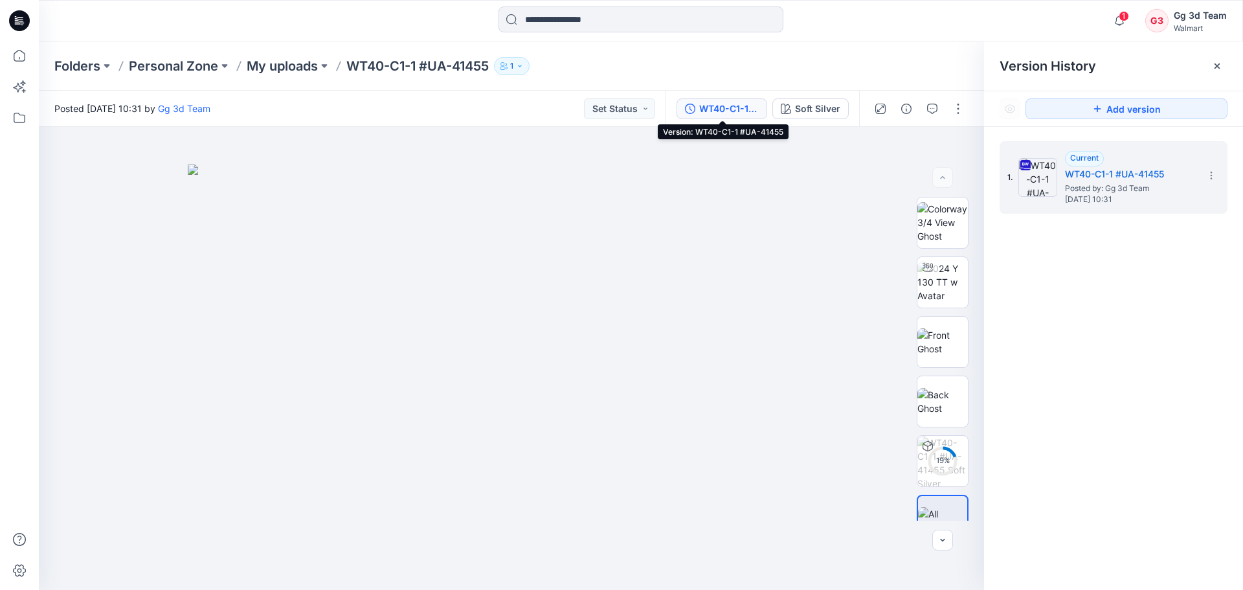
click at [756, 113] on div "WT40-C1-1 #UA-41455" at bounding box center [729, 109] width 60 height 14
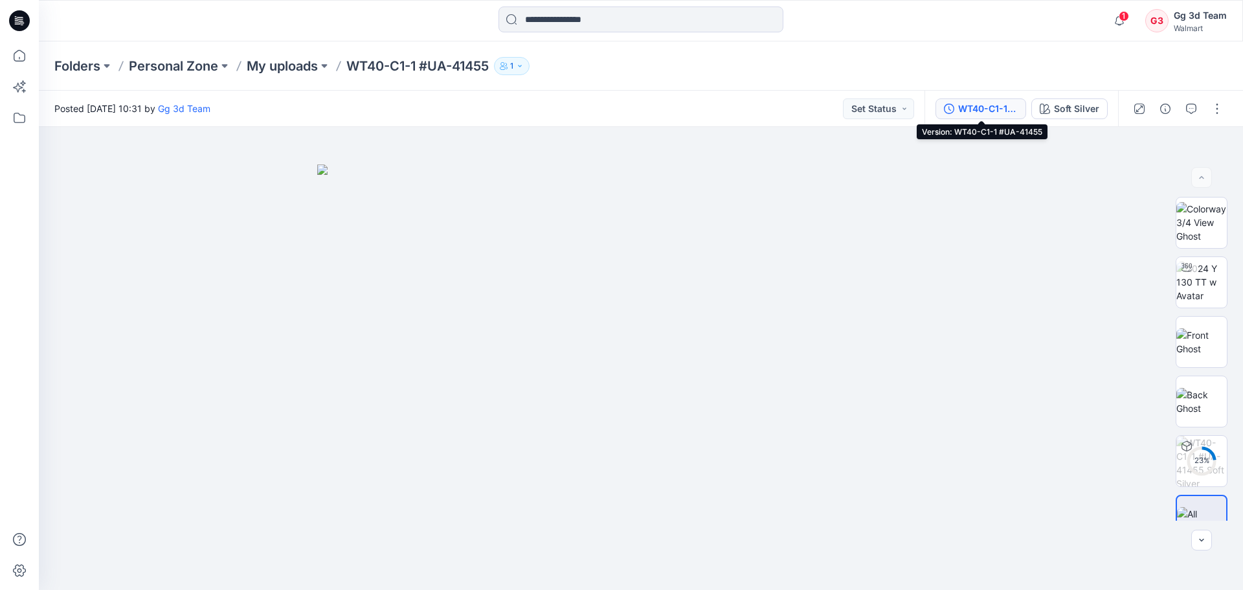
click at [1010, 109] on div "WT40-C1-1 #UA-41455" at bounding box center [988, 109] width 60 height 14
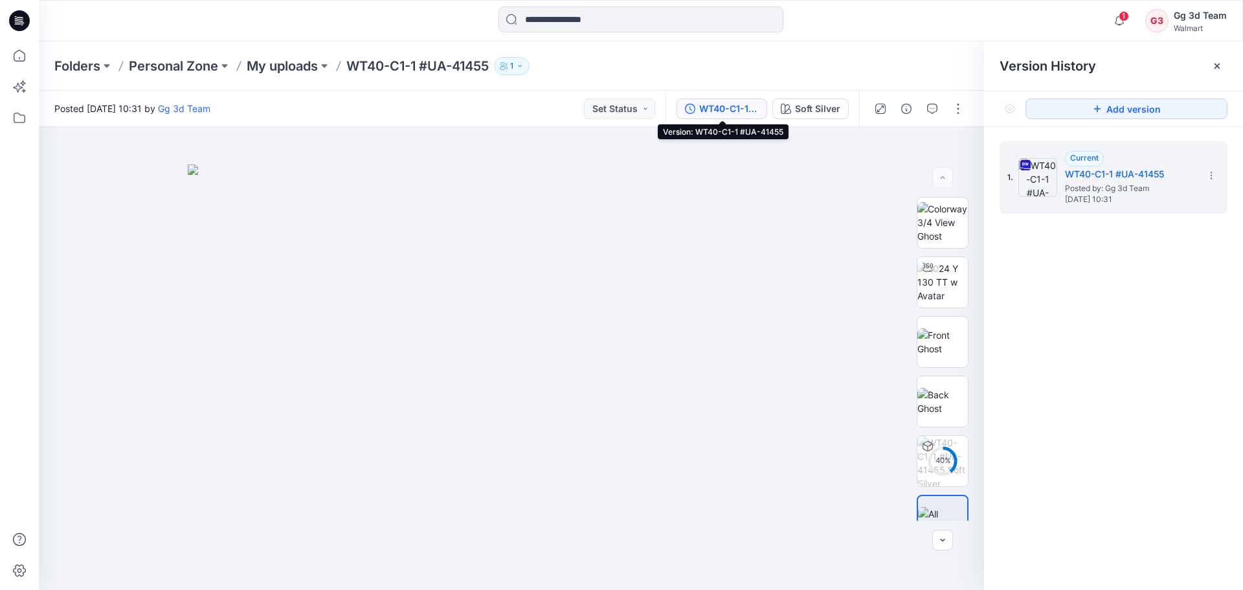
click at [749, 110] on div "WT40-C1-1 #UA-41455" at bounding box center [729, 109] width 60 height 14
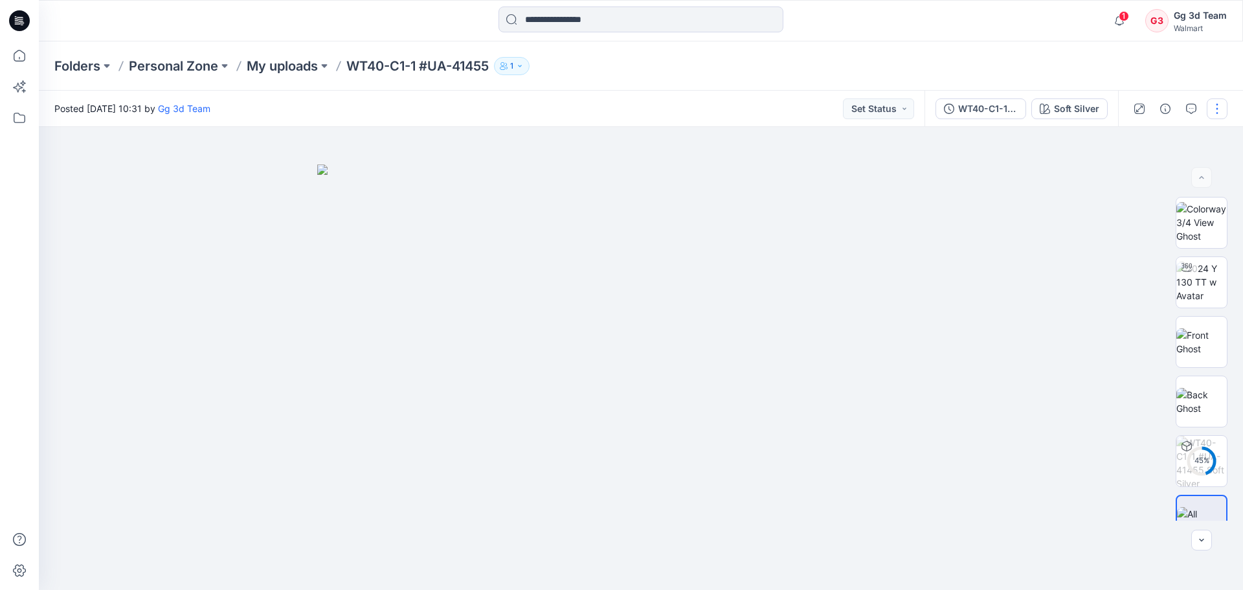
click at [1217, 111] on button "button" at bounding box center [1216, 108] width 21 height 21
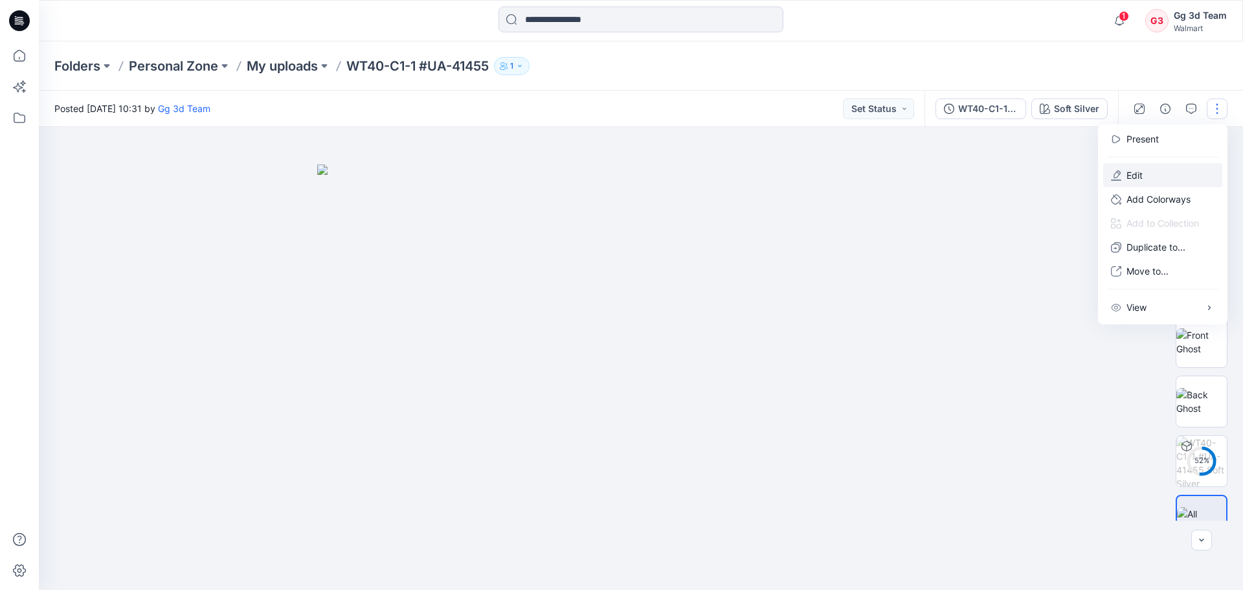
click at [1157, 172] on button "Edit" at bounding box center [1162, 175] width 119 height 24
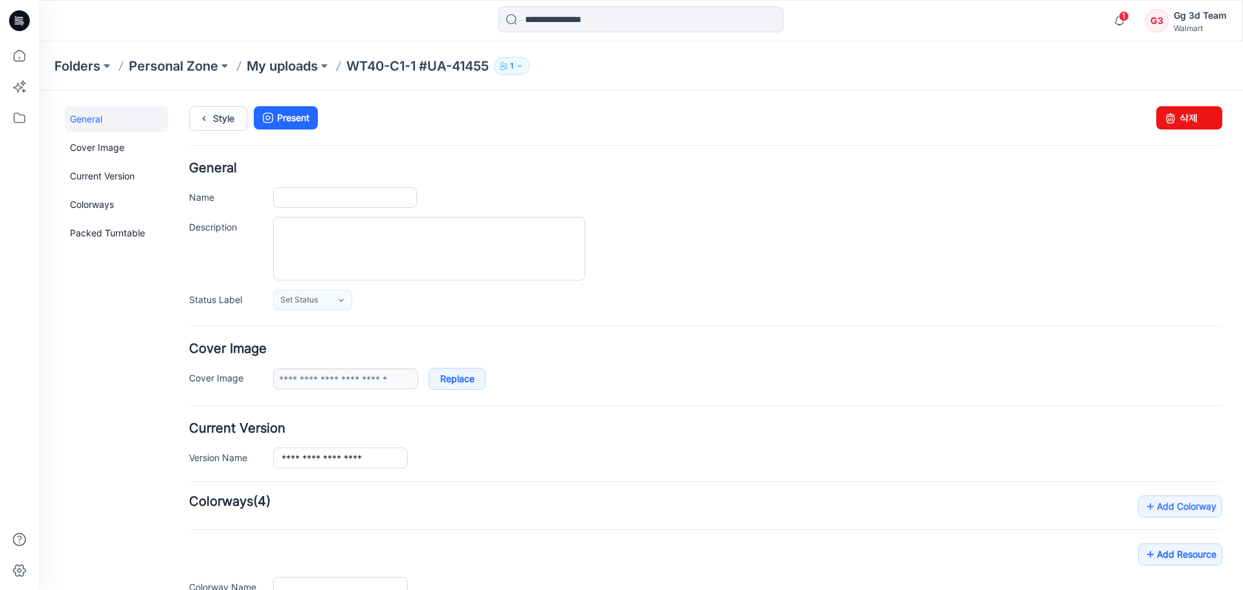
type input "**********"
drag, startPoint x: 340, startPoint y: 201, endPoint x: 306, endPoint y: 203, distance: 33.7
click at [306, 203] on input "**********" at bounding box center [345, 197] width 144 height 21
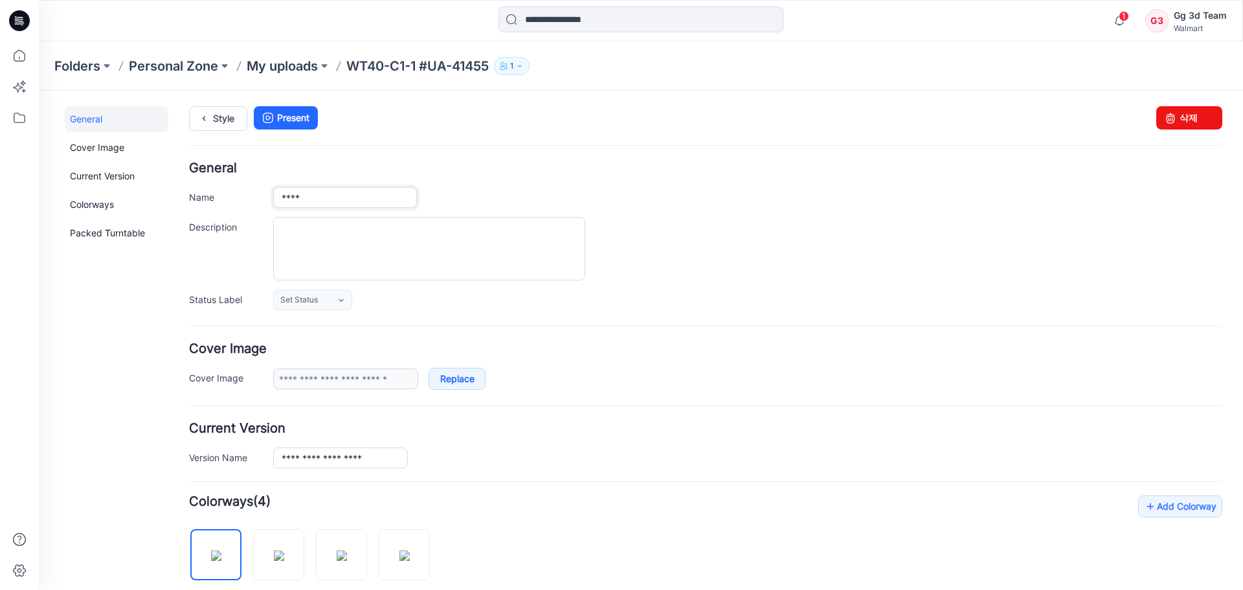
type input "****"
click at [742, 231] on div at bounding box center [747, 248] width 949 height 63
drag, startPoint x: 392, startPoint y: 460, endPoint x: 306, endPoint y: 479, distance: 88.2
click at [306, 479] on form "General Name **** Description Status Label Set Status Set Status *Revision Requ…" at bounding box center [705, 581] width 1033 height 838
type input "****"
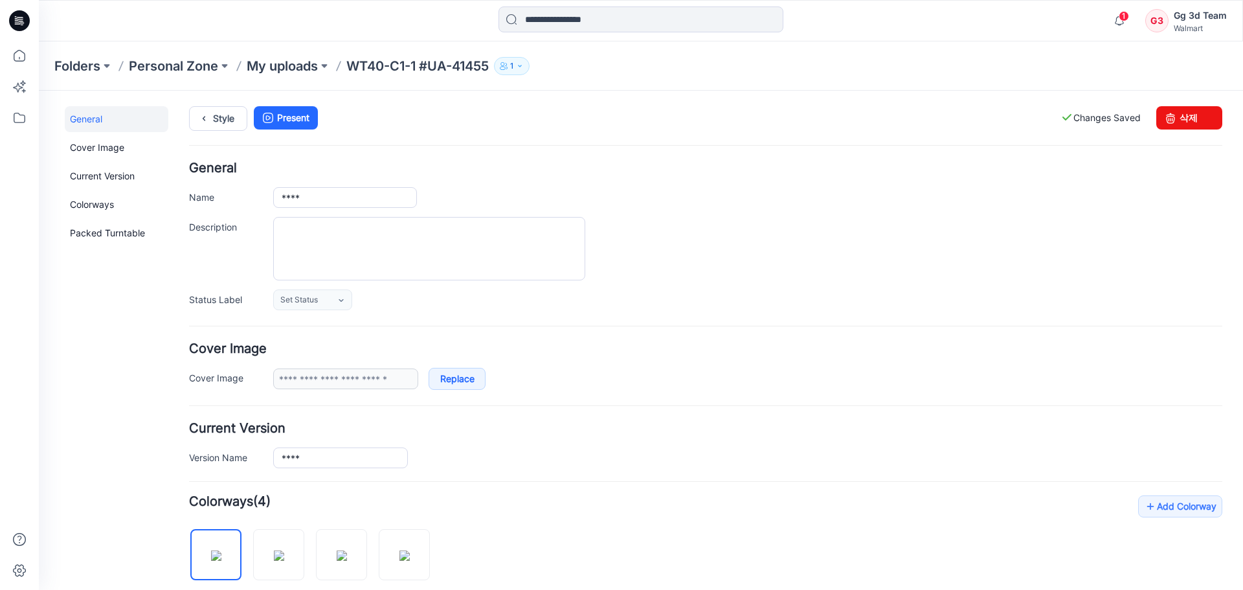
click at [575, 442] on div "Current Version Version Name ****" at bounding box center [705, 445] width 1033 height 46
click at [360, 194] on input "****" at bounding box center [345, 197] width 144 height 21
click at [339, 463] on input "****" at bounding box center [340, 457] width 135 height 21
click at [21, 54] on icon at bounding box center [19, 55] width 28 height 28
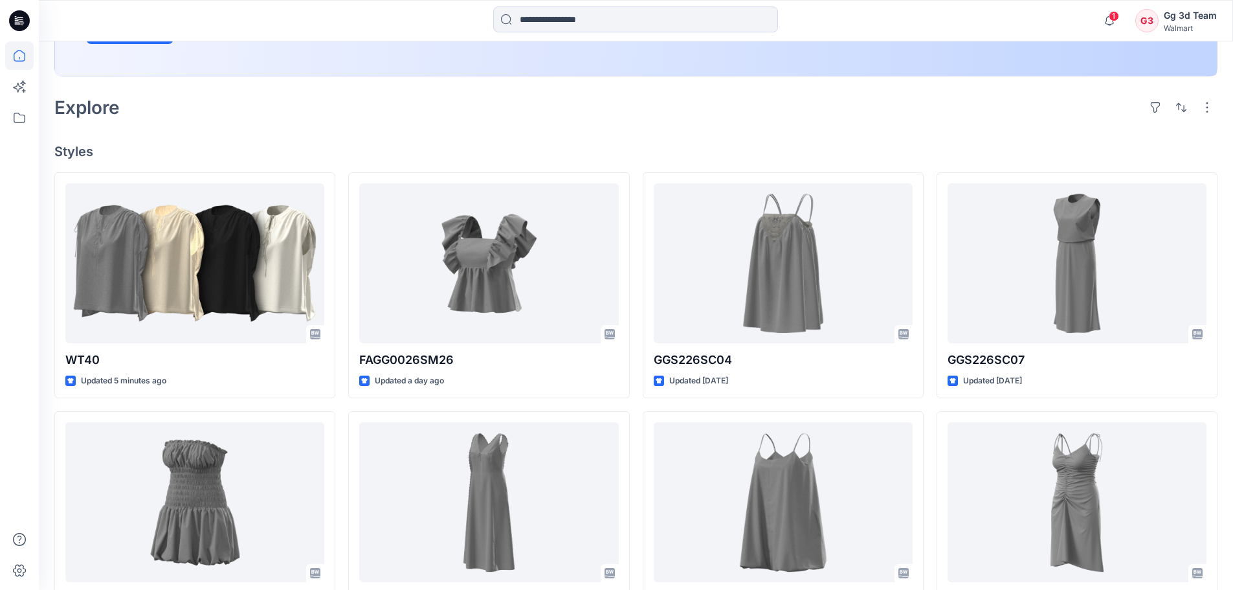
scroll to position [259, 0]
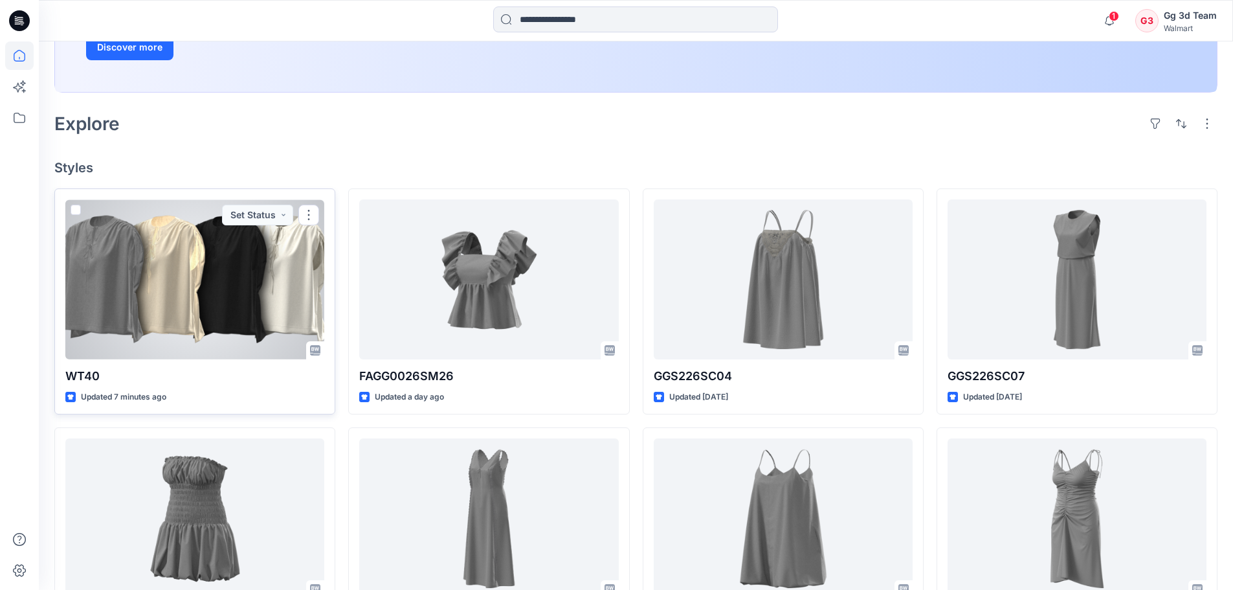
click at [230, 306] on div at bounding box center [194, 279] width 259 height 160
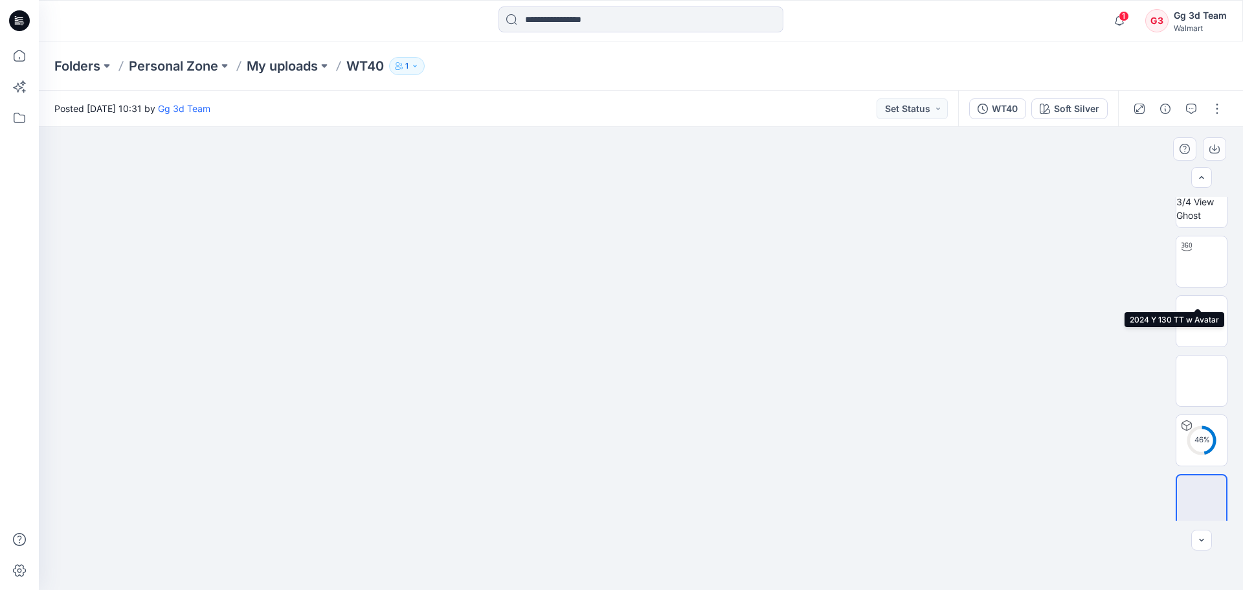
scroll to position [26, 0]
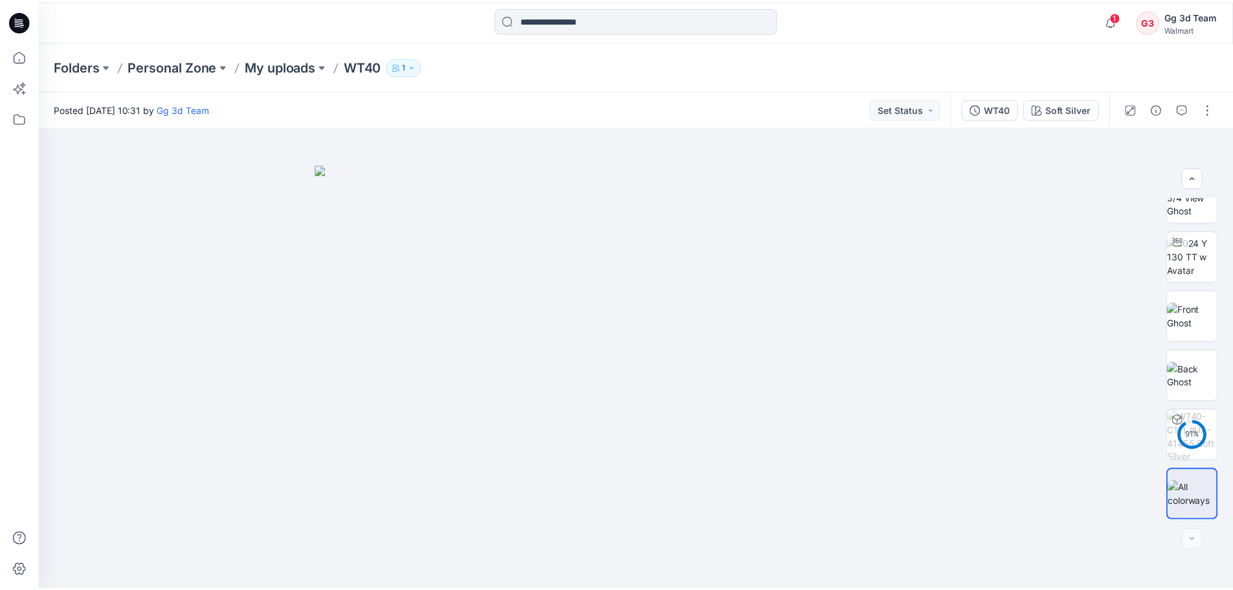
scroll to position [259, 0]
